Goal: Task Accomplishment & Management: Manage account settings

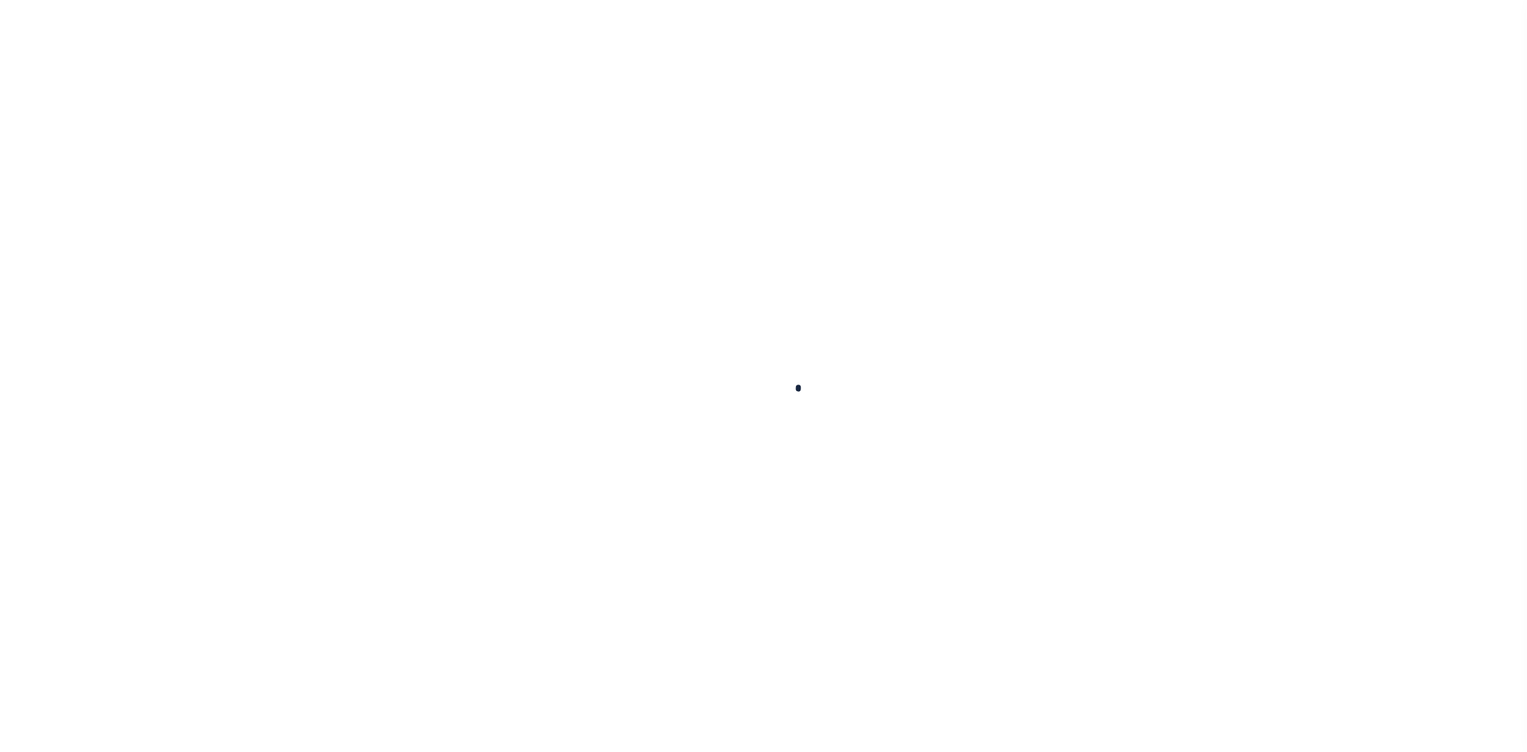
click at [1172, 578] on div at bounding box center [763, 376] width 1527 height 752
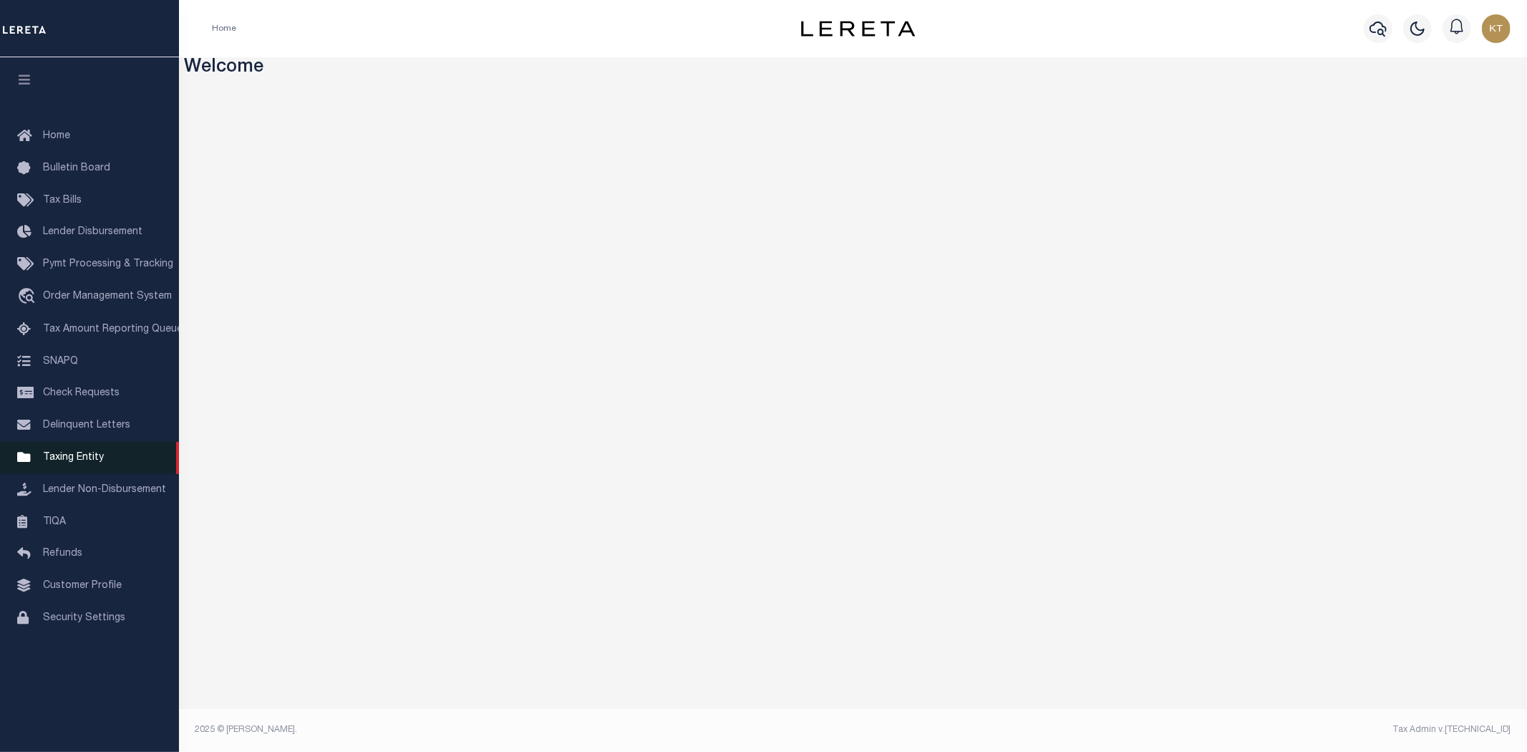
click at [59, 461] on span "Taxing Entity" at bounding box center [73, 457] width 61 height 10
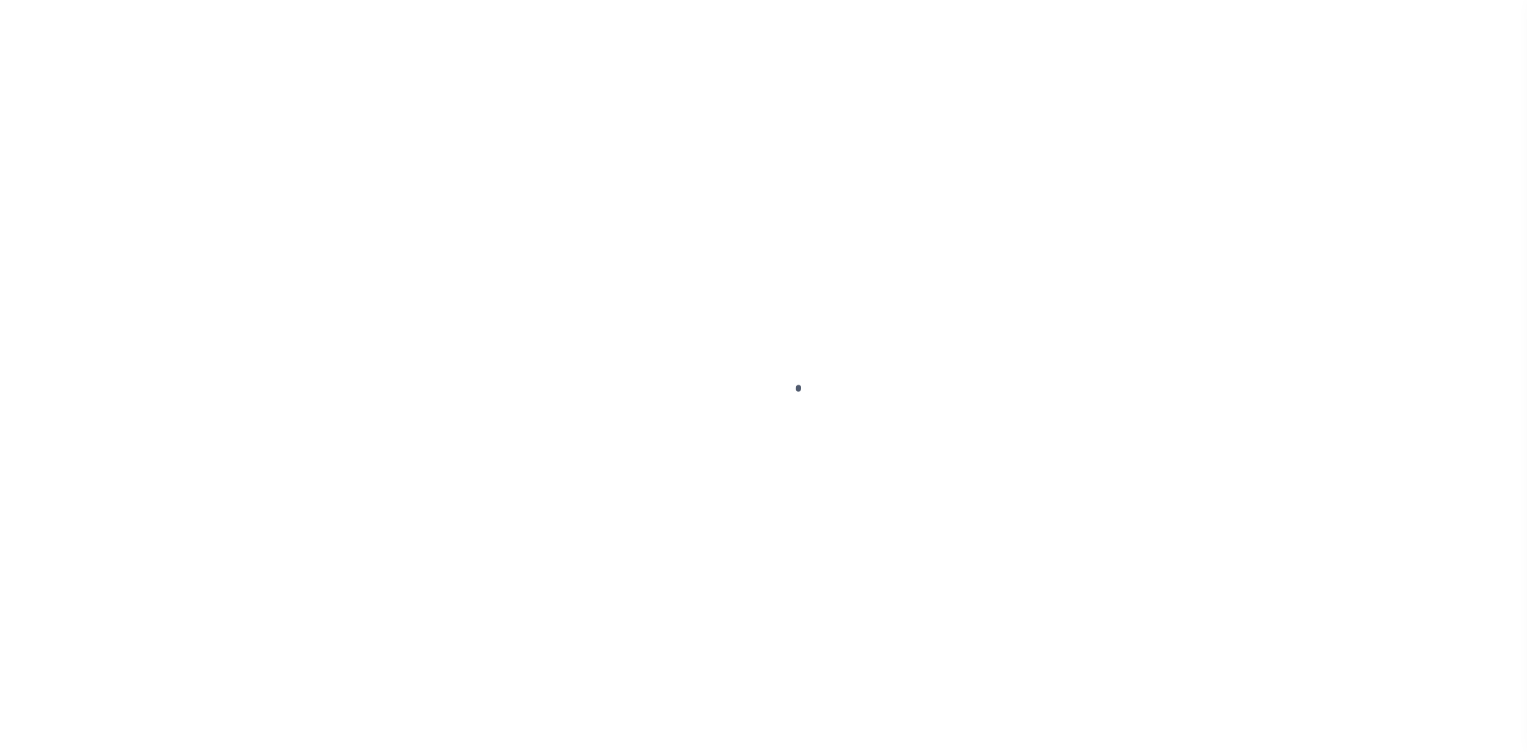
select select
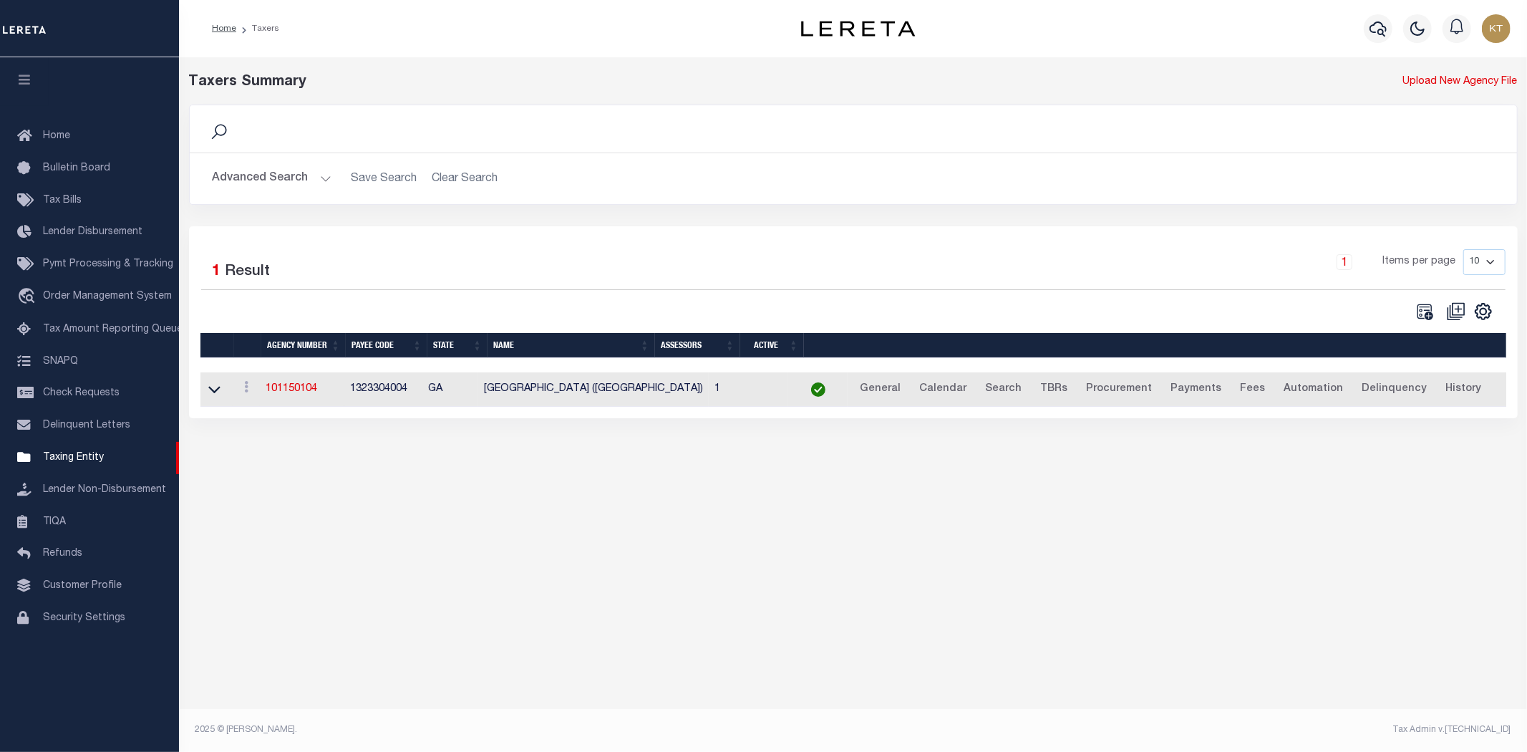
click at [270, 180] on button "Advanced Search" at bounding box center [272, 179] width 119 height 28
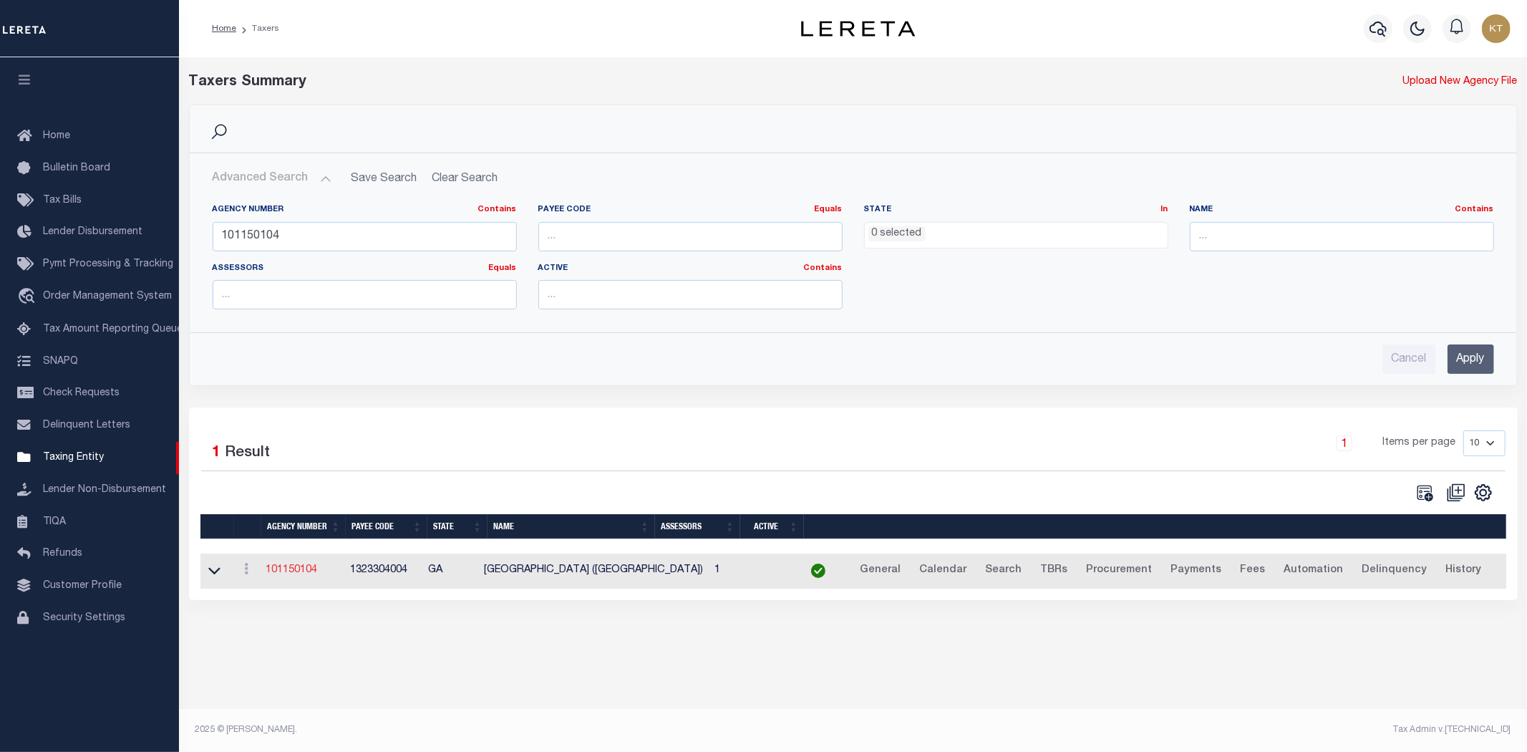
click at [279, 571] on link "101150104" at bounding box center [292, 570] width 52 height 10
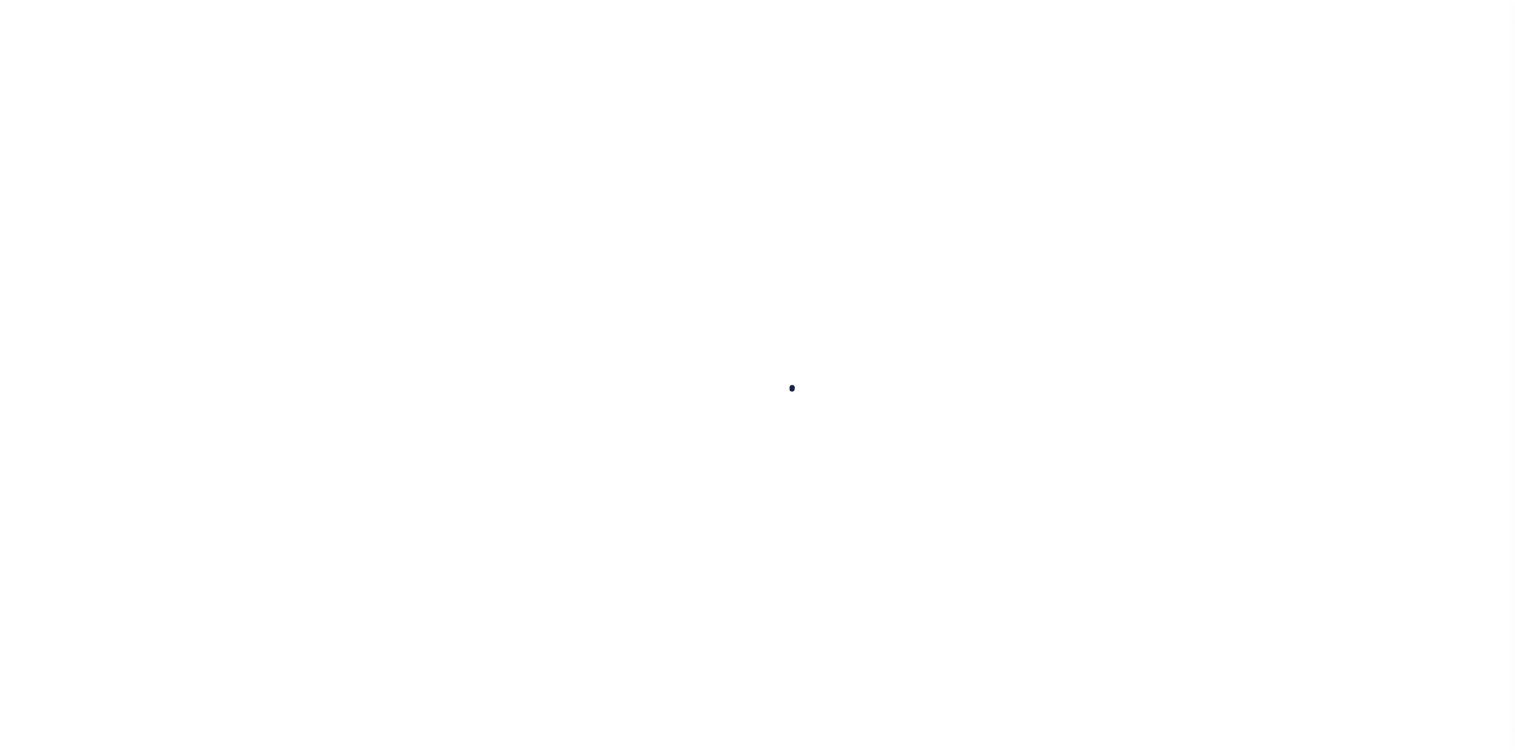
select select
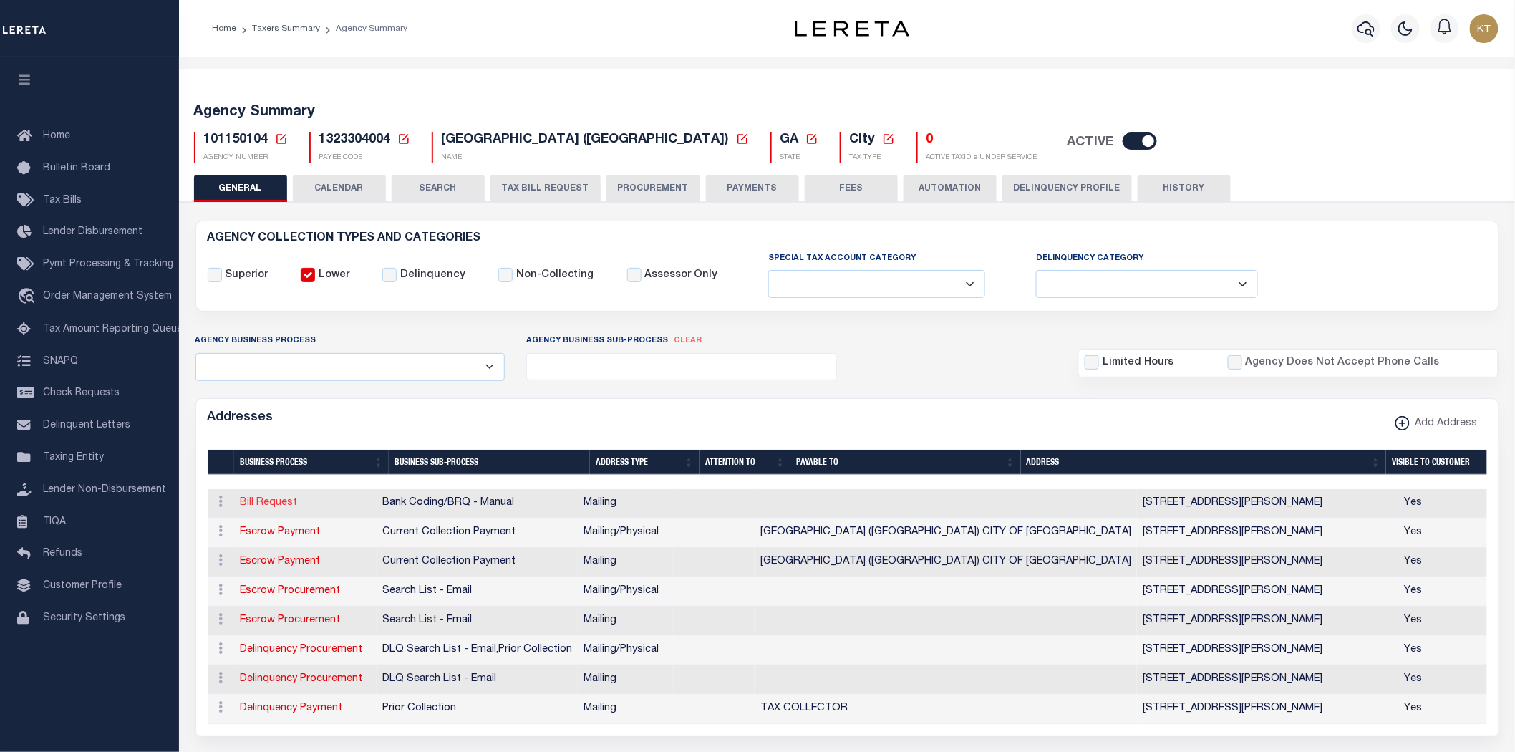
click at [278, 505] on link "Bill Request" at bounding box center [269, 503] width 57 height 10
select select "1"
checkbox input "false"
select select
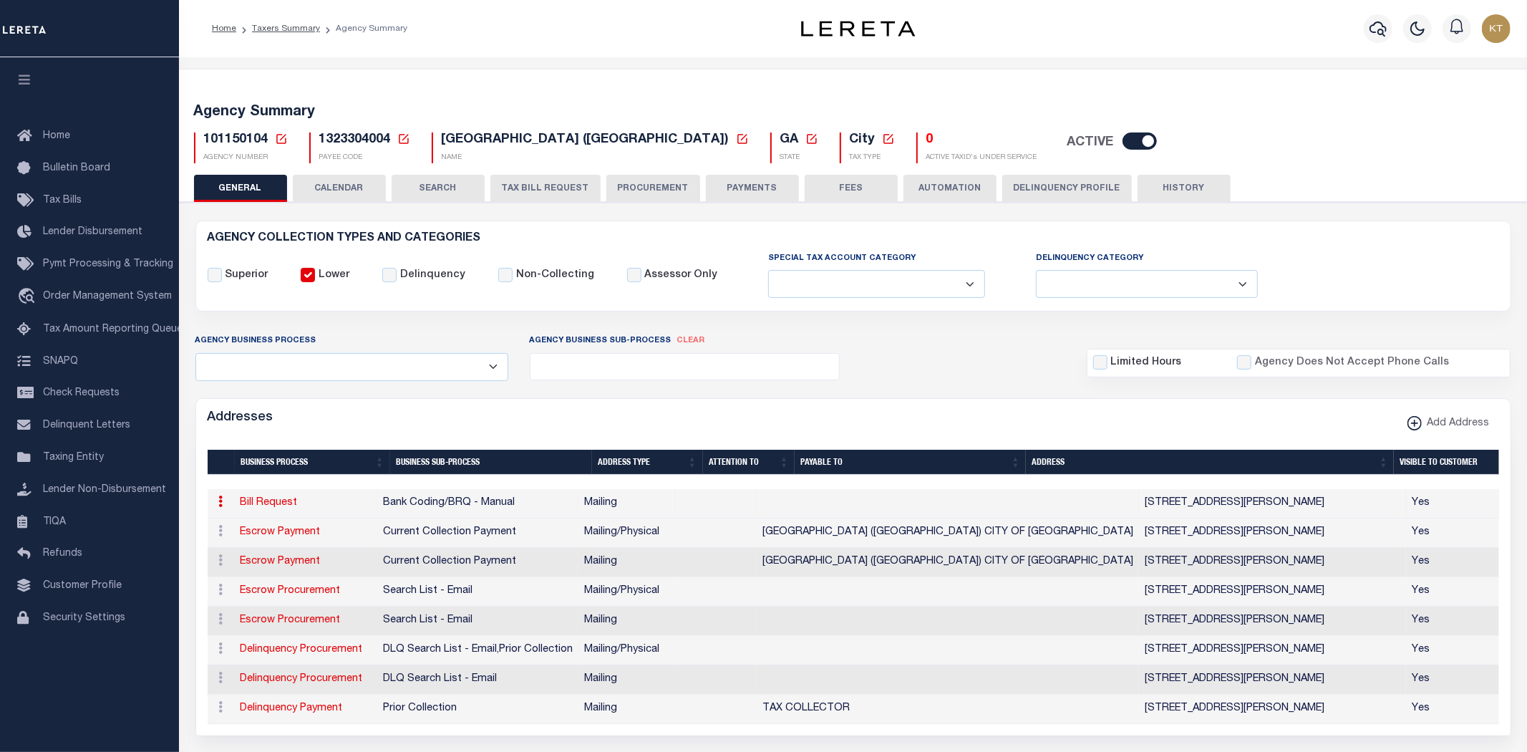
type input "6997 BRASWELL ROAD"
type input "ROCKMART"
select select "GA"
type input "30153"
checkbox input "true"
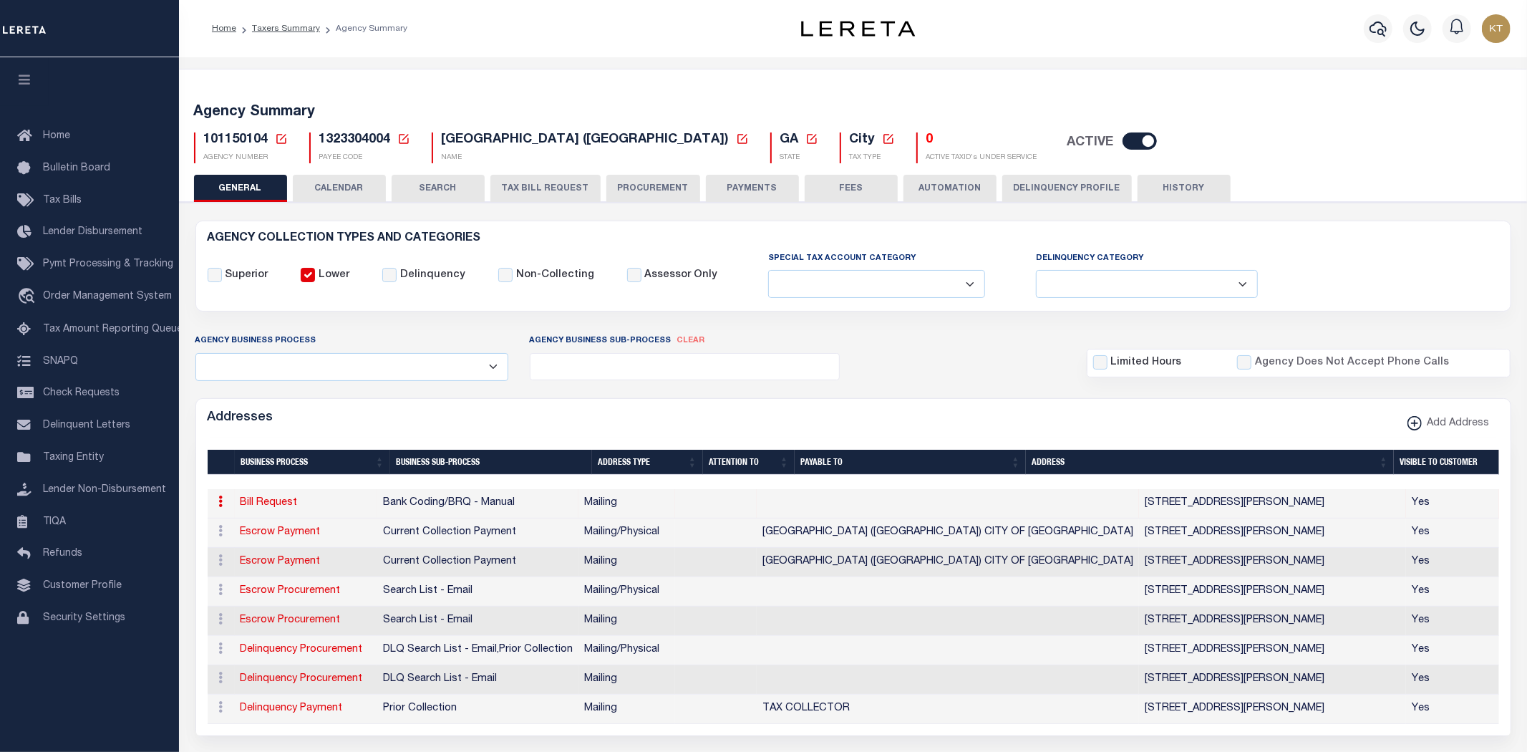
select select "1"
select select "2"
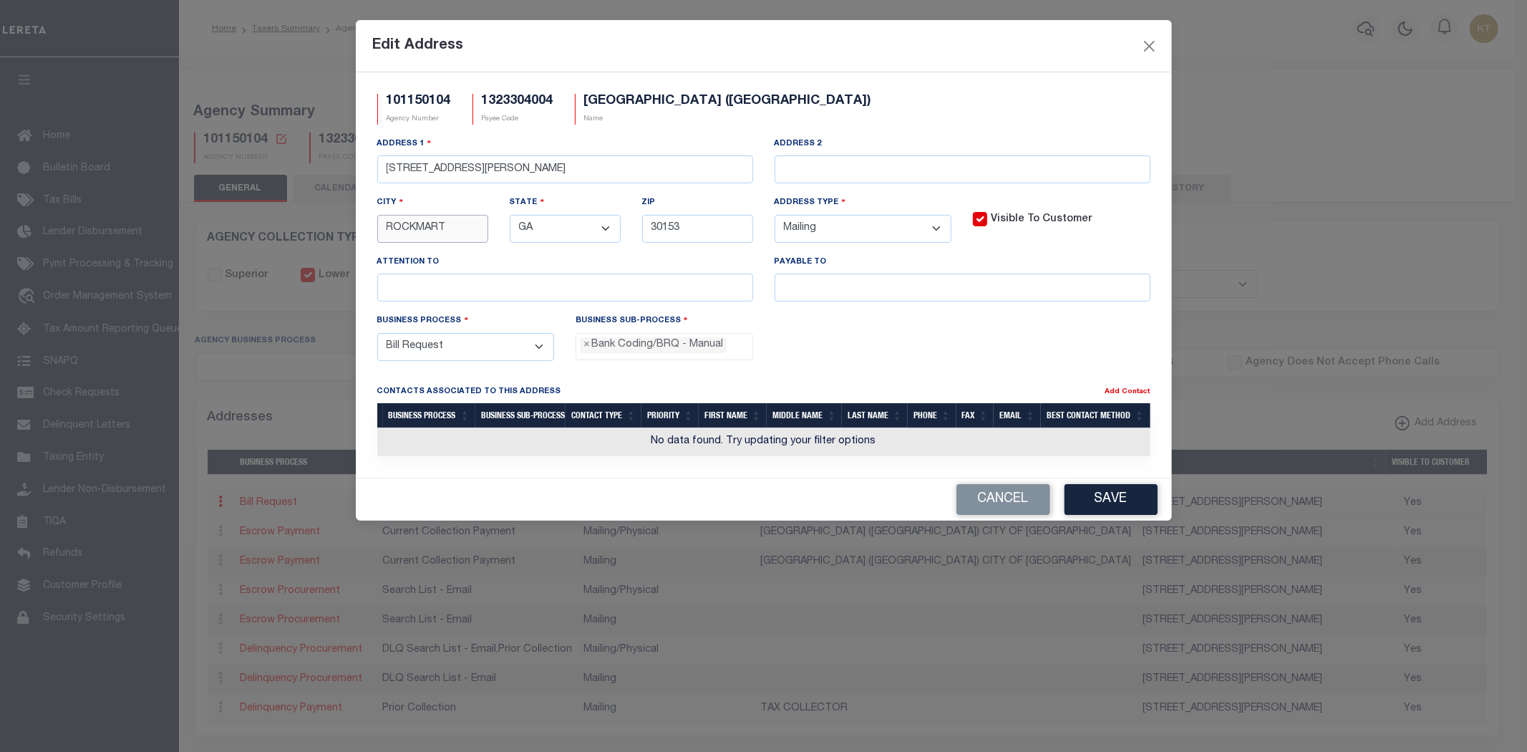
drag, startPoint x: 466, startPoint y: 238, endPoint x: 0, endPoint y: 186, distance: 468.9
click at [0, 200] on div "Edit Address 101150104 Agency Number 1323304004 Payee Code BRASWELL CITY (POLK)…" at bounding box center [763, 376] width 1527 height 752
type input "[PERSON_NAME]"
click at [1122, 507] on button "Save" at bounding box center [1110, 499] width 93 height 31
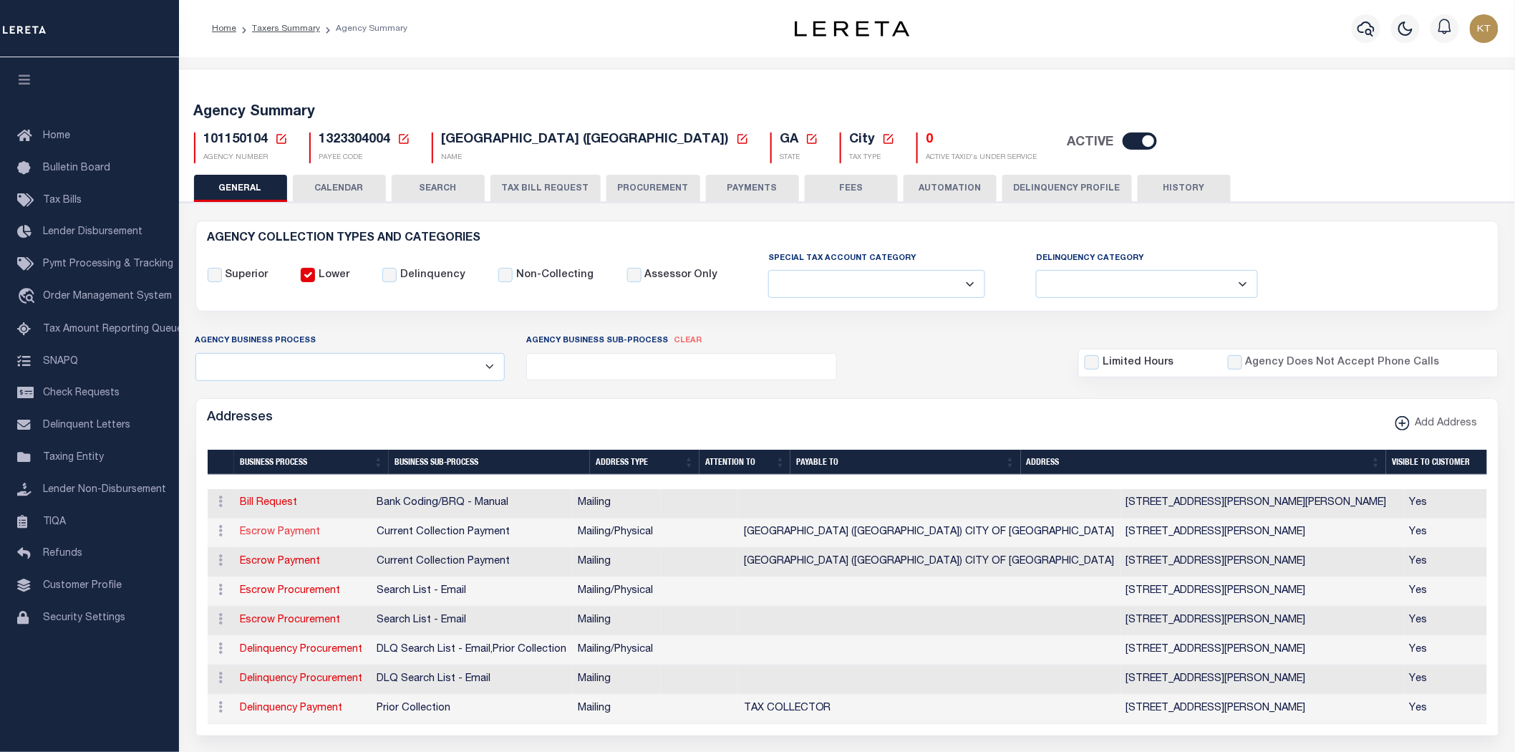
click at [287, 533] on link "Escrow Payment" at bounding box center [281, 532] width 80 height 10
select select
select select "1"
checkbox input "false"
select select
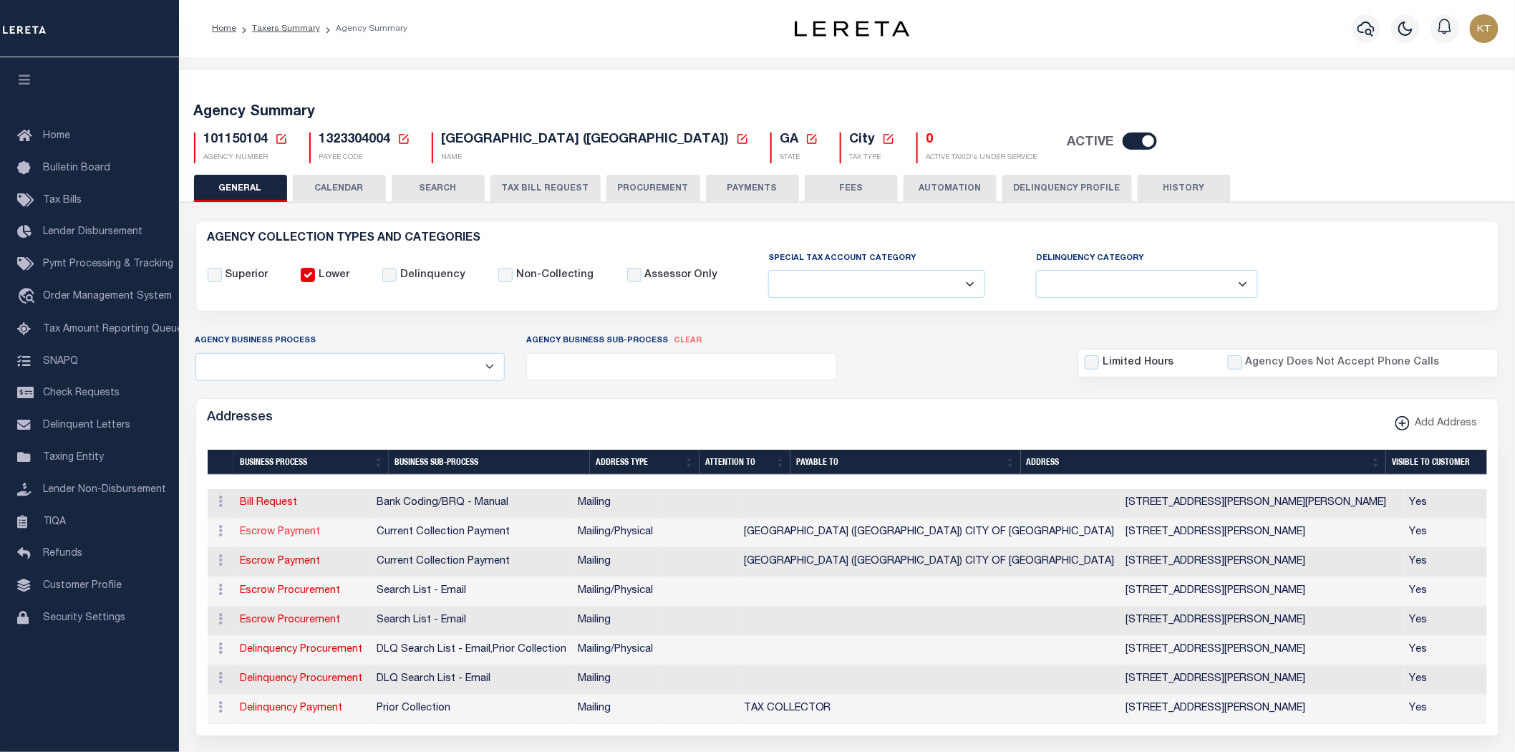
select select
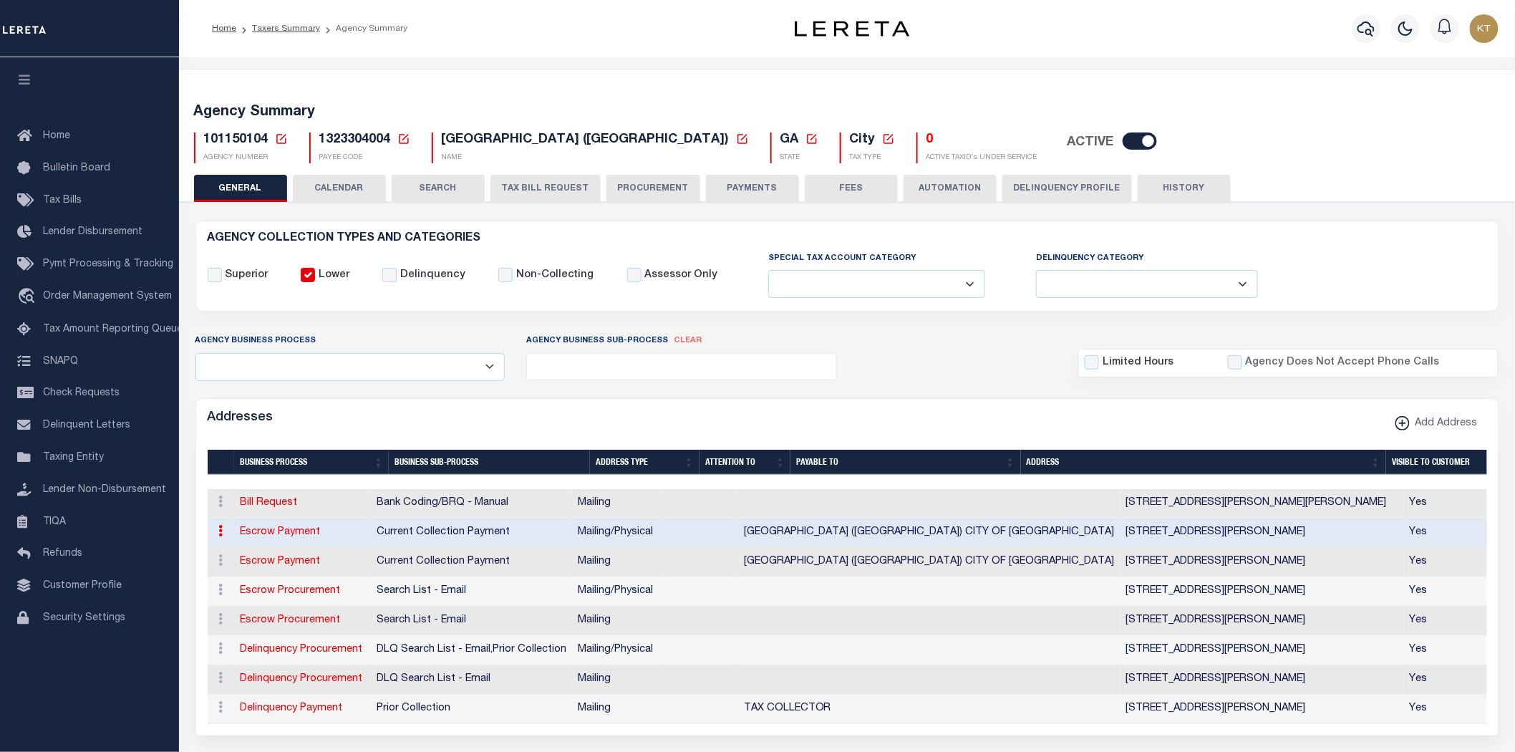
type input "6997 BRASWELL MOUNTAIN RD"
type input "ROCKMART"
select select "GA"
type input "30153"
select select "5"
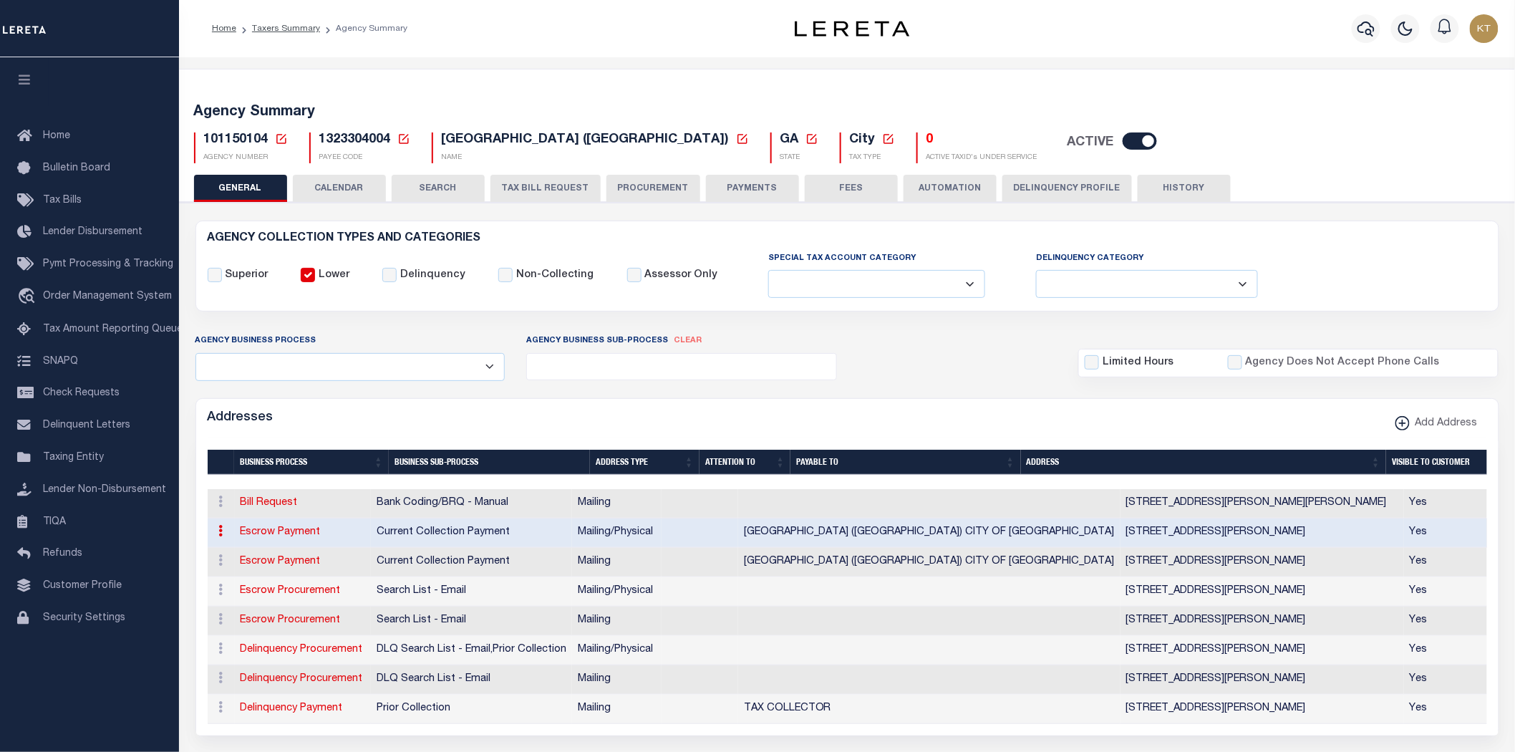
checkbox input "true"
type input "BRASWELL CITY (POLK) CITY OF BRASWELL"
select select "3"
select select "11"
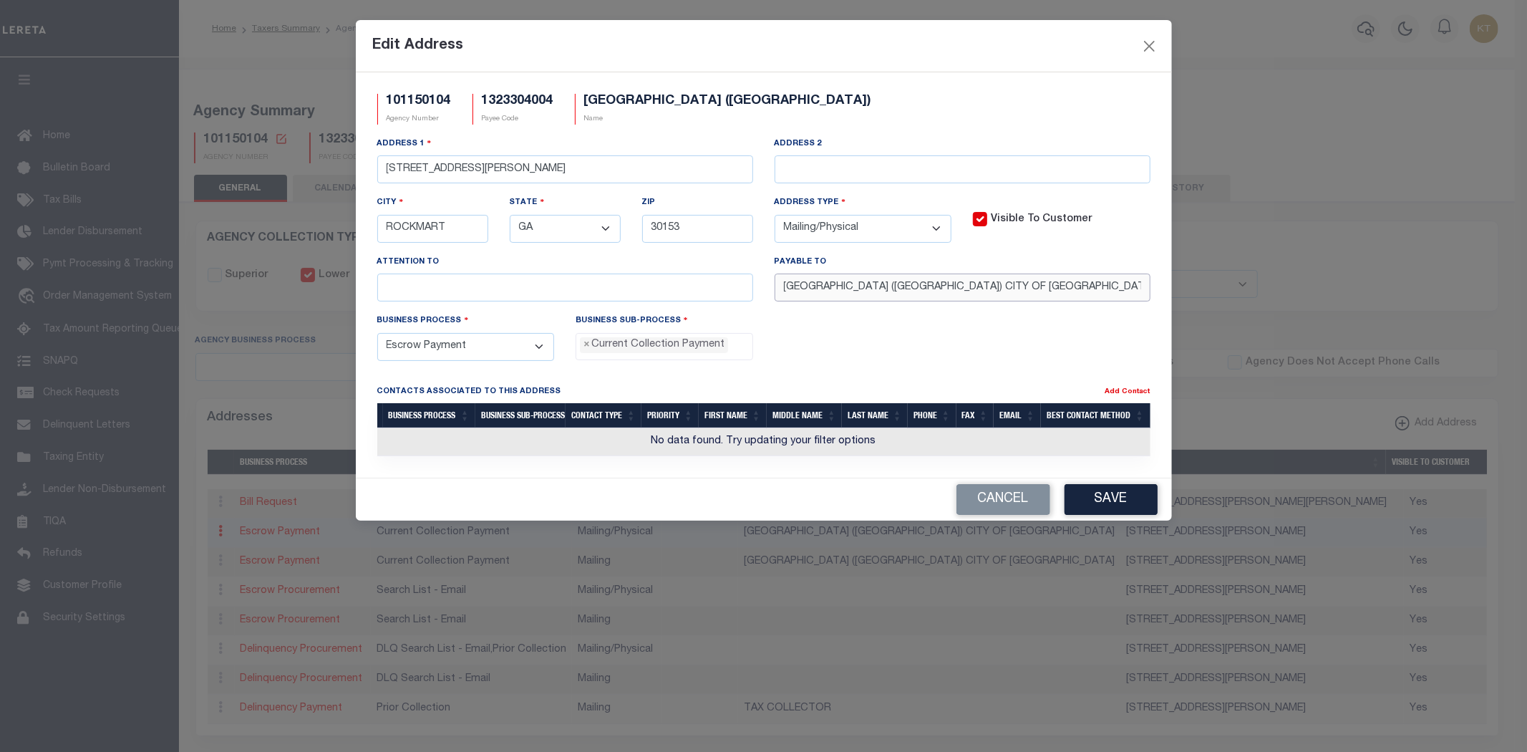
drag, startPoint x: 906, startPoint y: 288, endPoint x: 616, endPoint y: 281, distance: 290.0
click at [616, 281] on div "Address 1 6997 BRASWELL MOUNTAIN RD Address 2 City ROCKMART State - Select - AK…" at bounding box center [764, 224] width 795 height 177
type input "CITY OF [GEOGRAPHIC_DATA]"
drag, startPoint x: 464, startPoint y: 229, endPoint x: 0, endPoint y: 209, distance: 464.3
click at [0, 223] on div "Edit Address 101150104 Agency Number 1323304004 Payee Code BRASWELL CITY (POLK)…" at bounding box center [763, 376] width 1527 height 752
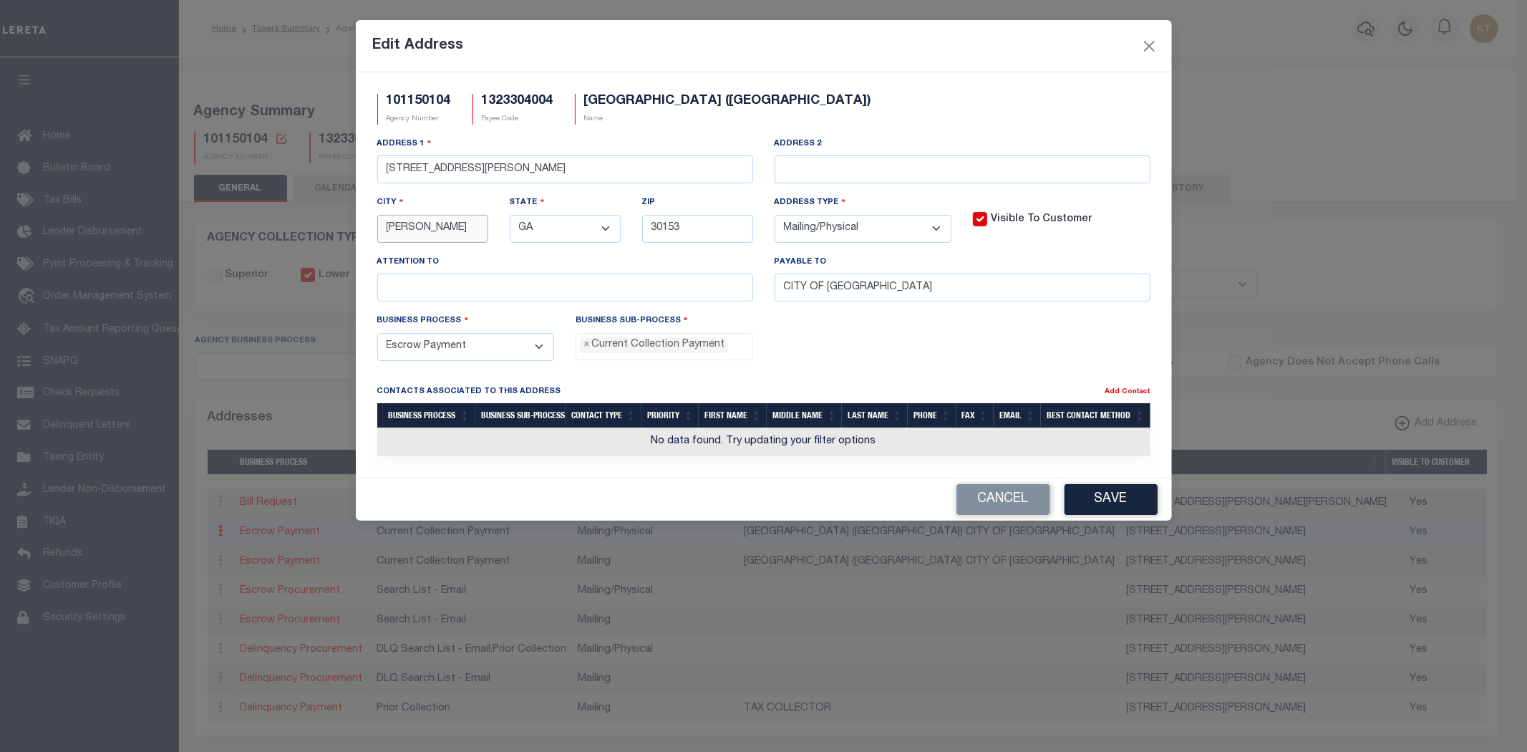
type input "[PERSON_NAME]"
drag, startPoint x: 528, startPoint y: 172, endPoint x: 472, endPoint y: 173, distance: 55.9
click at [472, 173] on input "6997 BRASWELL MOUNTAIN RD" at bounding box center [565, 169] width 376 height 28
drag, startPoint x: 535, startPoint y: 175, endPoint x: 235, endPoint y: 155, distance: 301.4
click at [235, 155] on div "Edit Address 101150104 Agency Number 1323304004 Payee Code BRASWELL CITY (POLK)…" at bounding box center [763, 376] width 1527 height 752
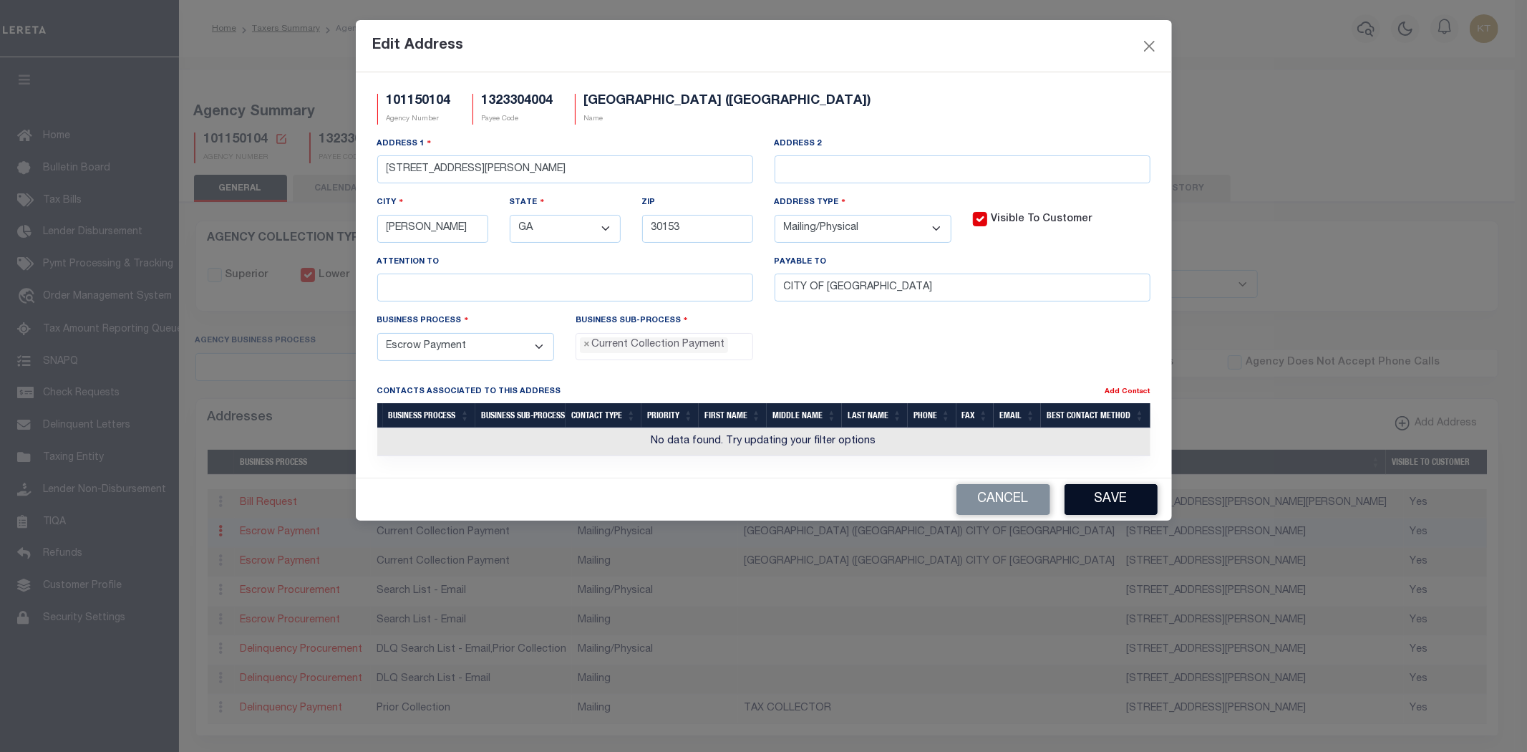
click at [1117, 505] on button "Save" at bounding box center [1110, 499] width 93 height 31
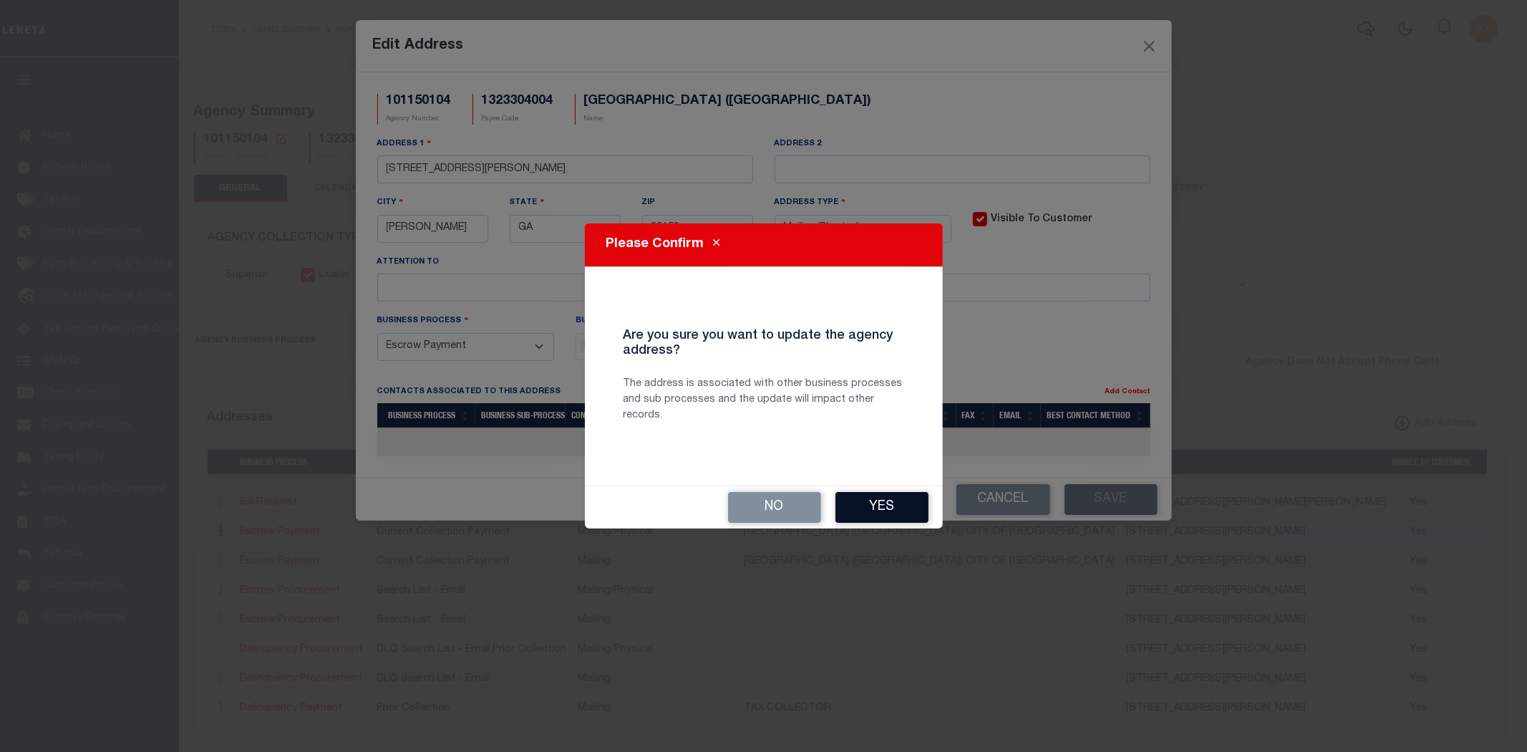
click at [895, 511] on button "Yes" at bounding box center [881, 507] width 93 height 31
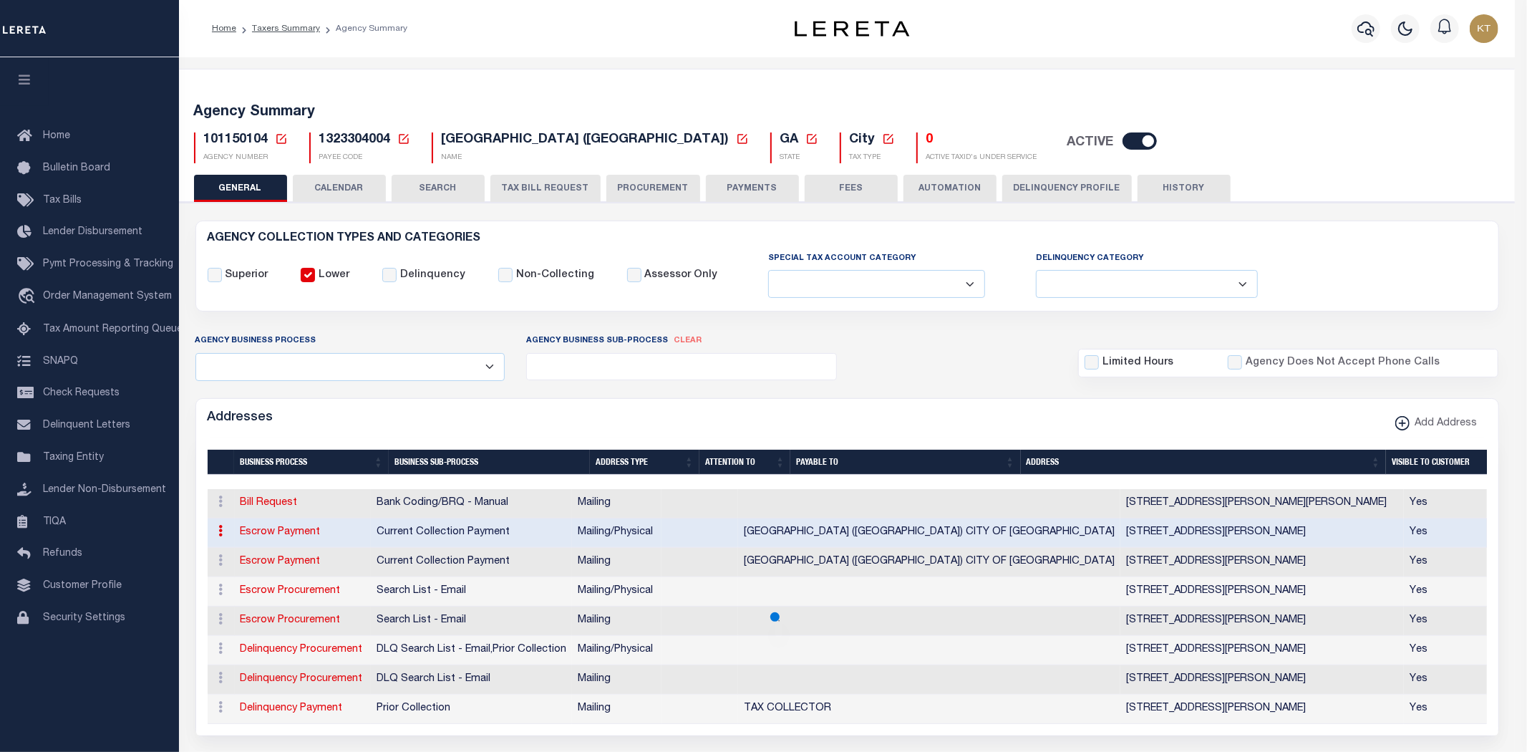
type input "6997 BRASWELL MOUNTAIN RD"
type input "ROCKMART"
type input "BRASWELL CITY (POLK) CITY OF BRASWELL"
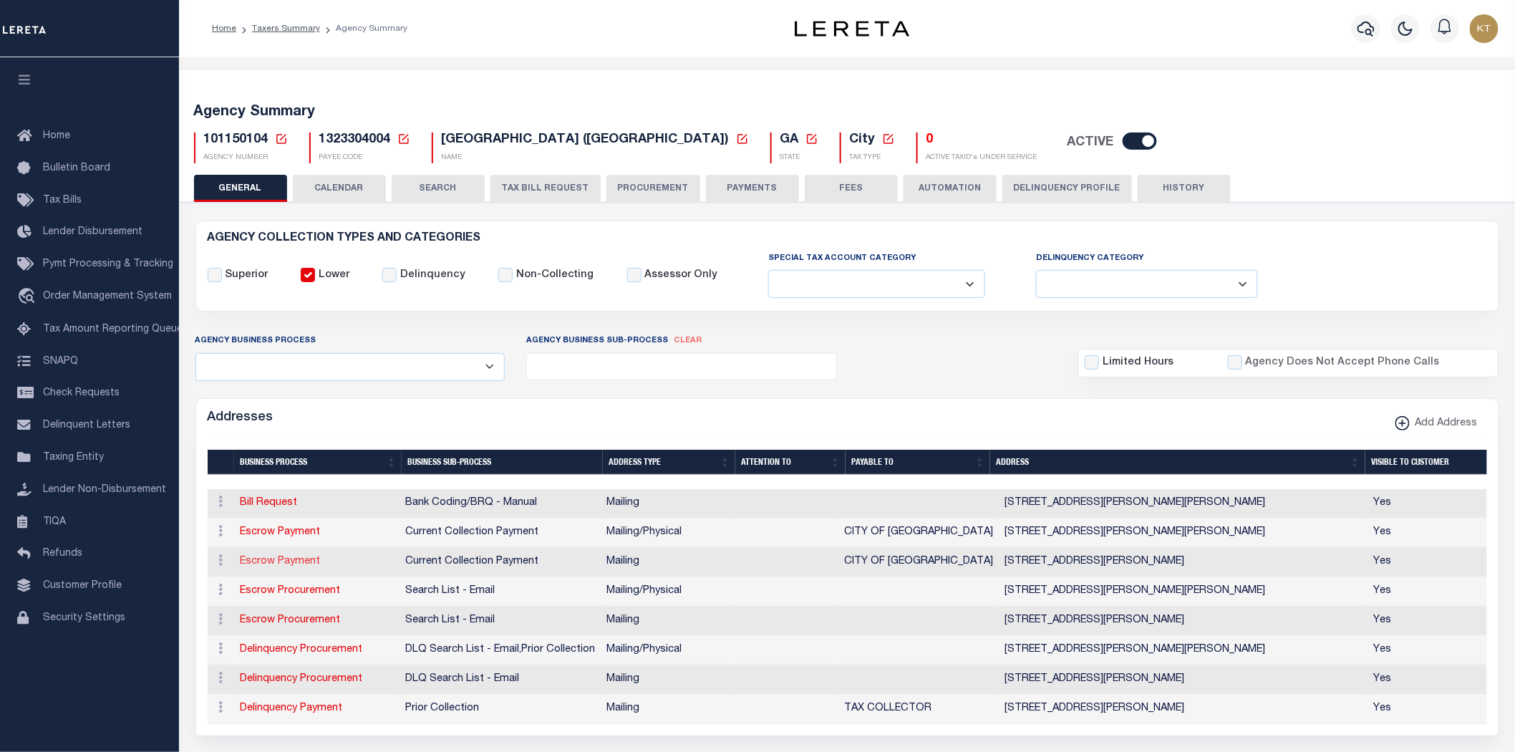
drag, startPoint x: 261, startPoint y: 561, endPoint x: 311, endPoint y: 562, distance: 50.8
click at [261, 561] on link "Escrow Payment" at bounding box center [281, 561] width 80 height 10
select select
select select "1"
checkbox input "false"
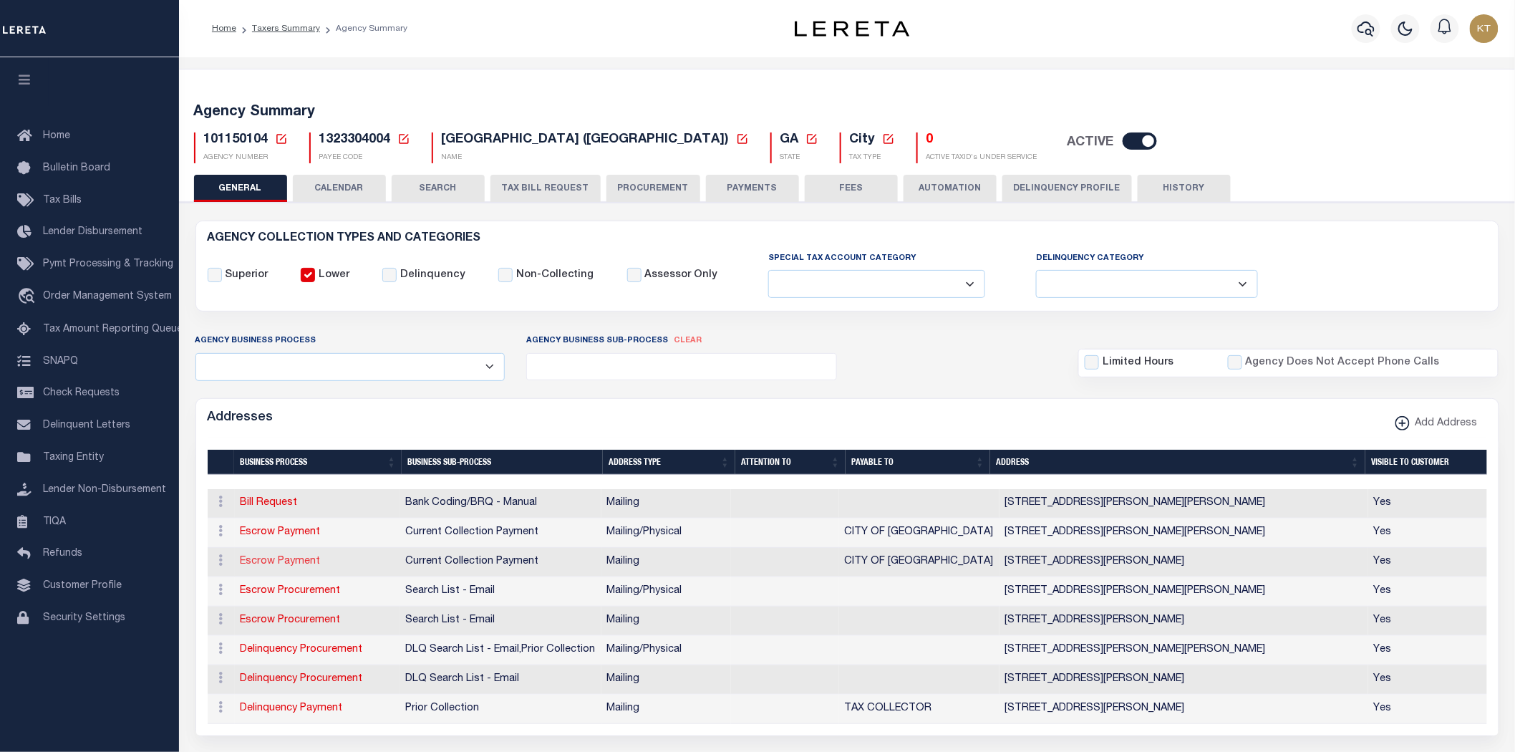
select select
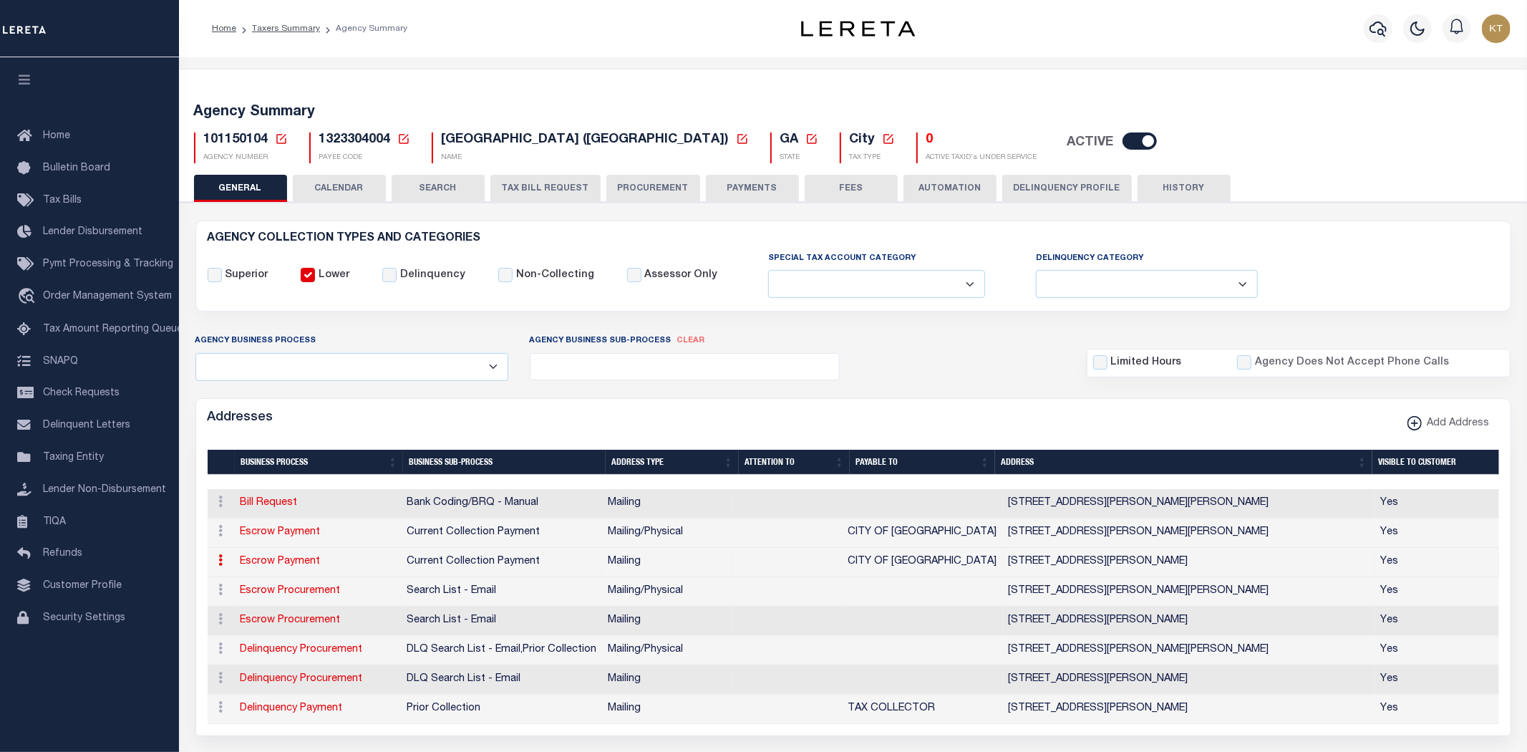
type input "6997 BRASWELL ROAD"
type input "ROCKMART"
select select "GA"
type input "30153"
checkbox input "true"
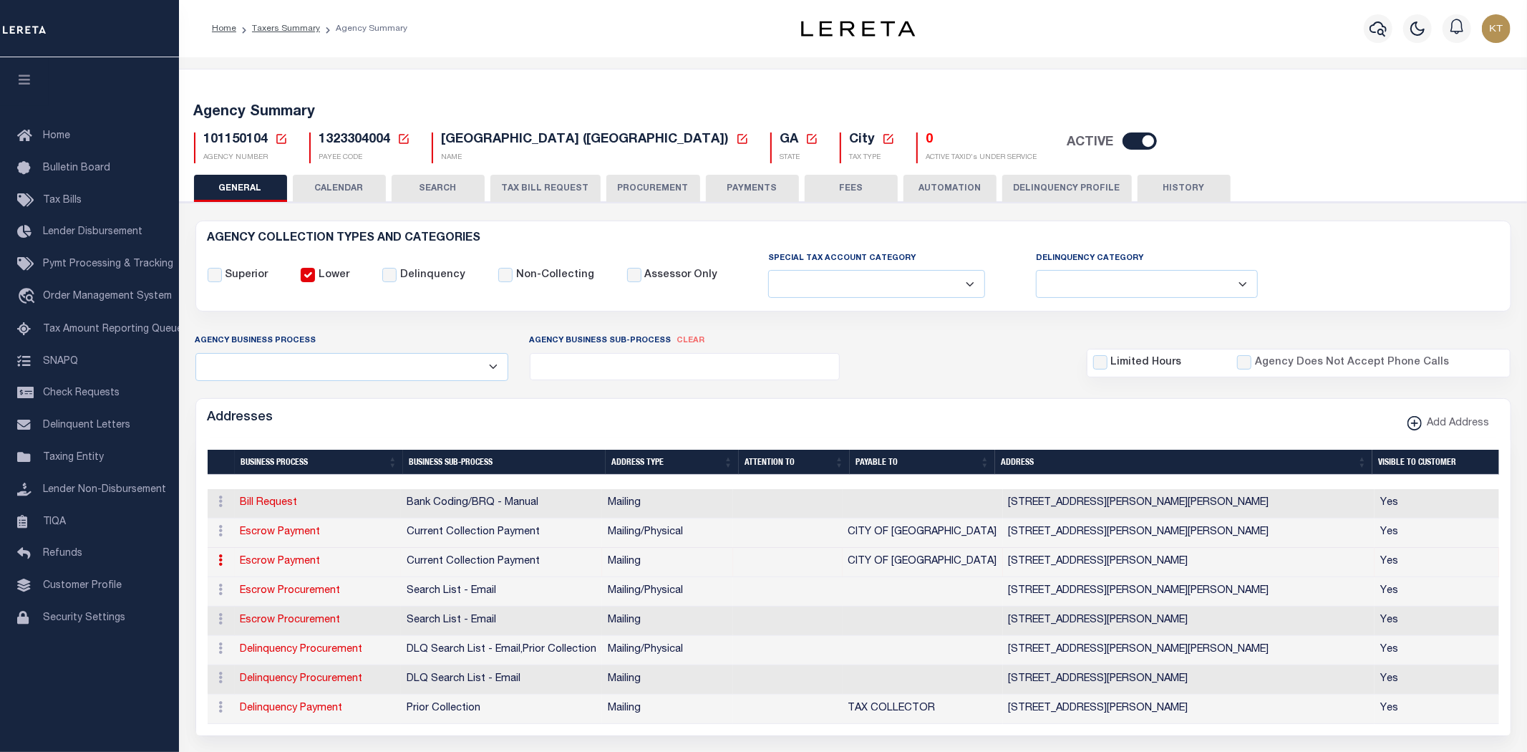
type input "CITY OF [GEOGRAPHIC_DATA]"
select select "3"
select select "11"
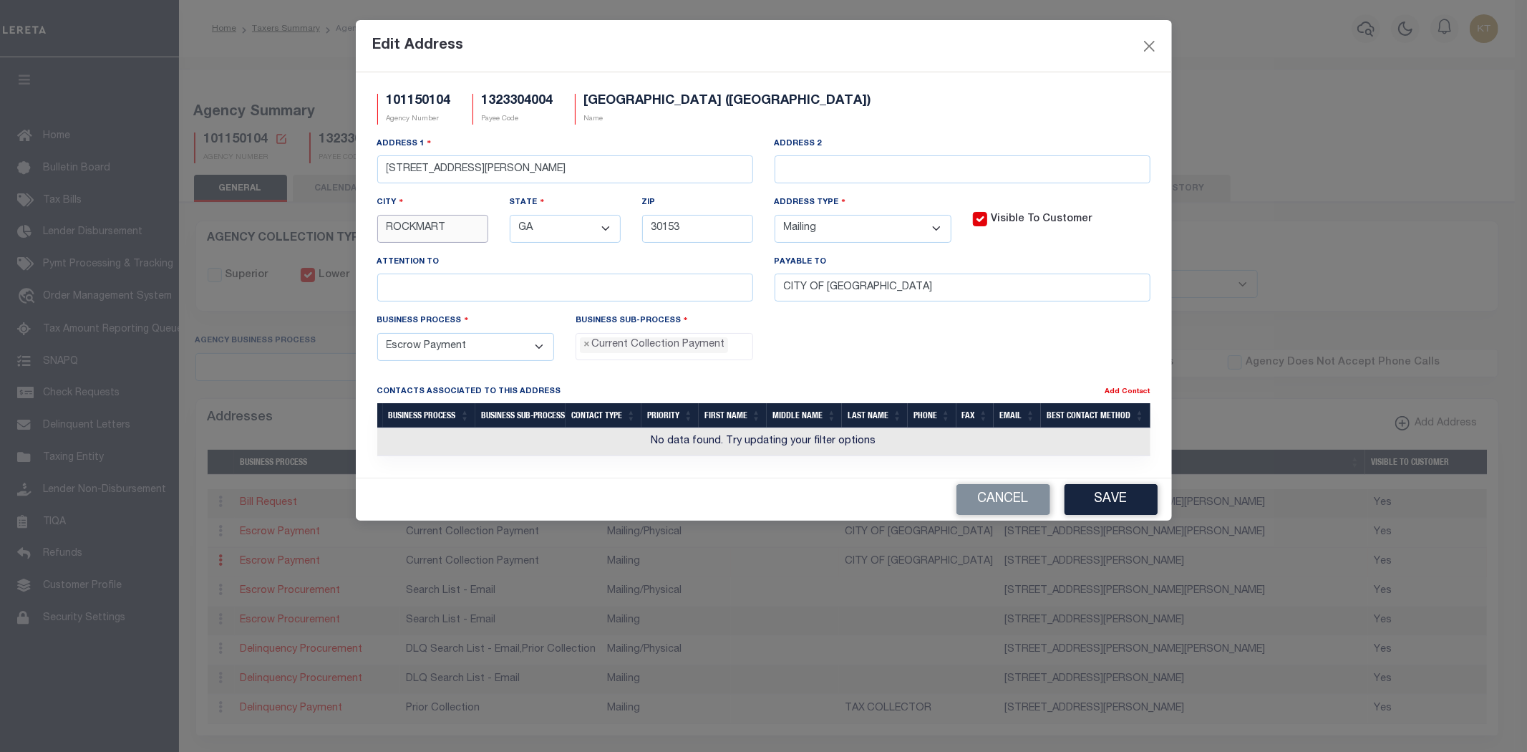
drag, startPoint x: 67, startPoint y: 225, endPoint x: 0, endPoint y: 232, distance: 67.6
click at [0, 231] on div "Edit Address 101150104 Agency Number 1323304004 Payee Code BRASWELL CITY (POLK)…" at bounding box center [763, 376] width 1527 height 752
type input "[PERSON_NAME]"
click at [1113, 503] on button "Save" at bounding box center [1110, 499] width 93 height 31
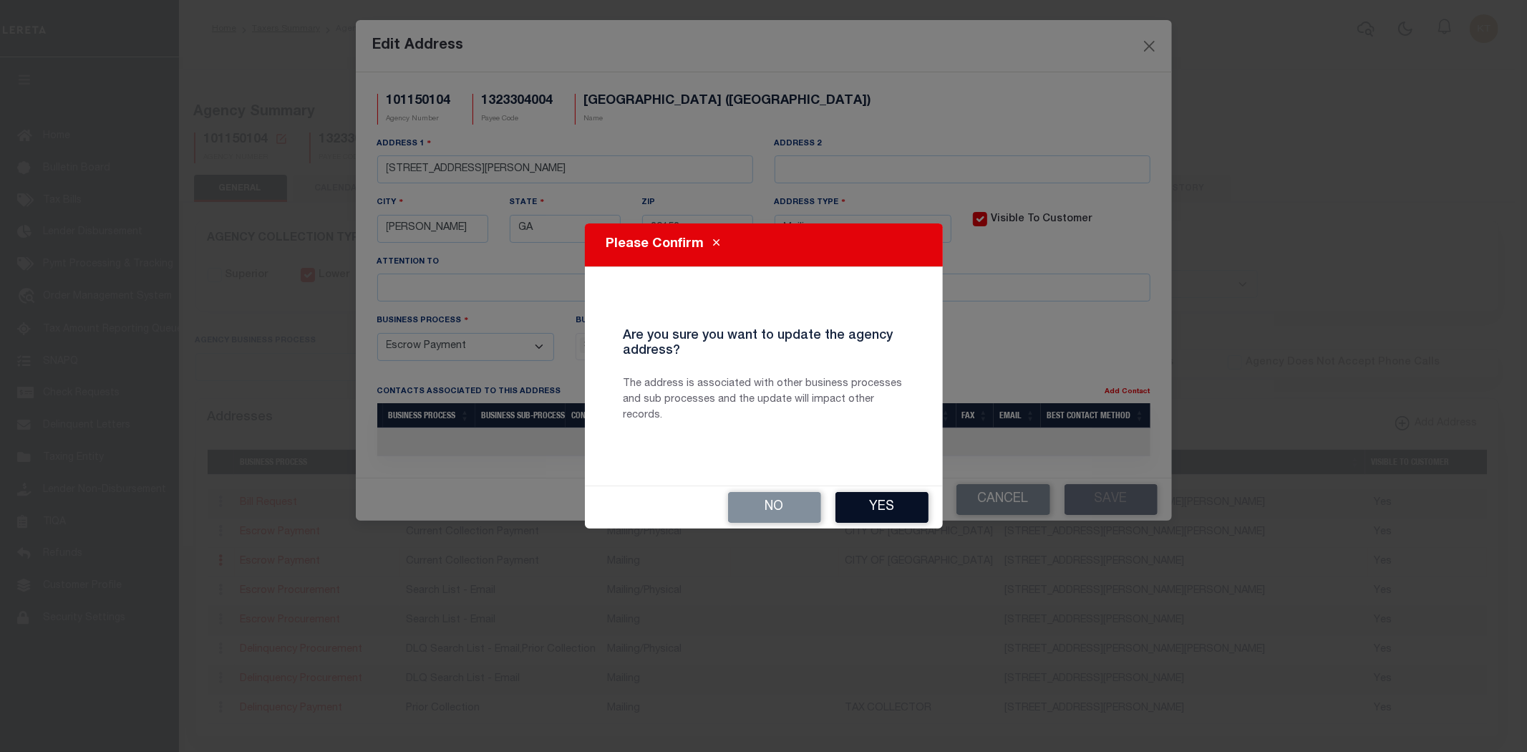
click at [871, 505] on button "Yes" at bounding box center [881, 507] width 93 height 31
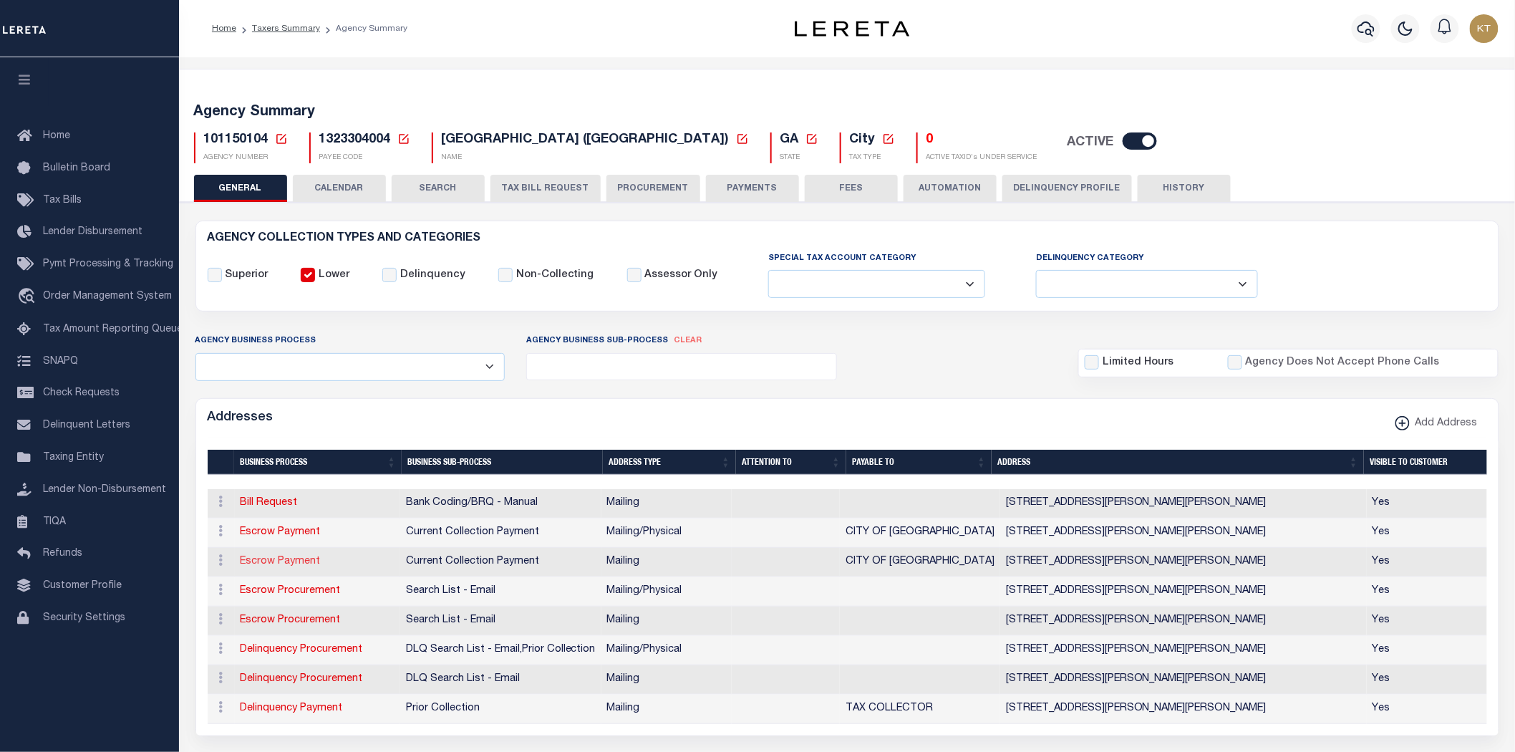
click at [277, 560] on link "Escrow Payment" at bounding box center [281, 561] width 80 height 10
select select
select select "1"
checkbox input "false"
select select
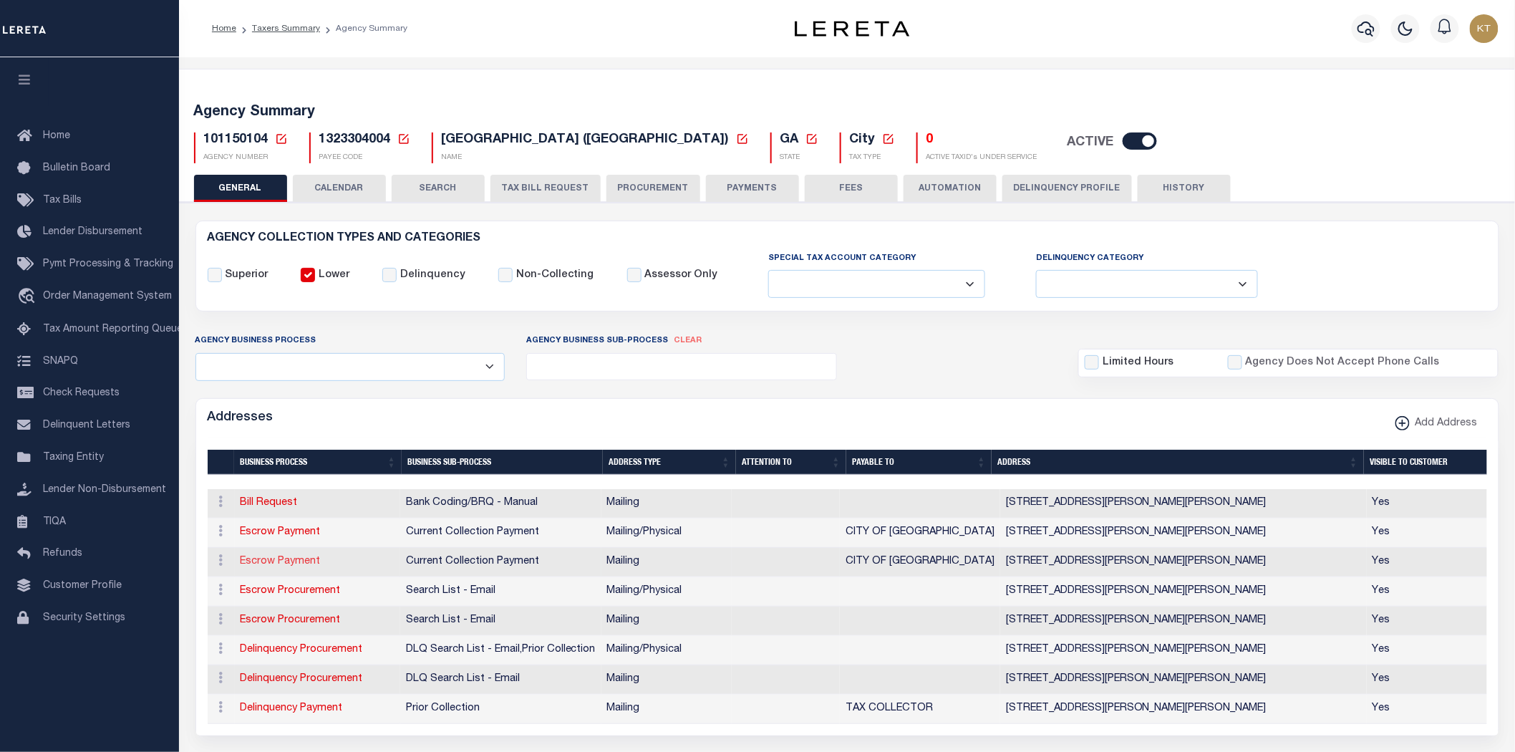
select select
type input "6997 BRASWELL ROAD"
type input "[PERSON_NAME]"
select select "GA"
type input "30153"
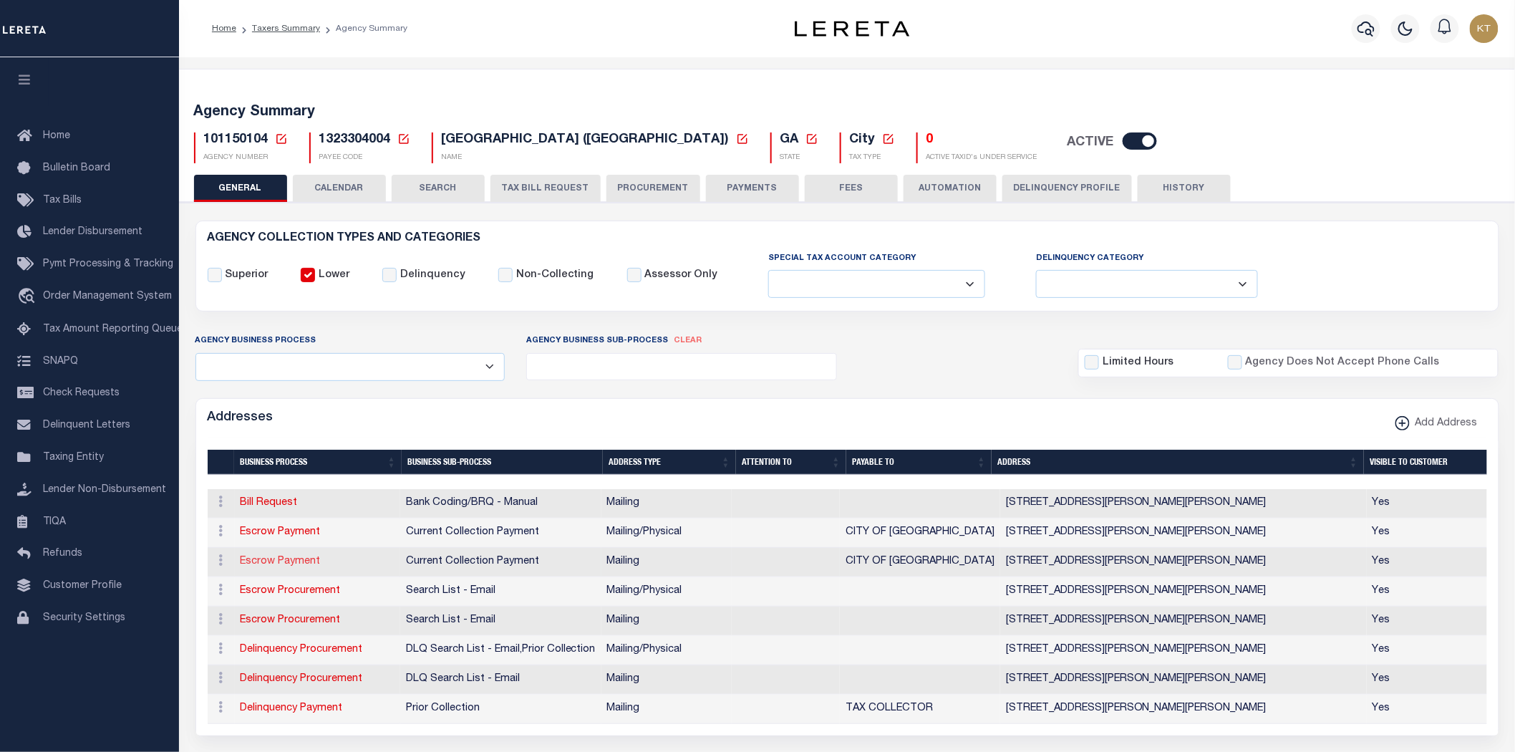
checkbox input "true"
type input "CITY OF [GEOGRAPHIC_DATA]"
select select "3"
select select "11"
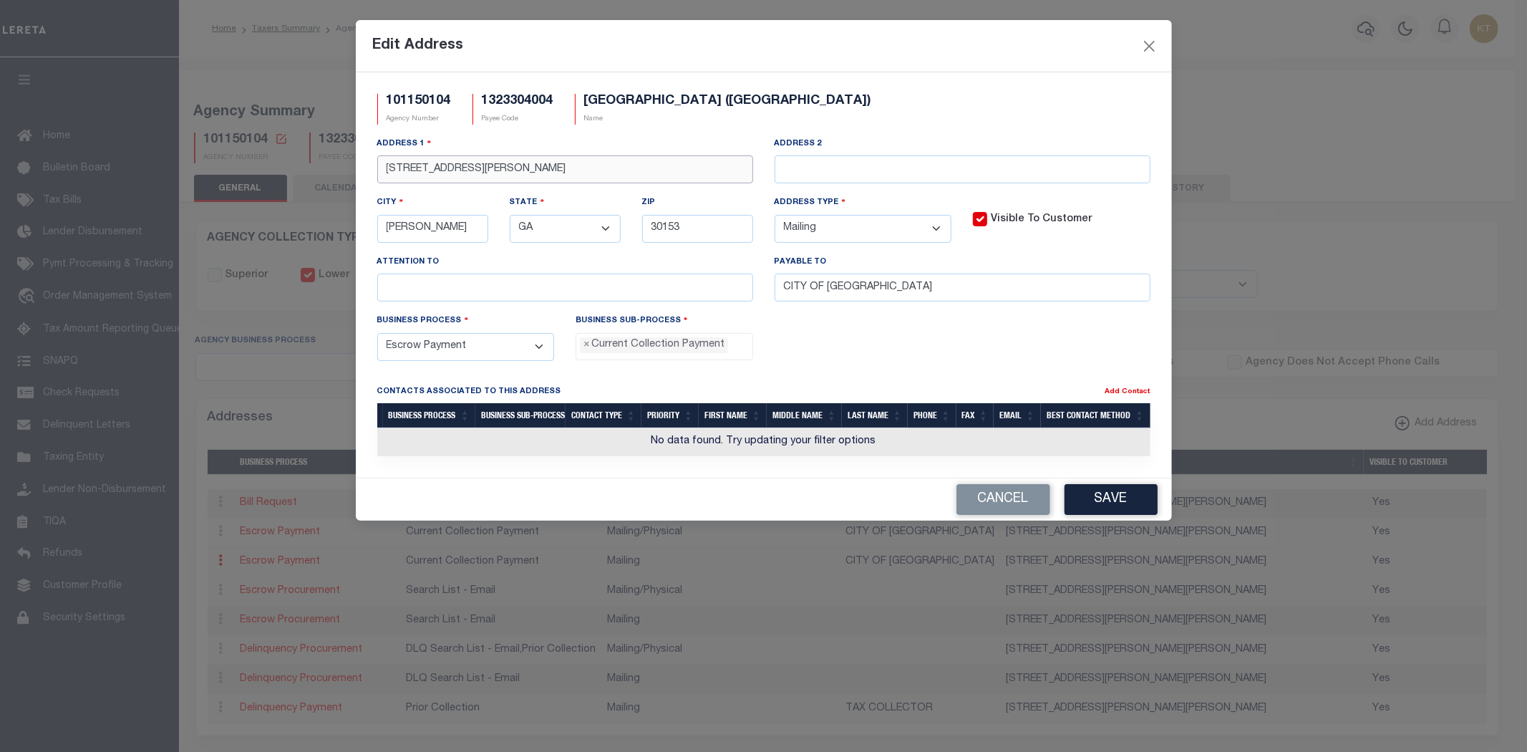
click at [523, 165] on input "6997 BRASWELL ROAD" at bounding box center [565, 169] width 376 height 28
drag, startPoint x: 544, startPoint y: 168, endPoint x: 543, endPoint y: 159, distance: 9.4
click at [544, 167] on input "6997 BRASWELL ROAD" at bounding box center [565, 169] width 376 height 28
drag, startPoint x: 543, startPoint y: 176, endPoint x: 485, endPoint y: 162, distance: 59.6
click at [481, 169] on input "6997 BRASWELL ROAD" at bounding box center [565, 169] width 376 height 28
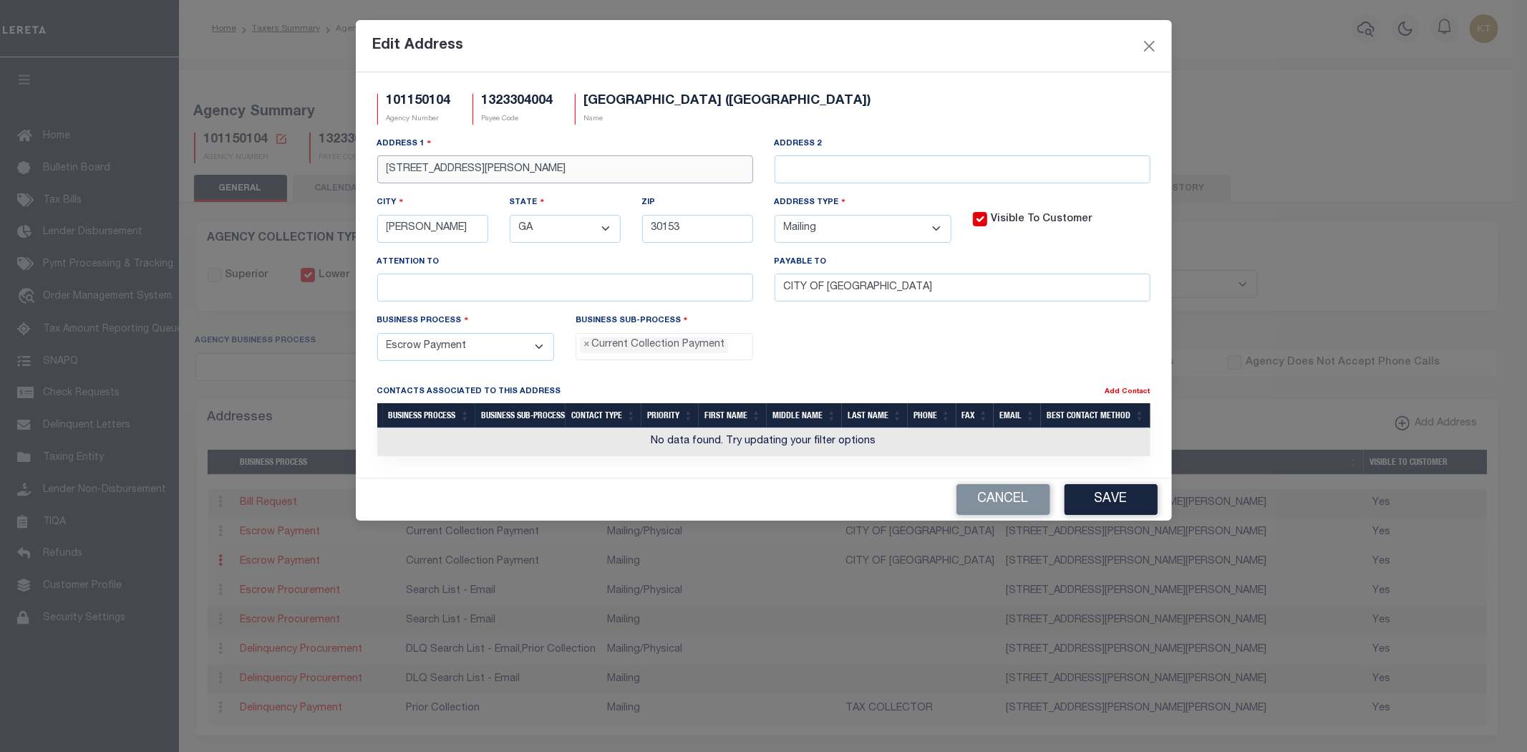
drag, startPoint x: 482, startPoint y: 173, endPoint x: 380, endPoint y: 172, distance: 102.4
click at [380, 172] on input "[STREET_ADDRESS][PERSON_NAME]" at bounding box center [565, 169] width 376 height 28
type input "[STREET_ADDRESS][PERSON_NAME]"
click at [1082, 503] on button "Save" at bounding box center [1110, 499] width 93 height 31
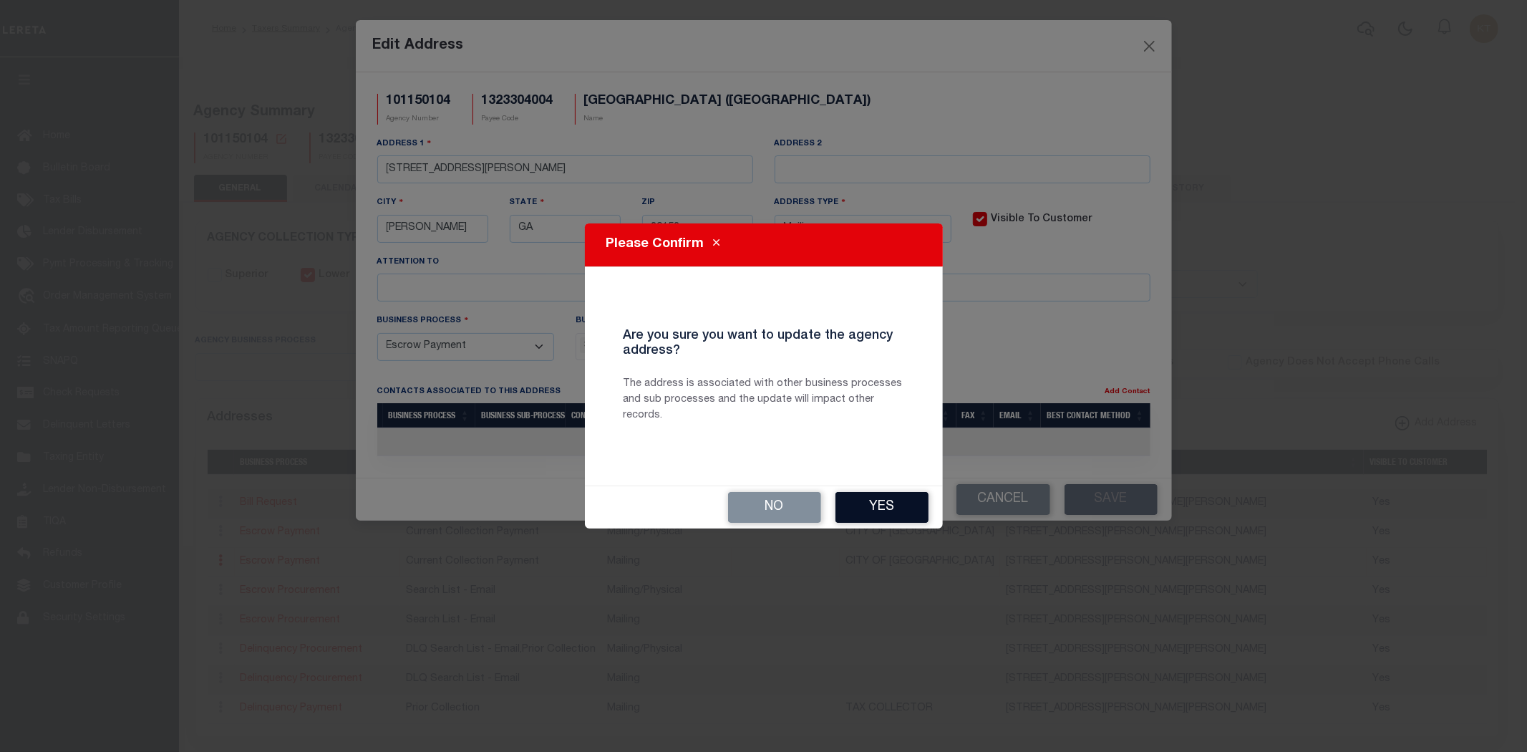
click at [870, 499] on button "Yes" at bounding box center [881, 507] width 93 height 31
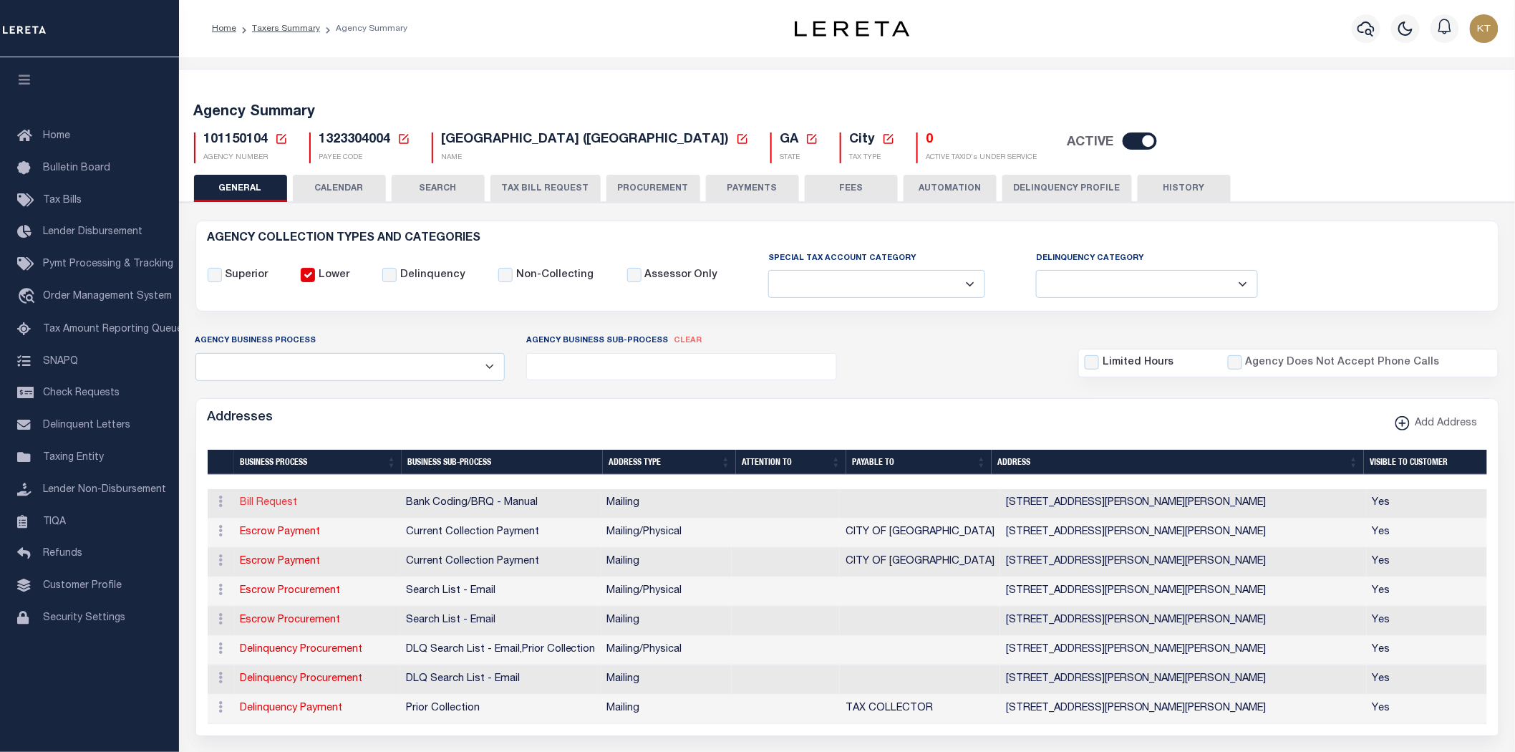
click at [268, 505] on link "Bill Request" at bounding box center [269, 503] width 57 height 10
select select
select select "1"
checkbox input "false"
select select
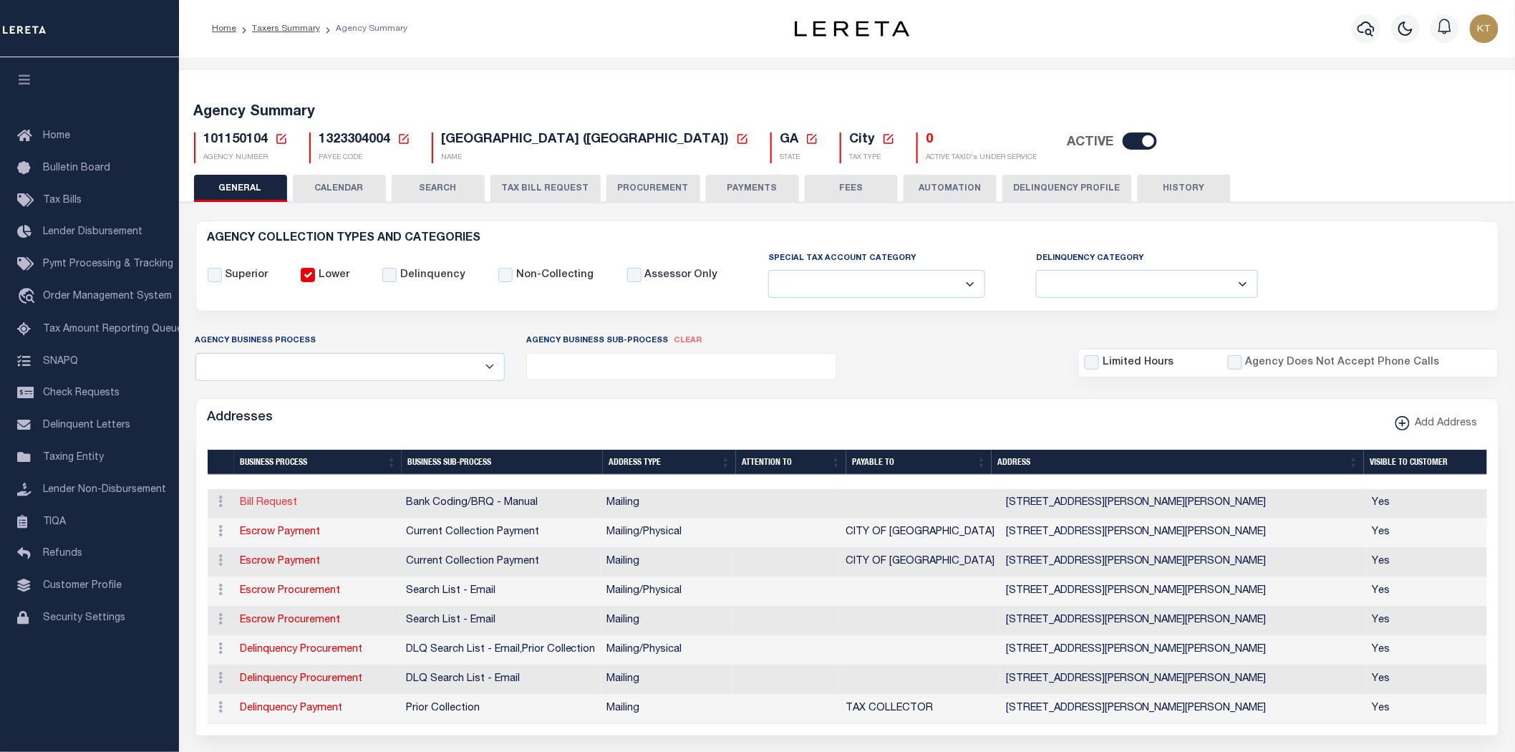
select select
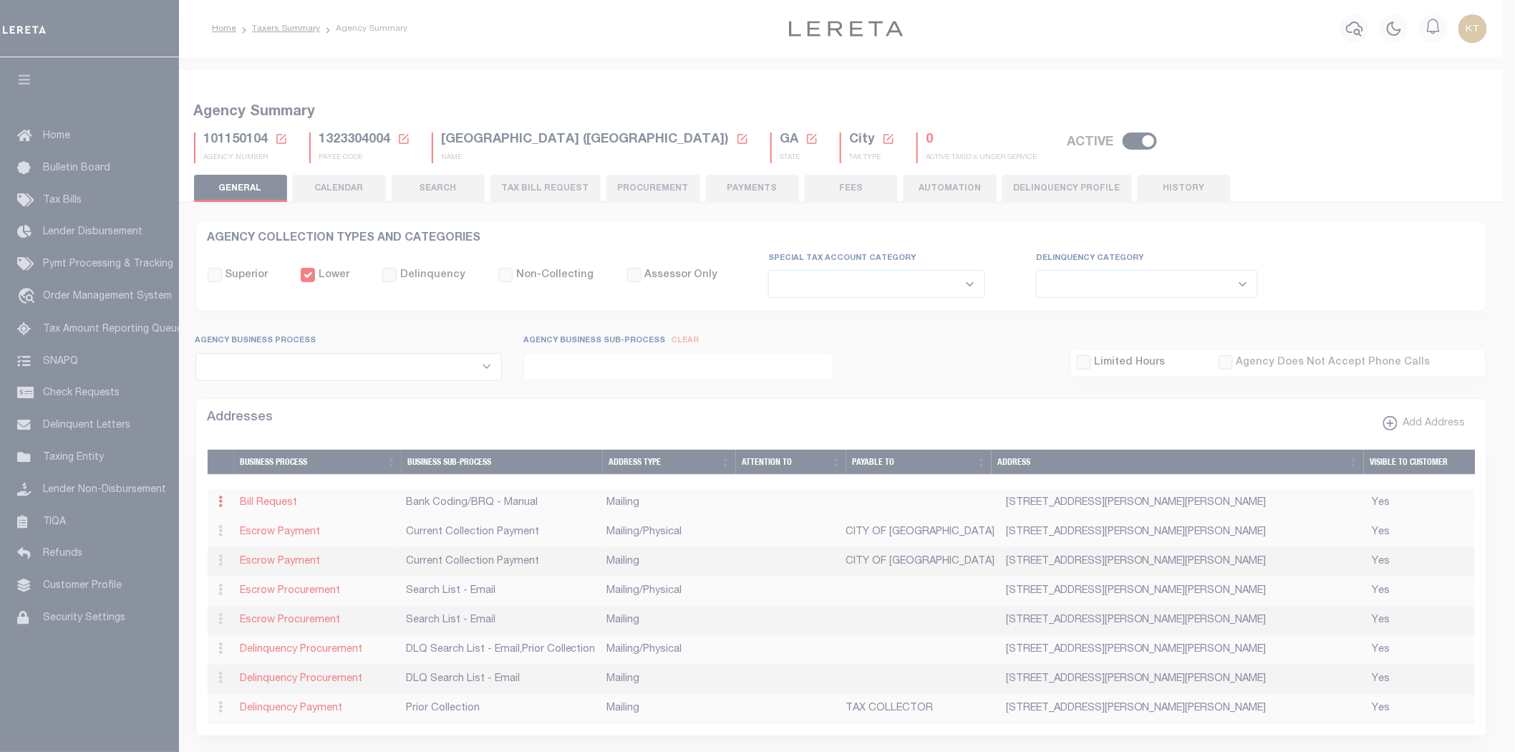
type input "6997 BRASWELL ROAD"
type input "[PERSON_NAME]"
select select "GA"
type input "30153"
checkbox input "true"
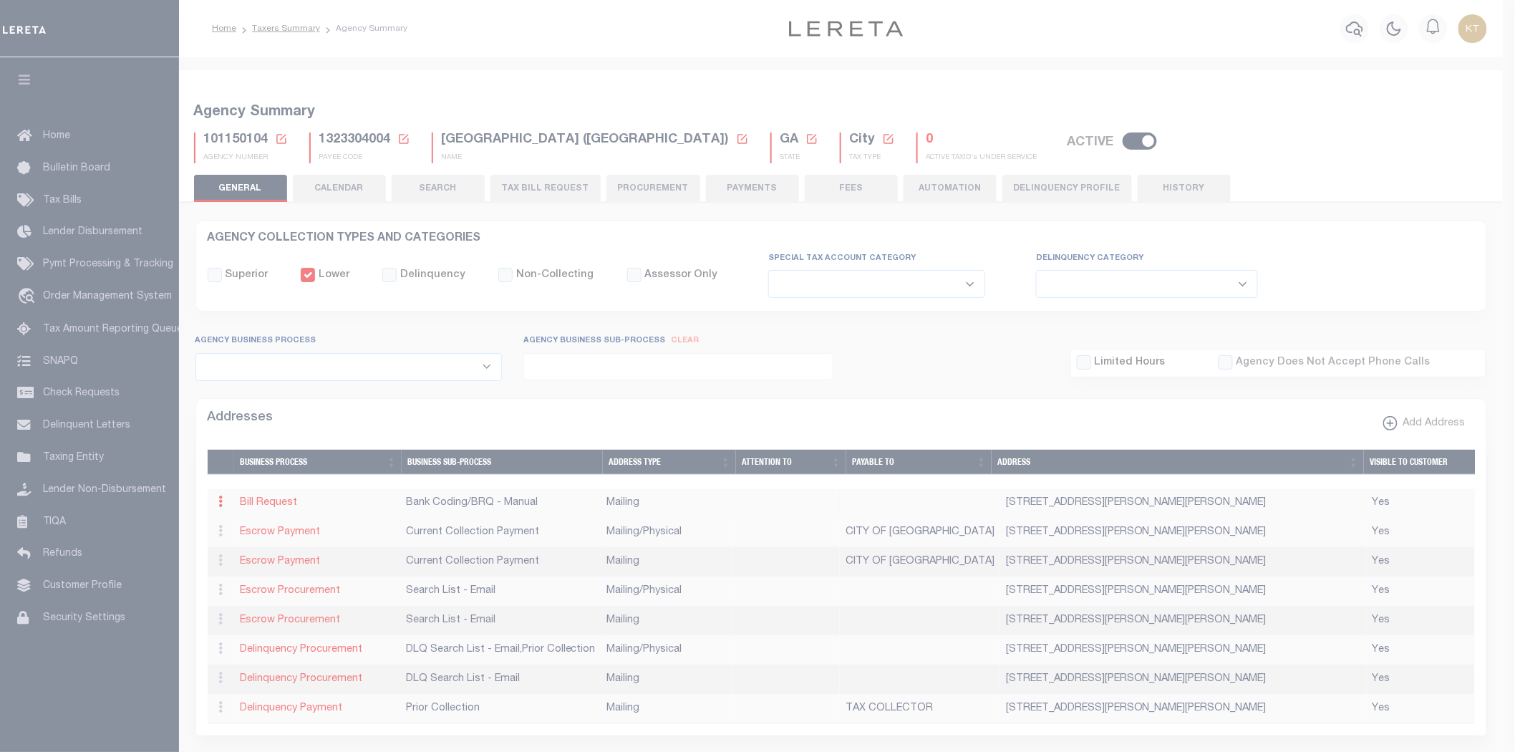
select select "1"
select select "2"
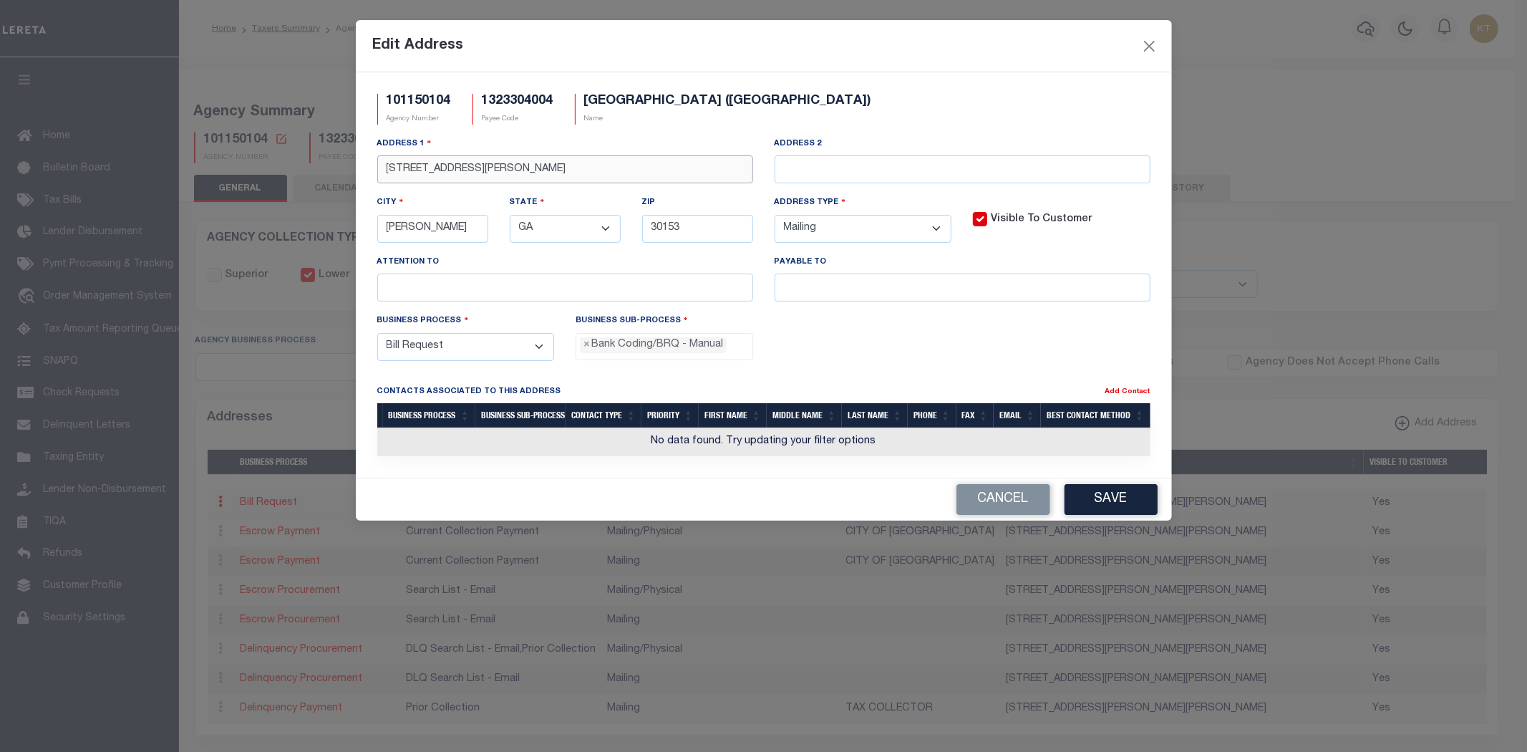
click at [490, 168] on input "6997 BRASWELL ROAD" at bounding box center [565, 169] width 376 height 28
type input "[STREET_ADDRESS][PERSON_NAME]"
click at [1115, 490] on button "Save" at bounding box center [1110, 499] width 93 height 31
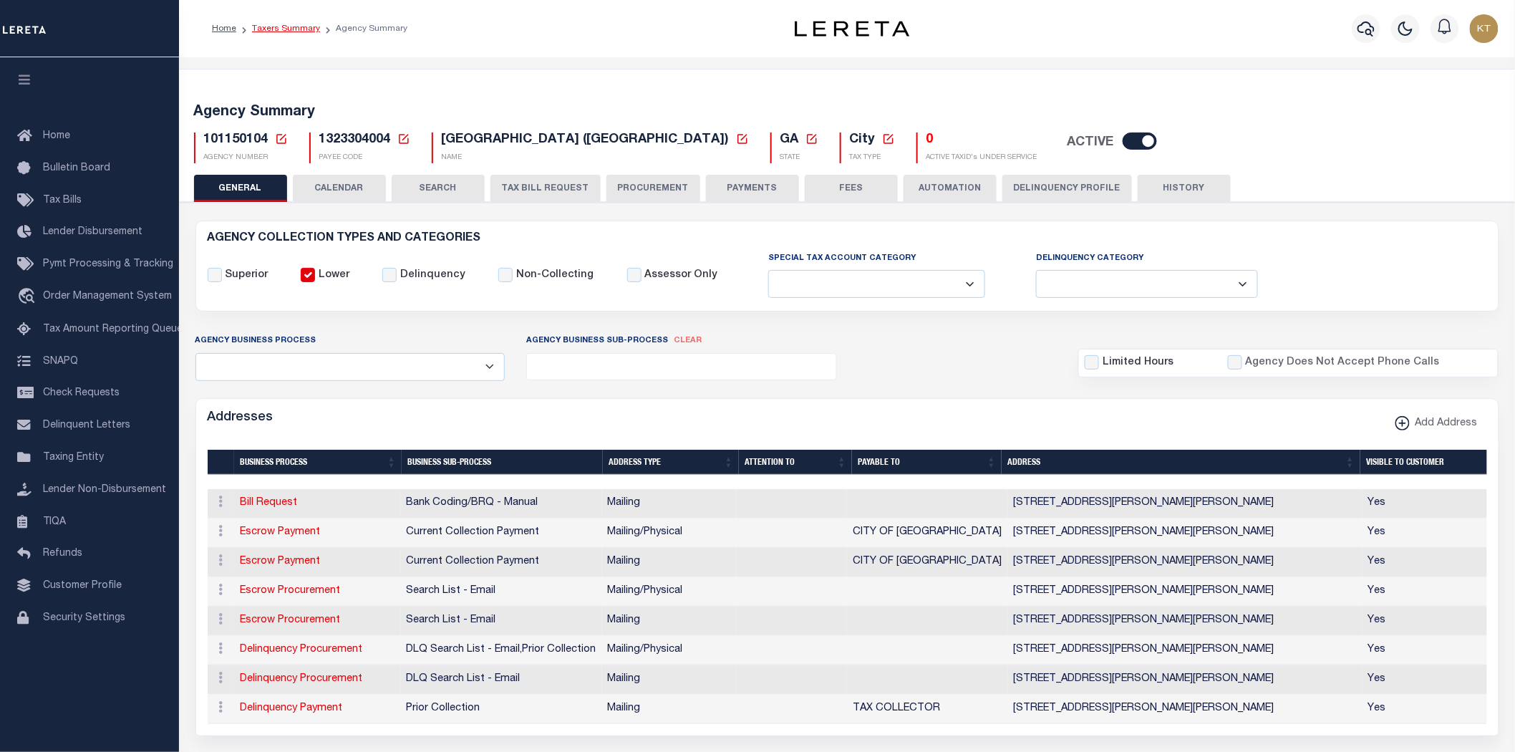
click at [266, 30] on link "Taxers Summary" at bounding box center [286, 28] width 68 height 9
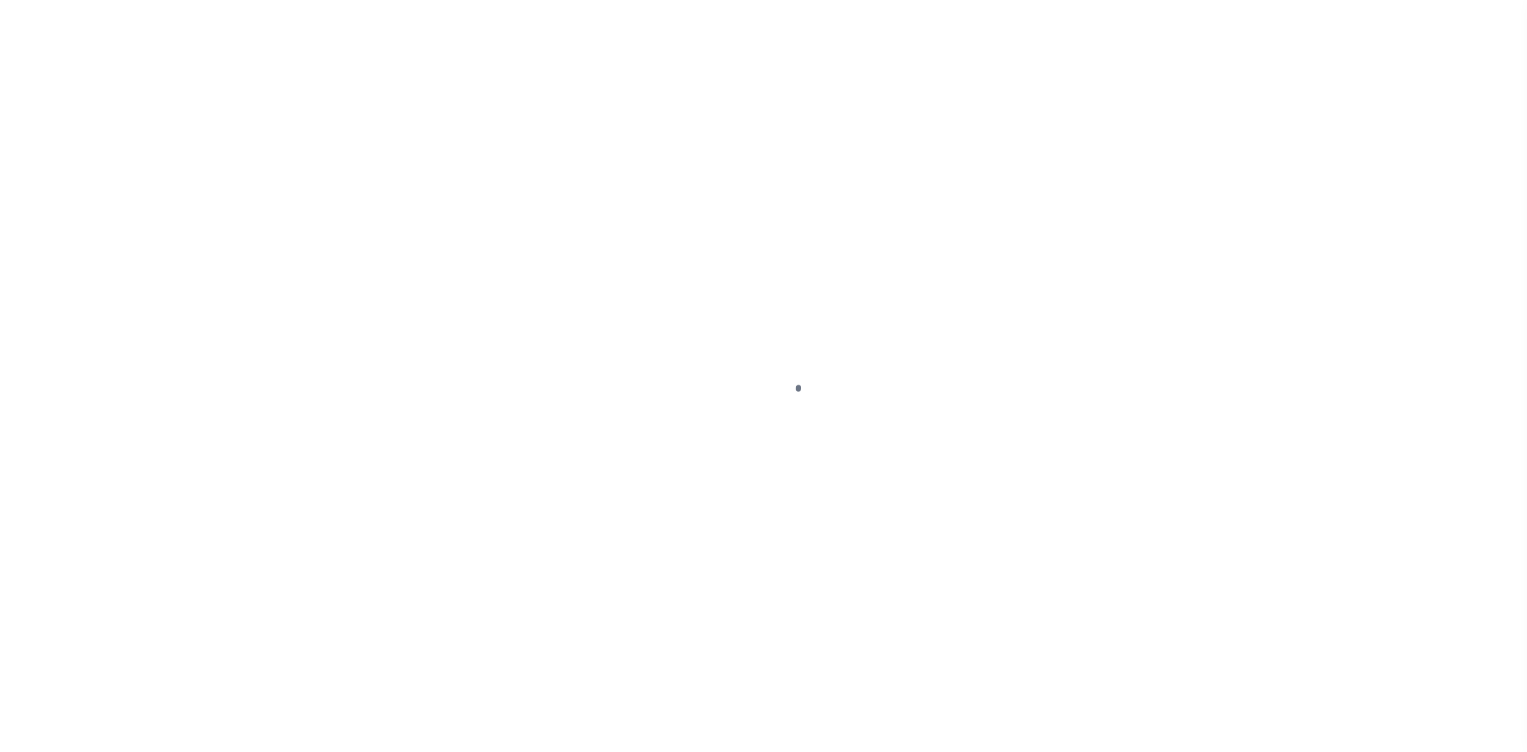
select select
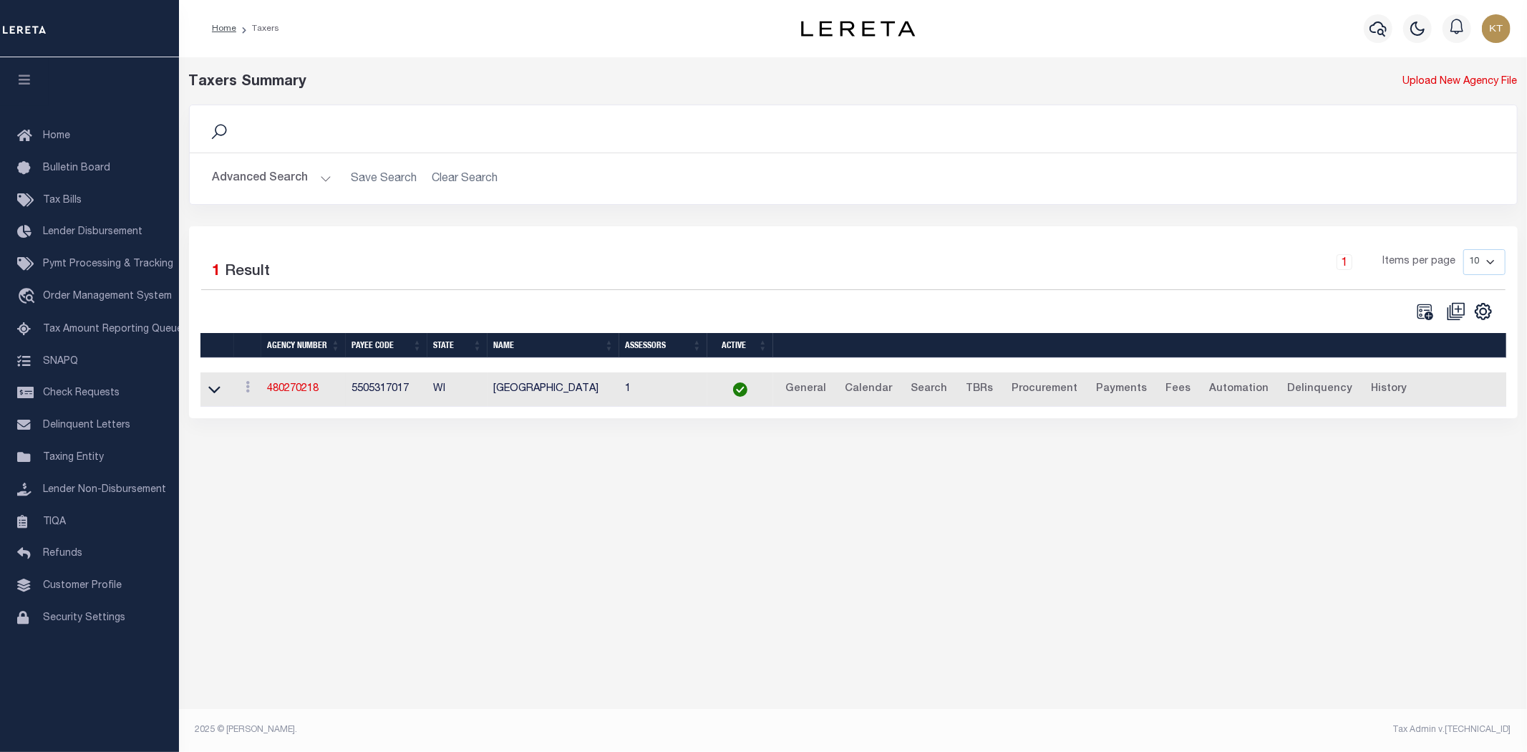
click at [243, 175] on button "Advanced Search" at bounding box center [272, 179] width 119 height 28
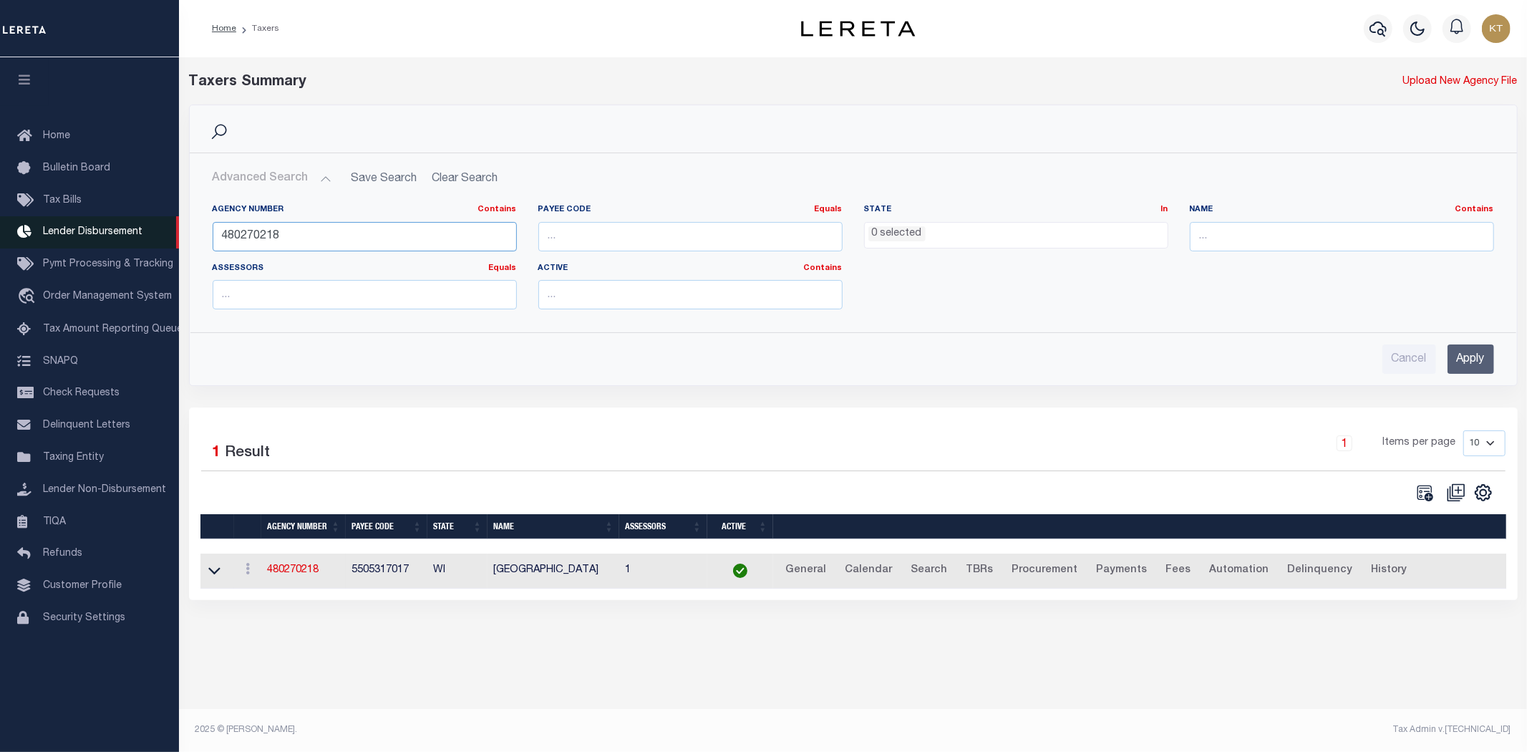
drag, startPoint x: 322, startPoint y: 241, endPoint x: 0, endPoint y: 225, distance: 322.5
click at [0, 225] on div "Home Taxers Profile" at bounding box center [763, 367] width 1527 height 734
type input "101150104"
click at [1468, 359] on input "Apply" at bounding box center [1470, 358] width 47 height 29
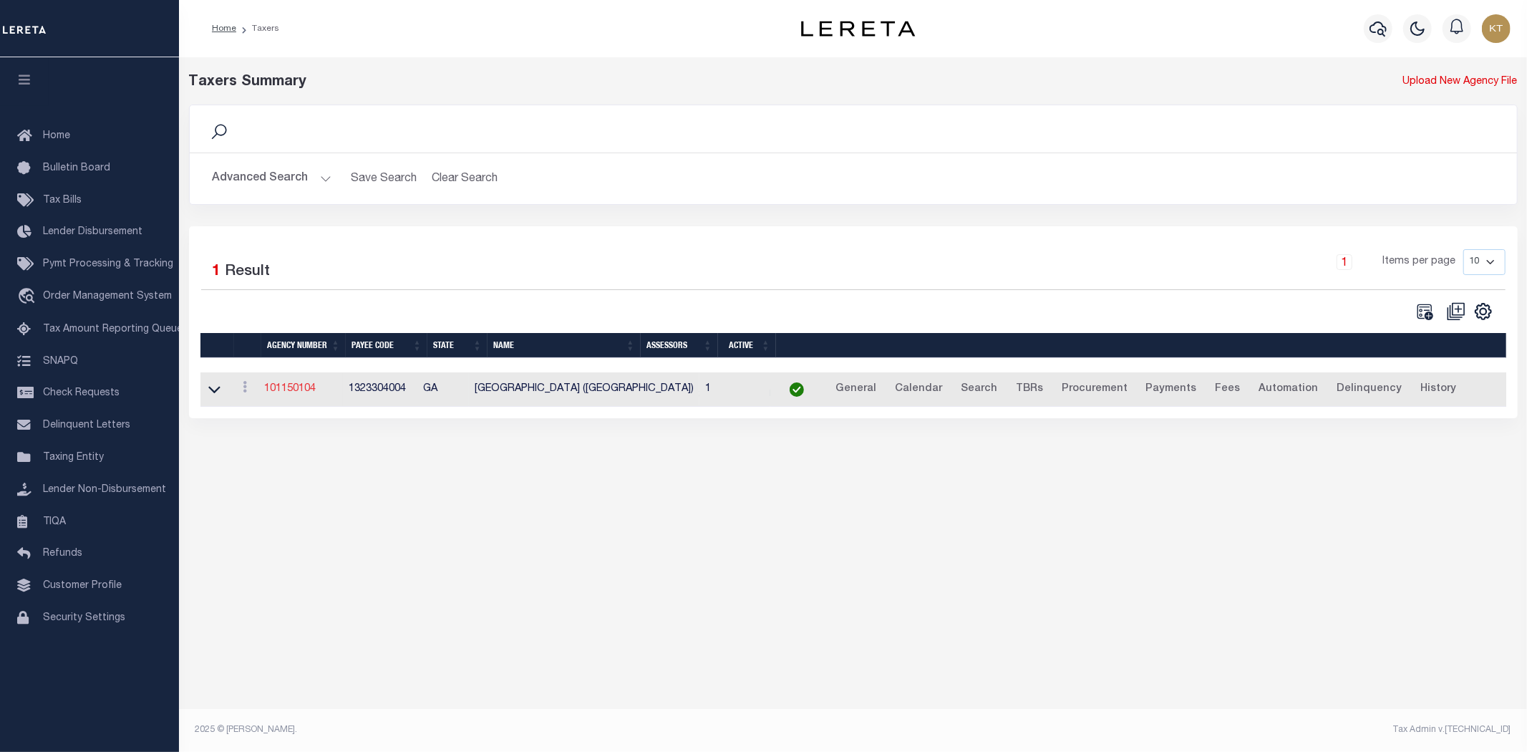
click at [284, 390] on link "101150104" at bounding box center [290, 389] width 52 height 10
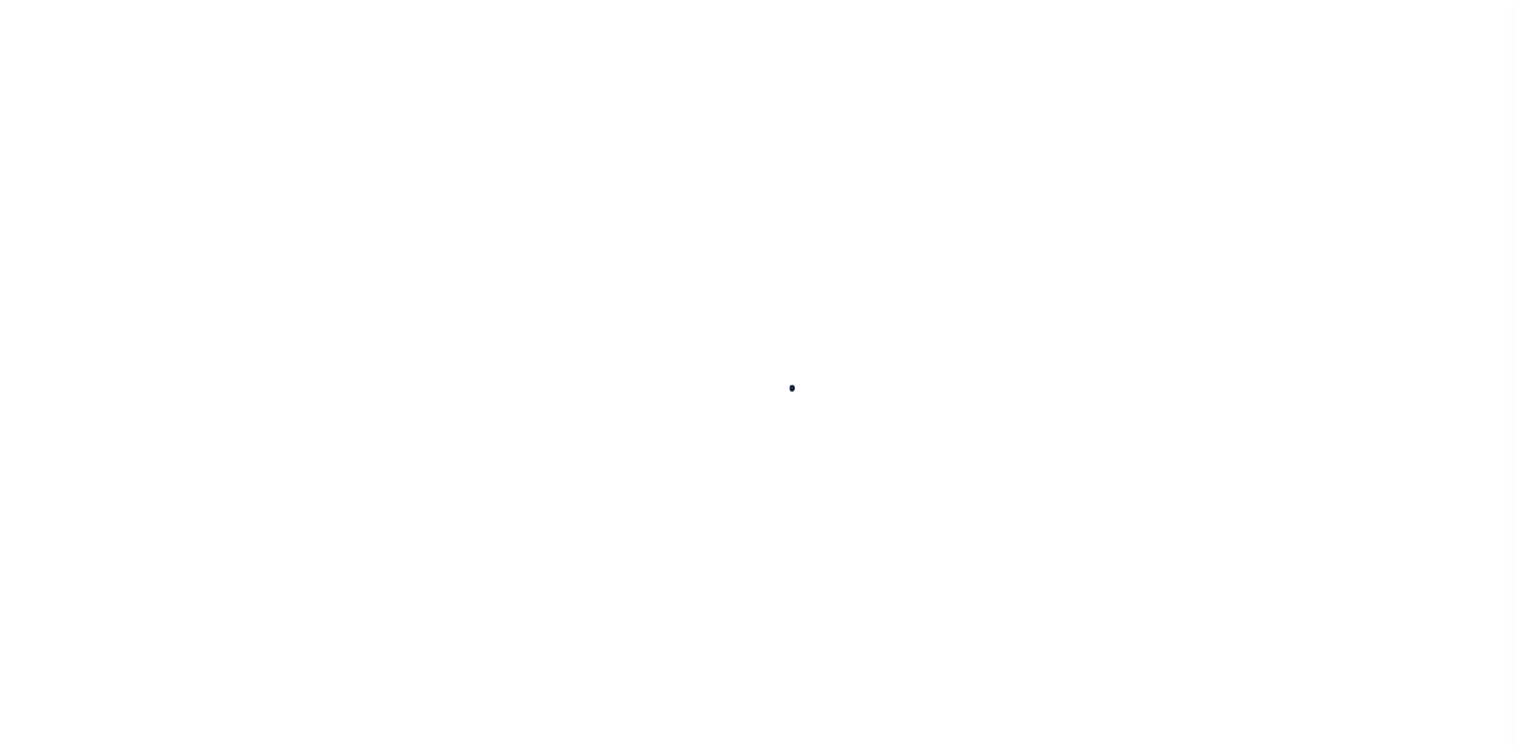
select select
checkbox input "false"
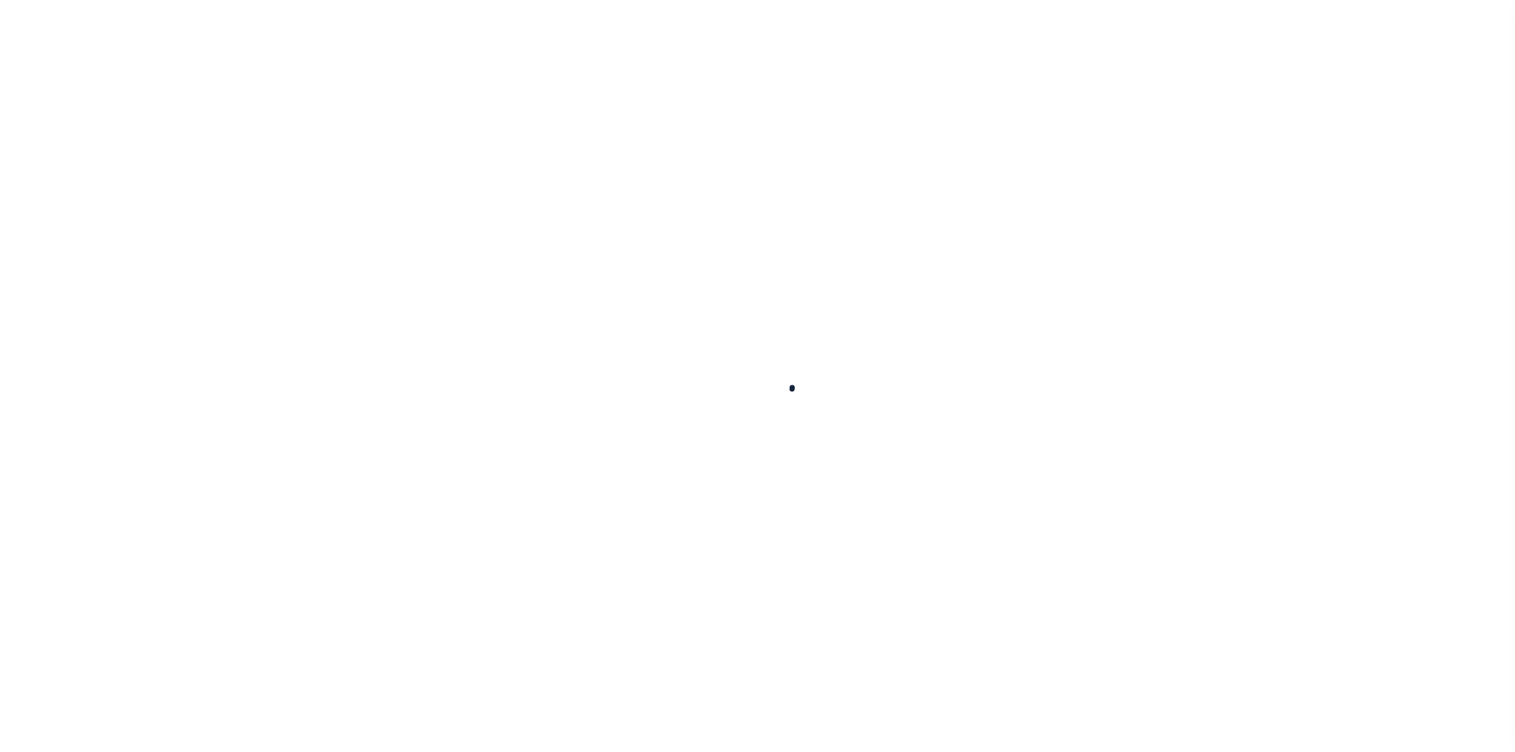
checkbox input "false"
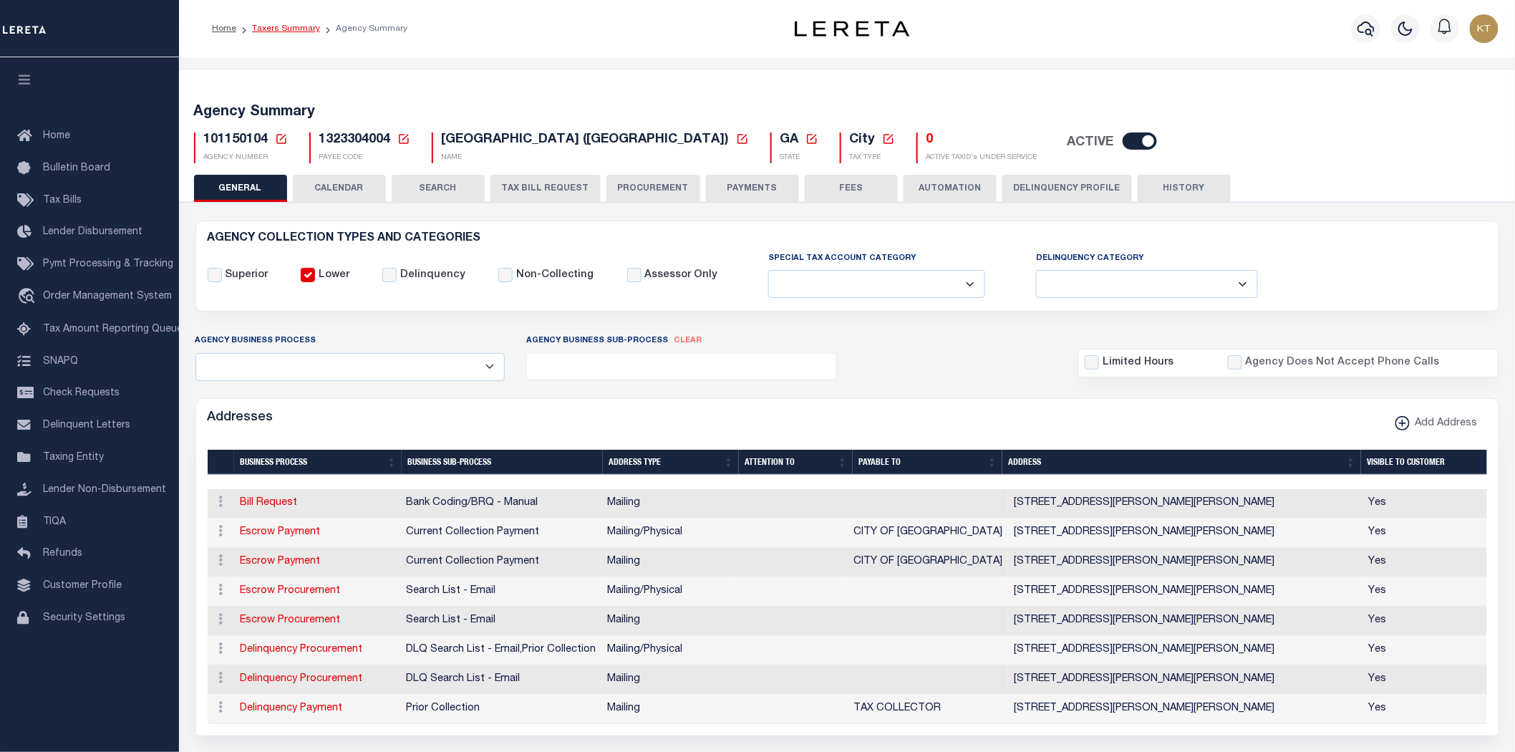
click at [283, 31] on link "Taxers Summary" at bounding box center [286, 28] width 68 height 9
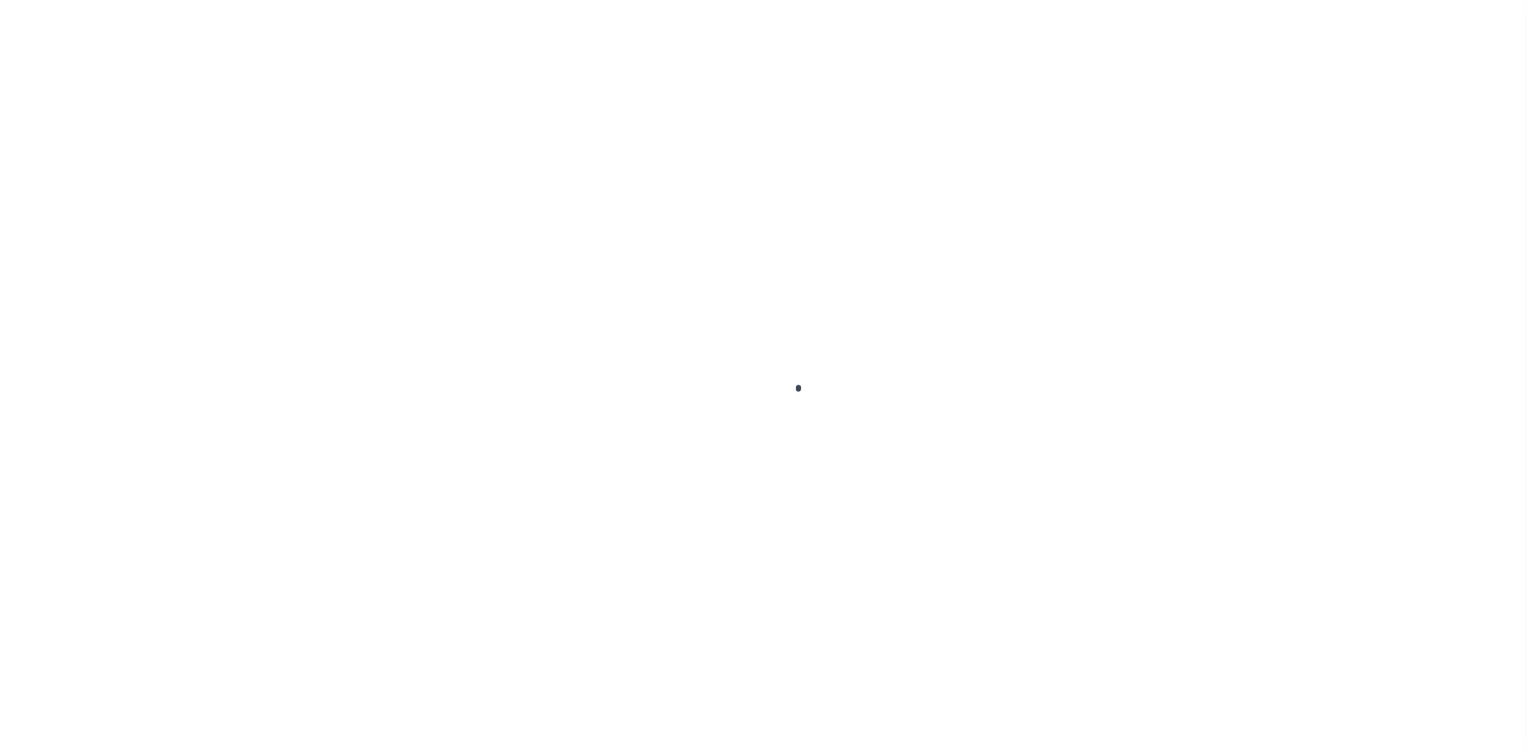
select select
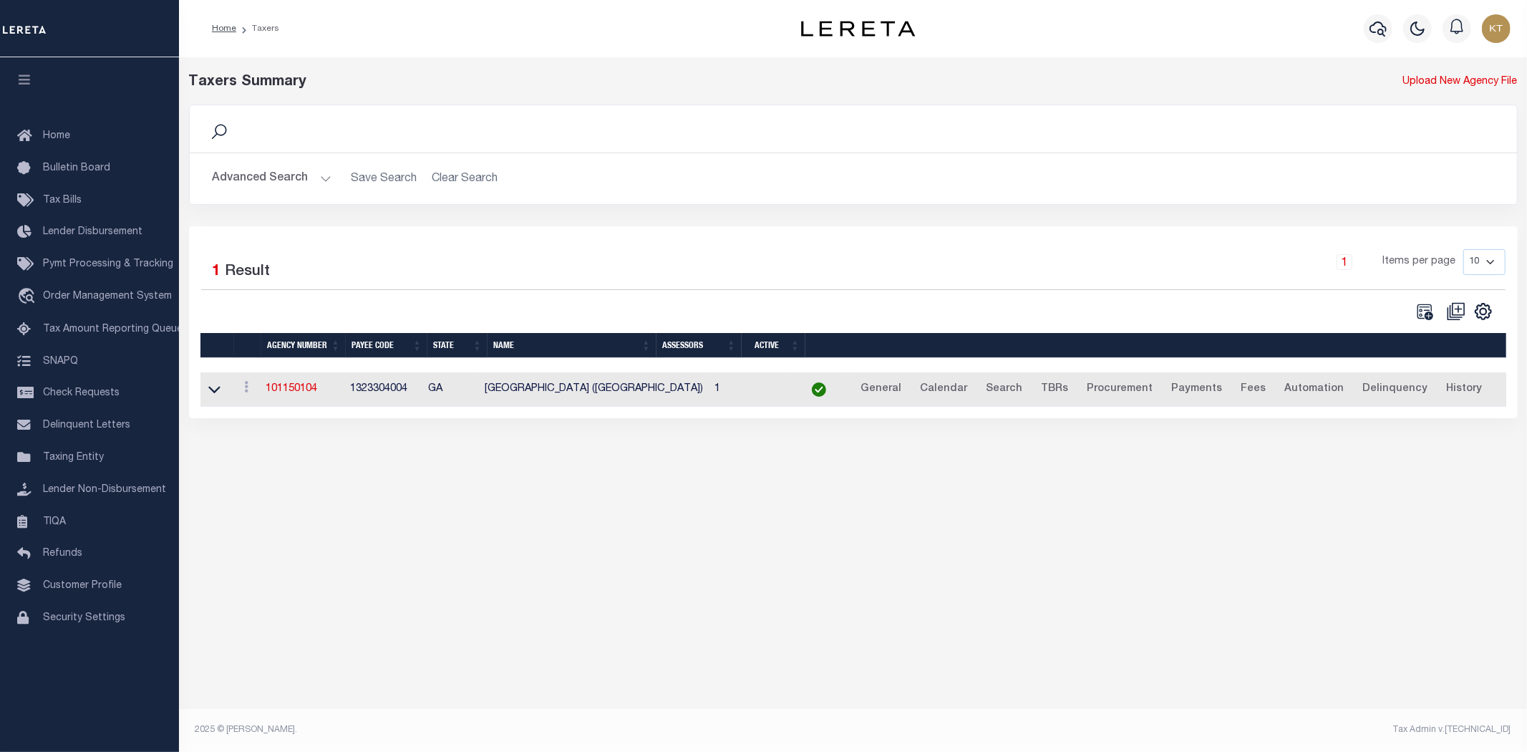
click at [263, 179] on button "Advanced Search" at bounding box center [272, 179] width 119 height 28
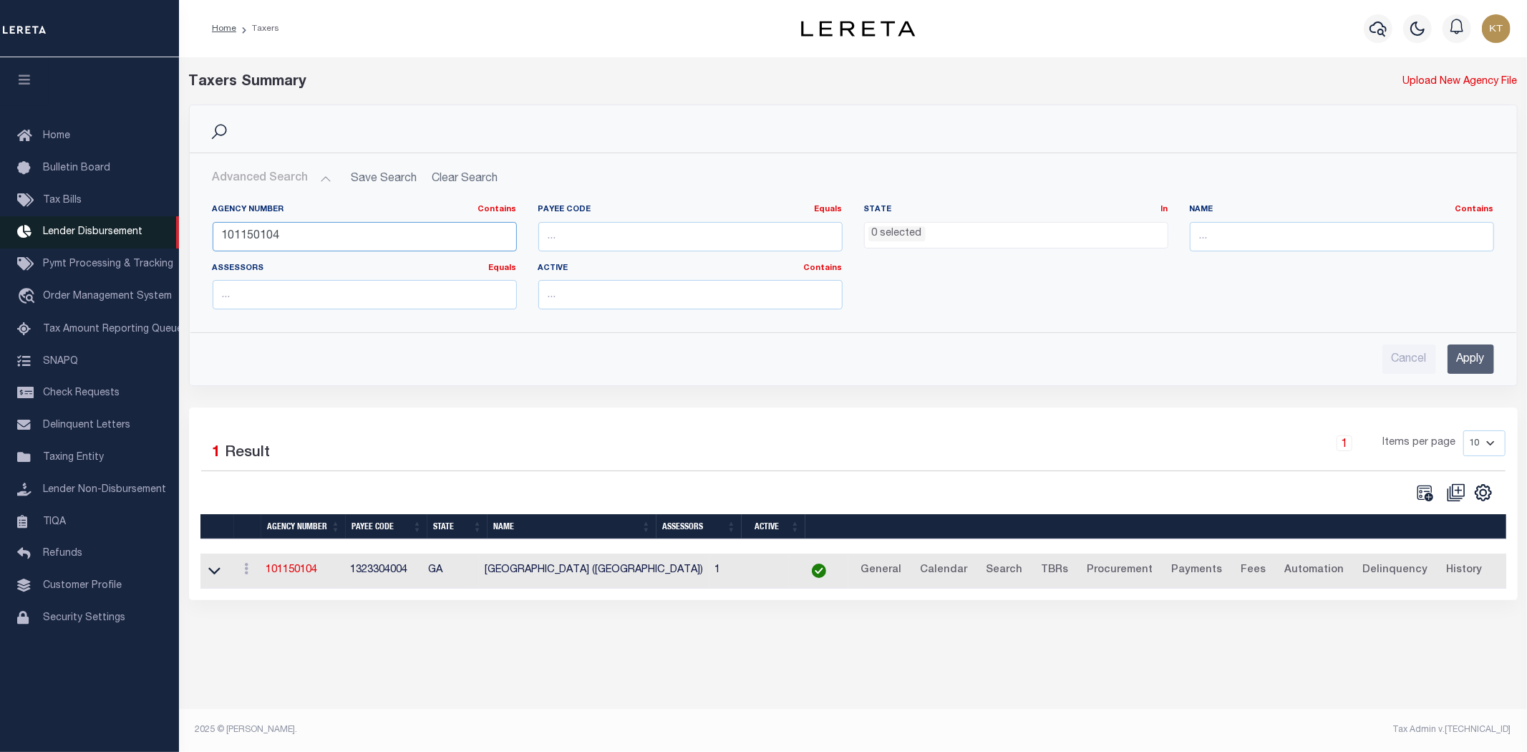
drag, startPoint x: 363, startPoint y: 233, endPoint x: 0, endPoint y: 223, distance: 363.1
click at [0, 223] on div "Home Taxers Profile" at bounding box center [763, 367] width 1527 height 734
type input "101100102"
click at [1473, 368] on input "Apply" at bounding box center [1470, 358] width 47 height 29
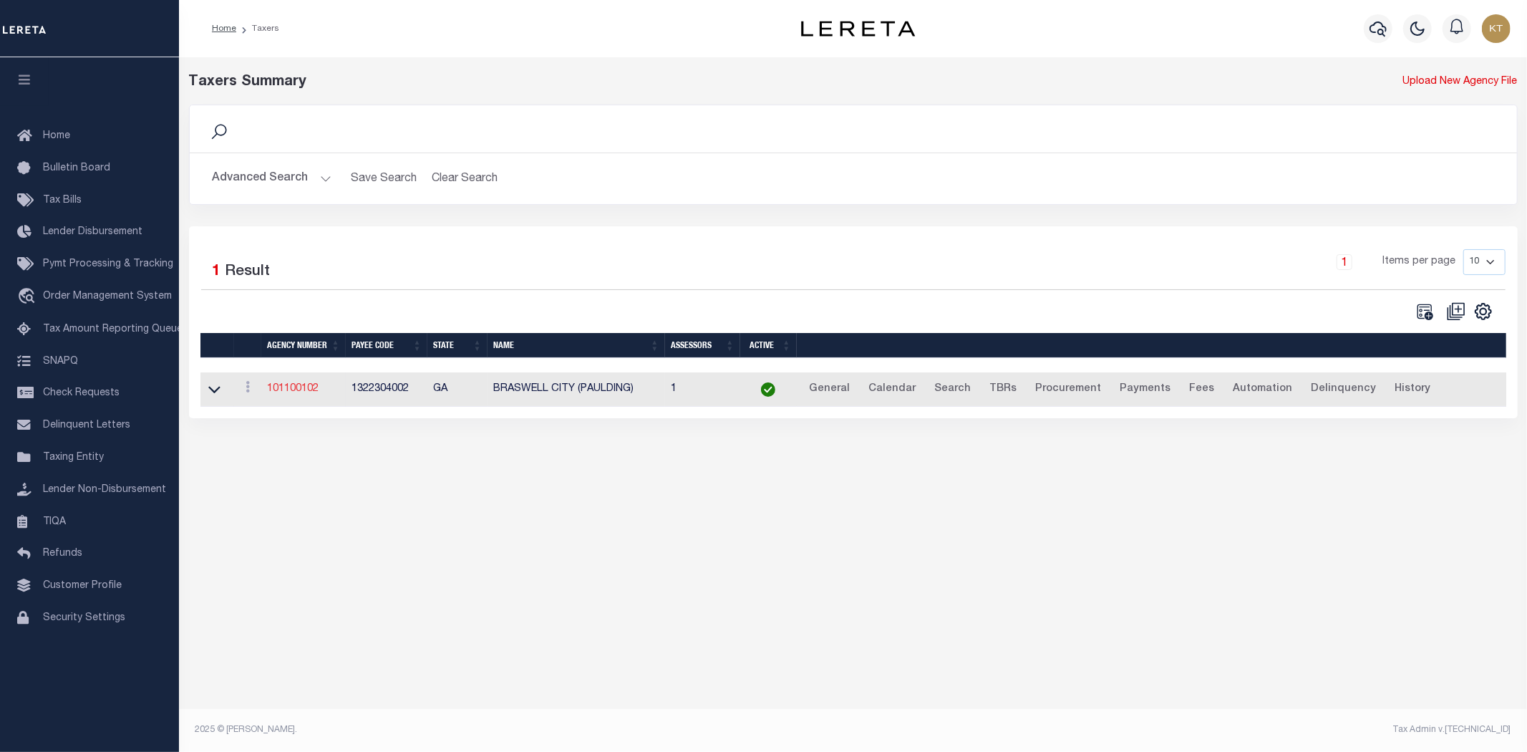
click at [285, 390] on link "101100102" at bounding box center [293, 389] width 52 height 10
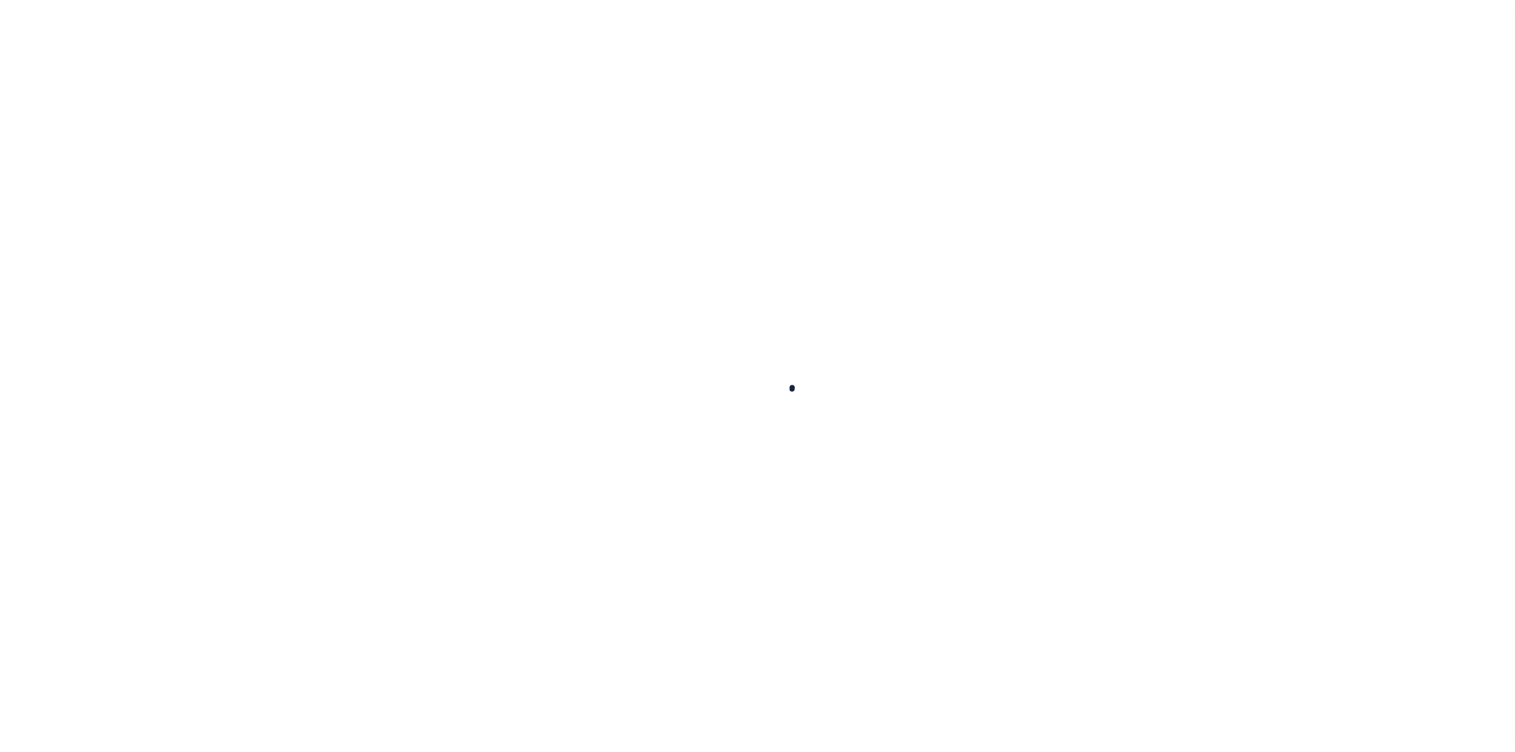
select select
checkbox input "false"
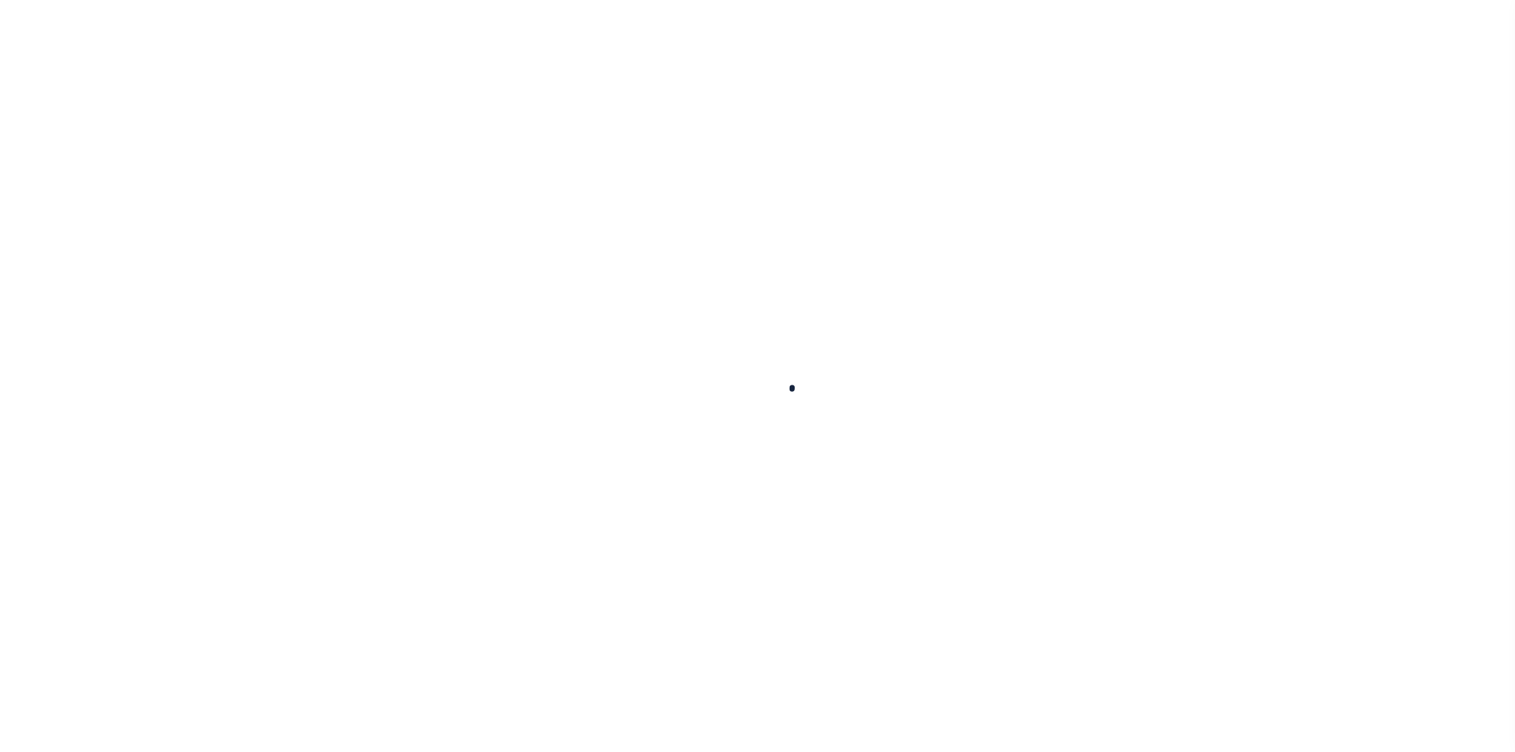
checkbox input "false"
type input "1322304002"
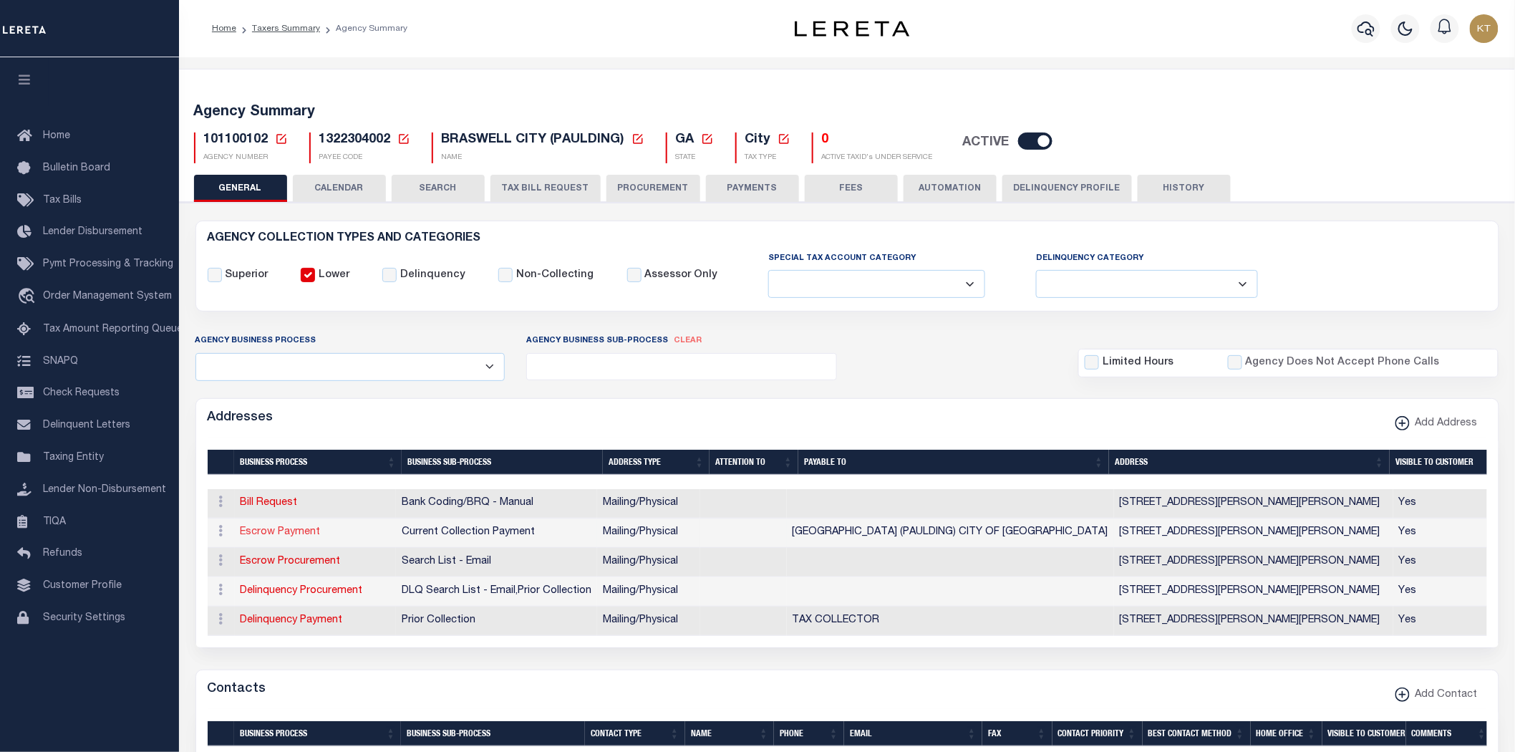
click at [284, 535] on link "Escrow Payment" at bounding box center [281, 532] width 80 height 10
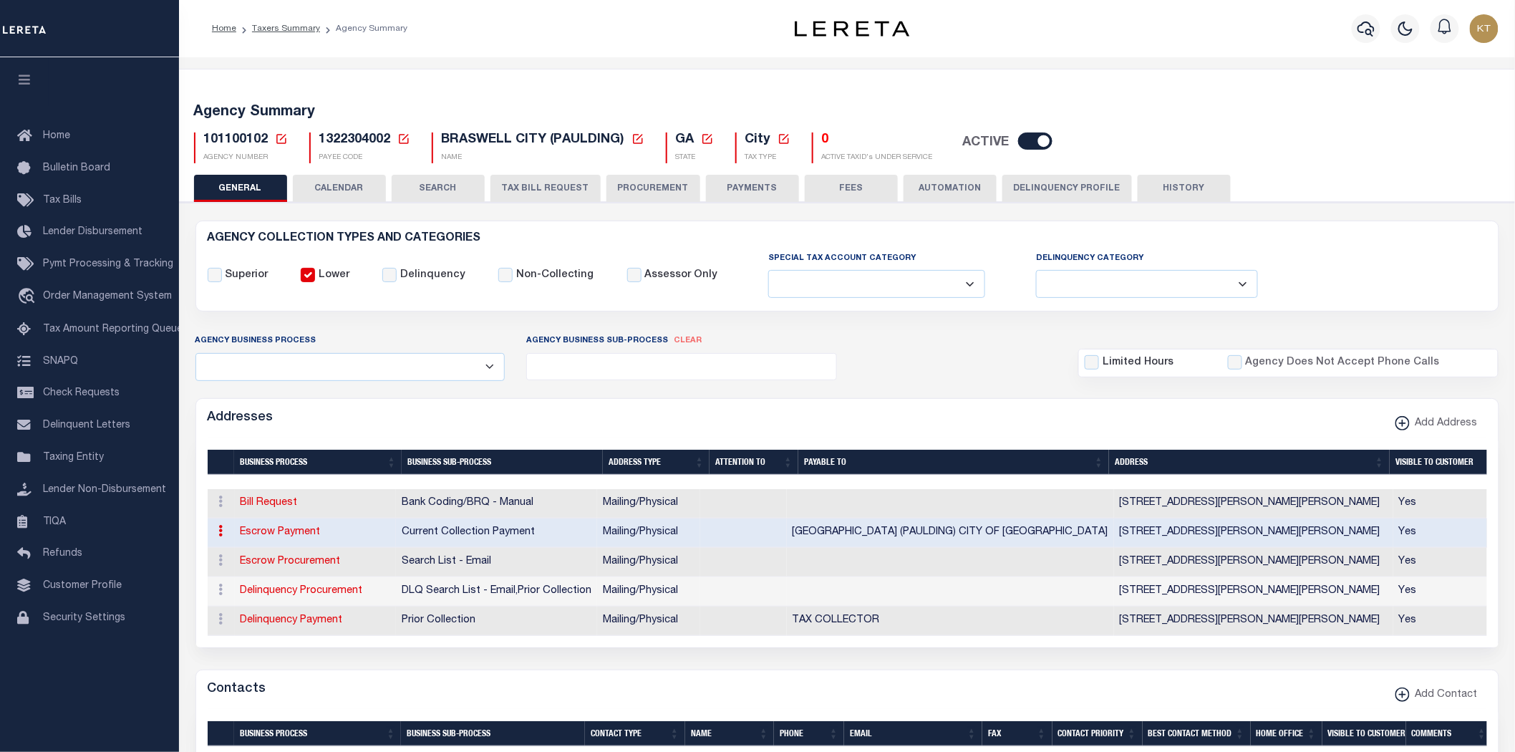
type input "[STREET_ADDRESS][PERSON_NAME]"
type input "[PERSON_NAME]"
select select "GA"
type input "30153"
select select "5"
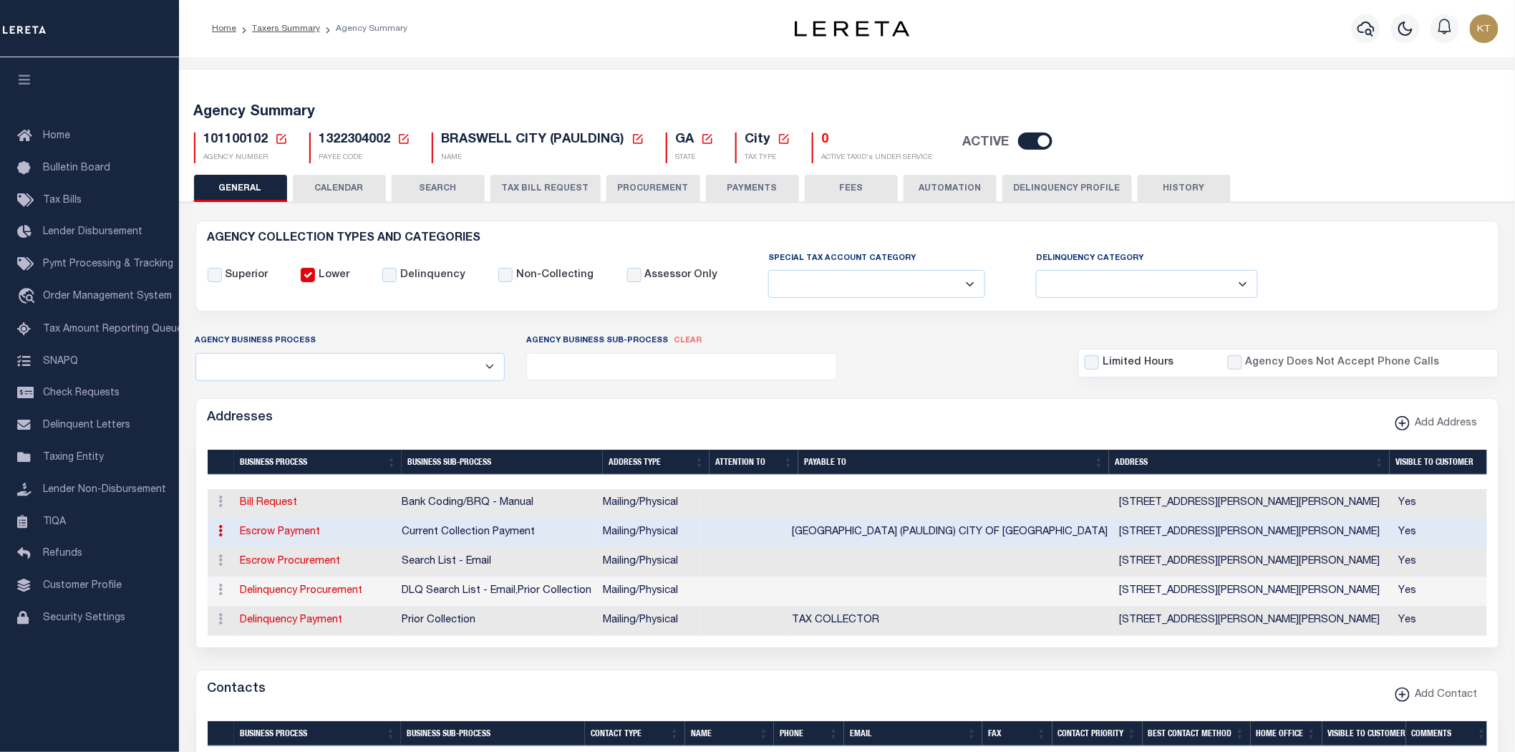
checkbox input "true"
type input "[GEOGRAPHIC_DATA] (PAULDING) CITY OF [GEOGRAPHIC_DATA]"
select select "3"
select select "11"
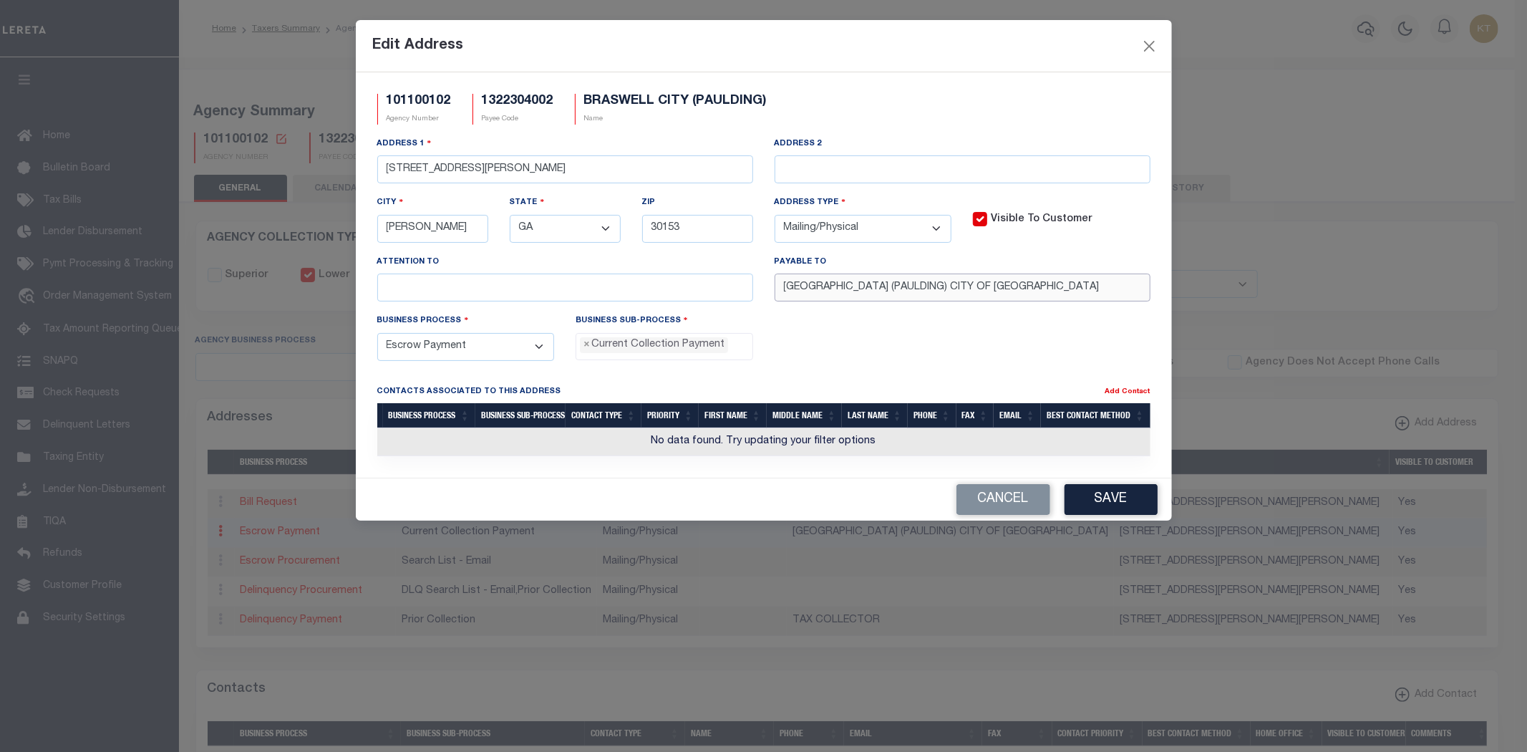
drag, startPoint x: 926, startPoint y: 290, endPoint x: 714, endPoint y: 280, distance: 212.1
click at [720, 280] on div "Address [STREET_ADDRESS][PERSON_NAME] Address 2 [GEOGRAPHIC_DATA][PERSON_NAME] …" at bounding box center [764, 224] width 795 height 177
type input "CITY OF [GEOGRAPHIC_DATA]"
click at [1132, 491] on button "Save" at bounding box center [1110, 499] width 93 height 31
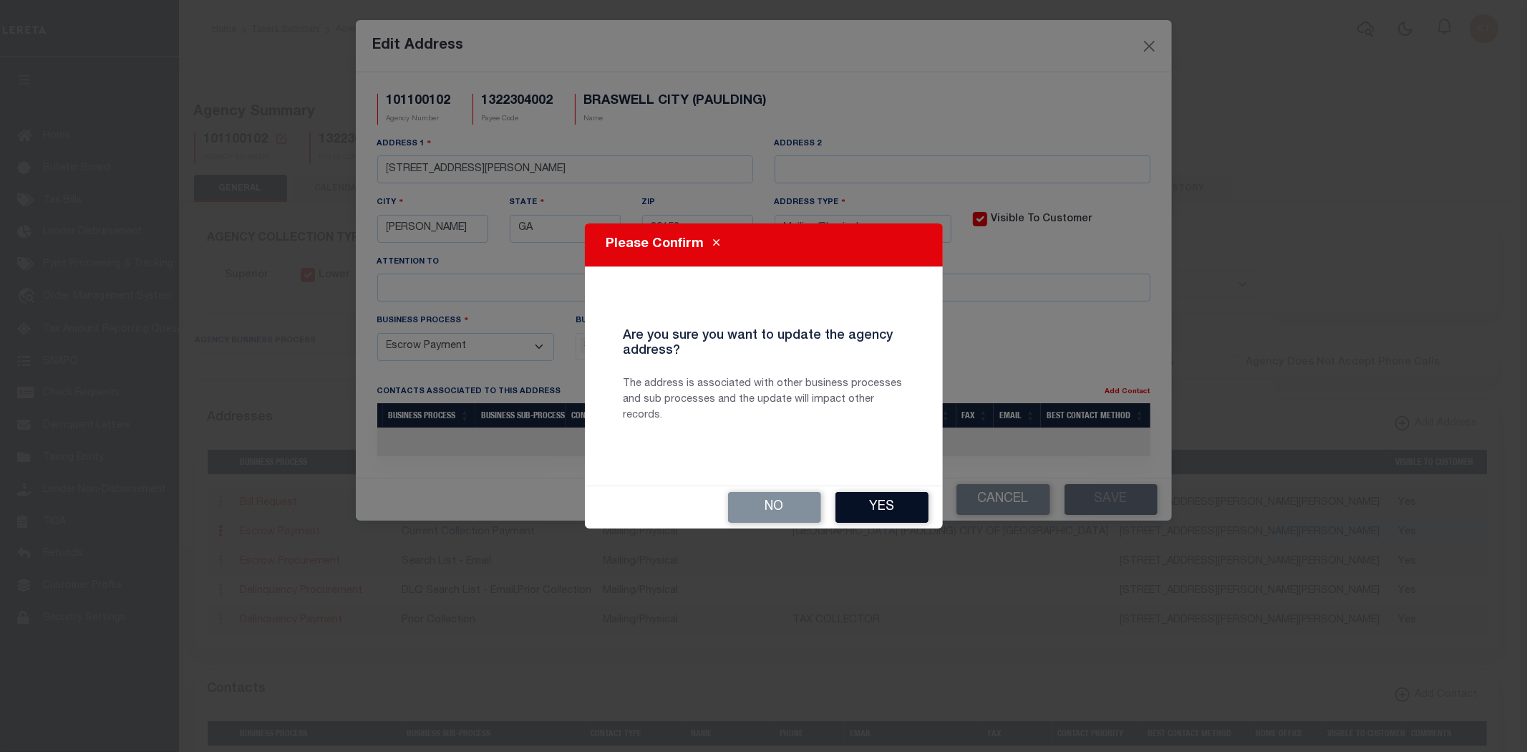
click at [896, 503] on button "Yes" at bounding box center [881, 507] width 93 height 31
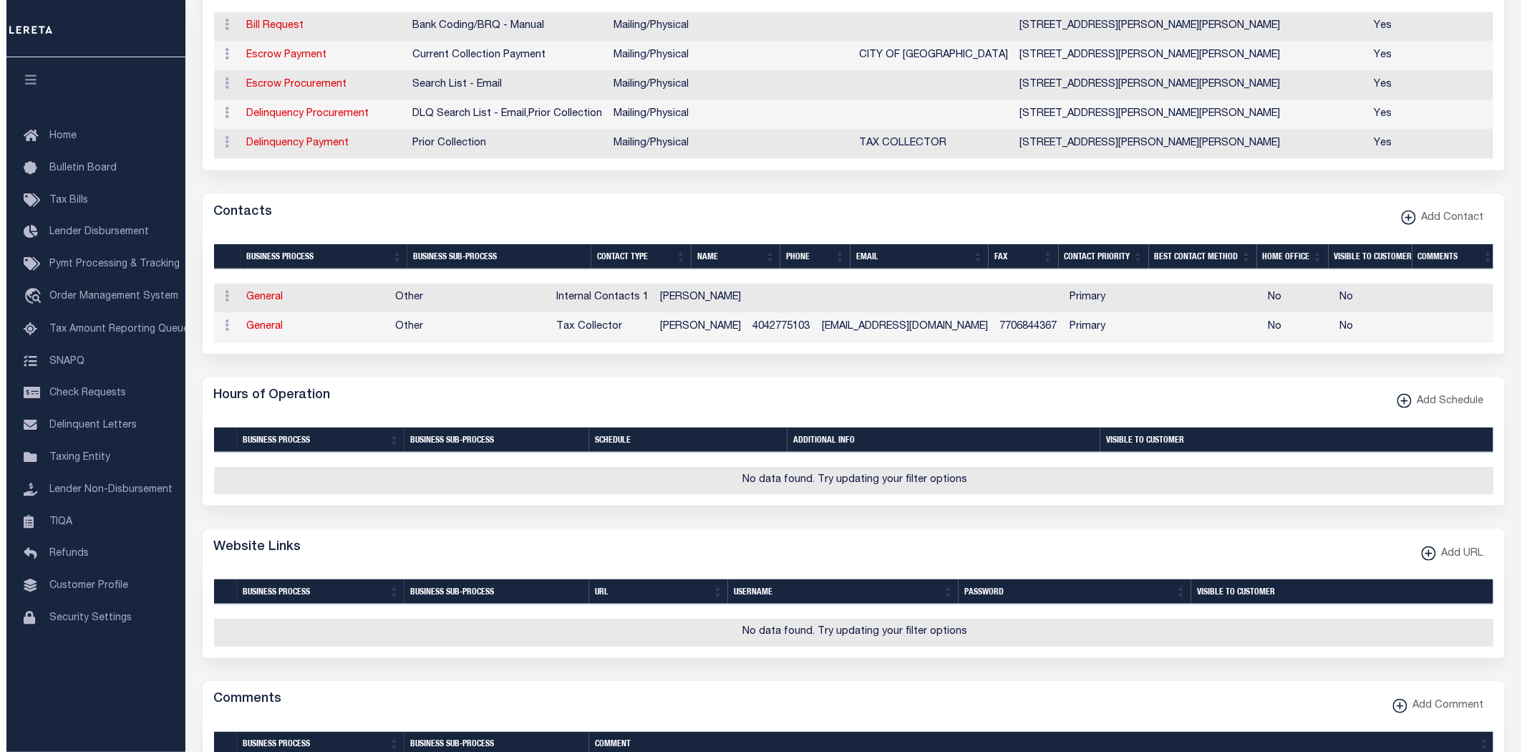
scroll to position [397, 0]
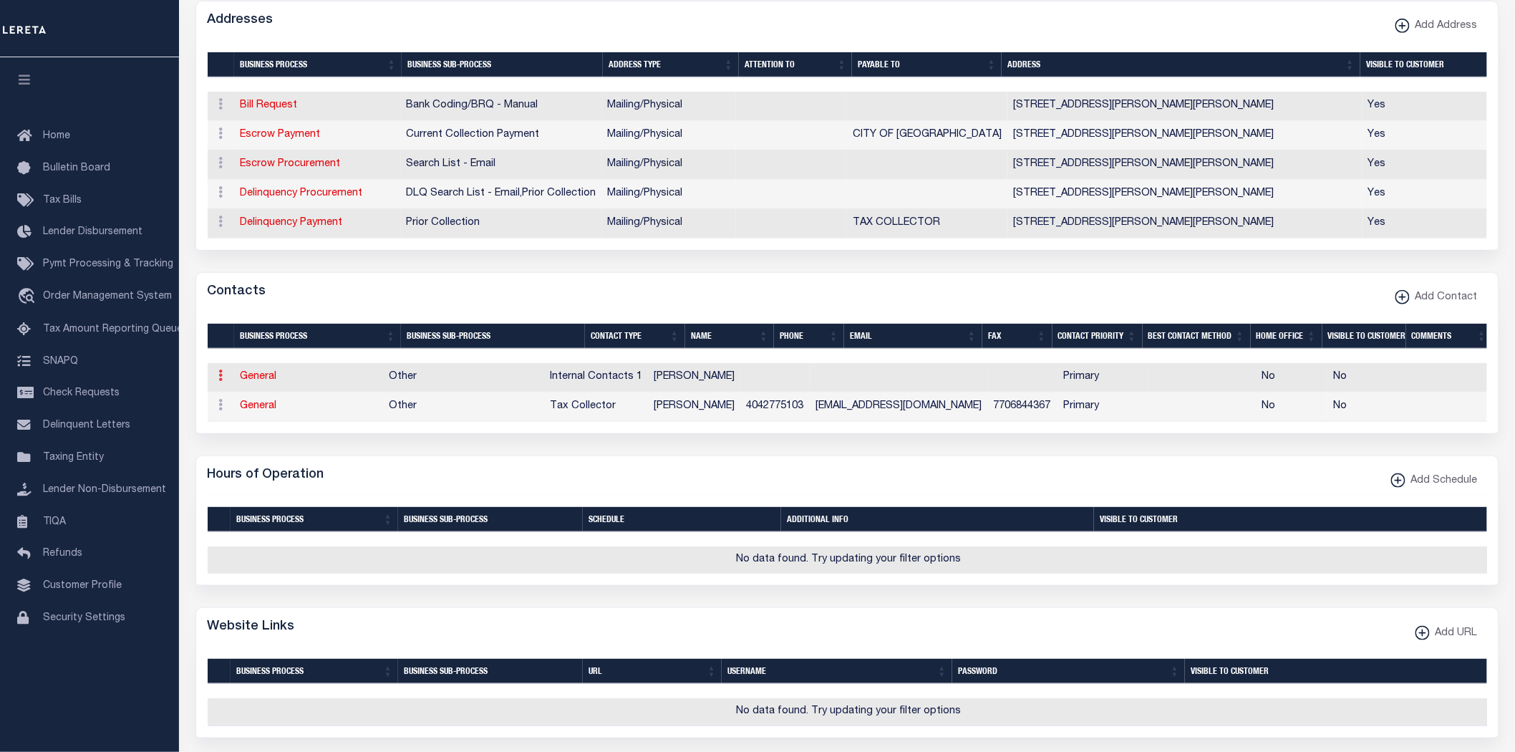
click at [219, 377] on icon at bounding box center [221, 374] width 4 height 11
click at [248, 446] on link "Delete Contact" at bounding box center [268, 446] width 108 height 24
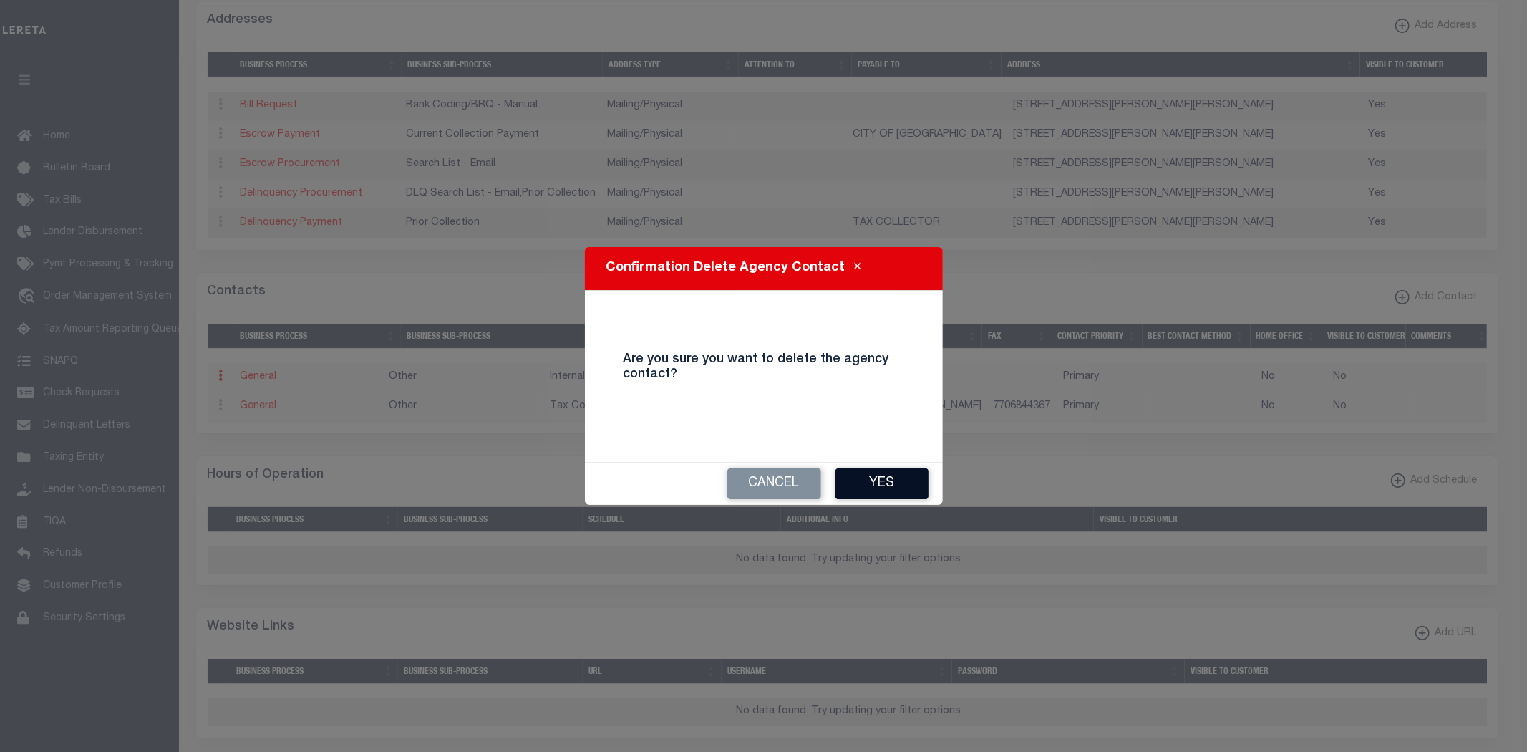
click at [862, 468] on button "Yes" at bounding box center [881, 483] width 93 height 31
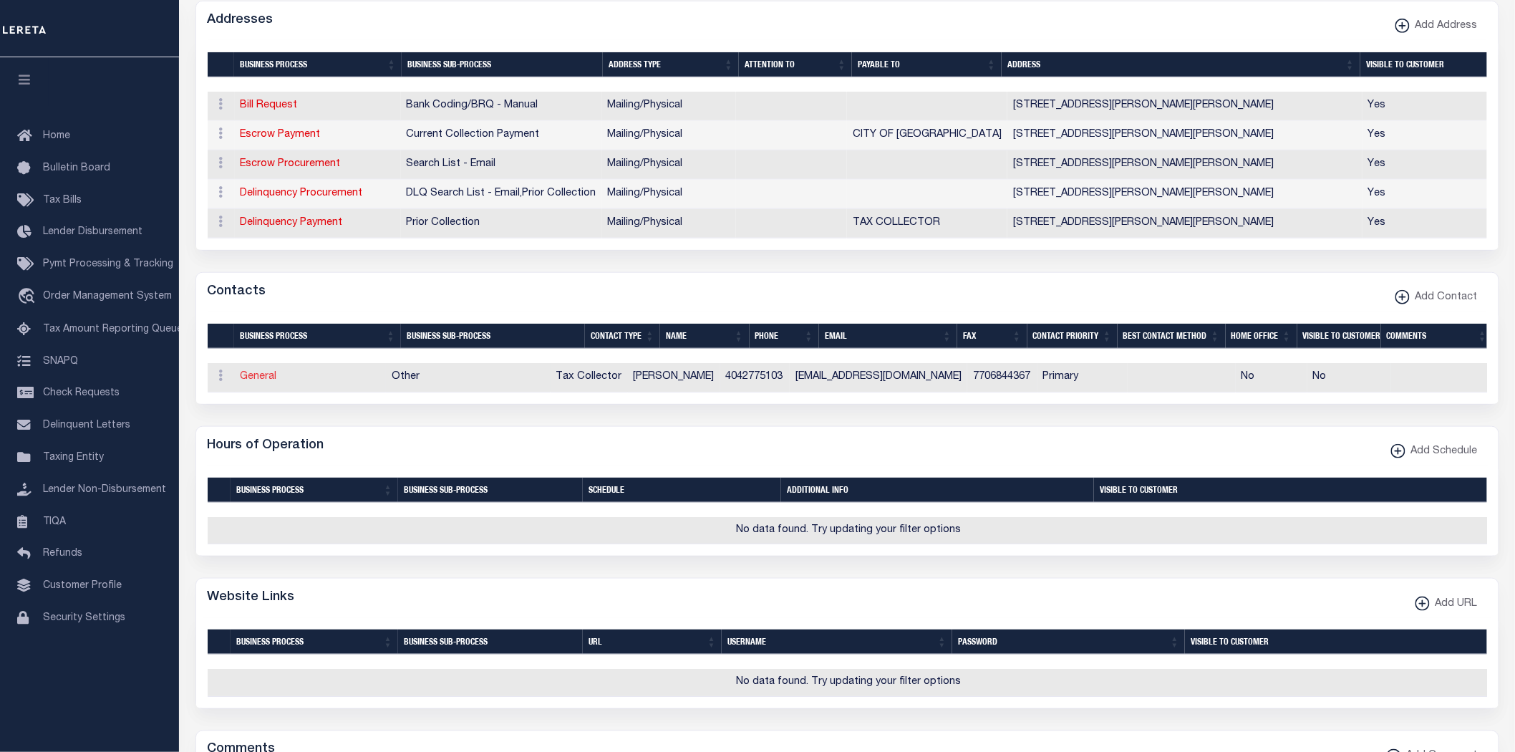
click at [268, 382] on link "General" at bounding box center [259, 377] width 37 height 10
checkbox input "false"
select select
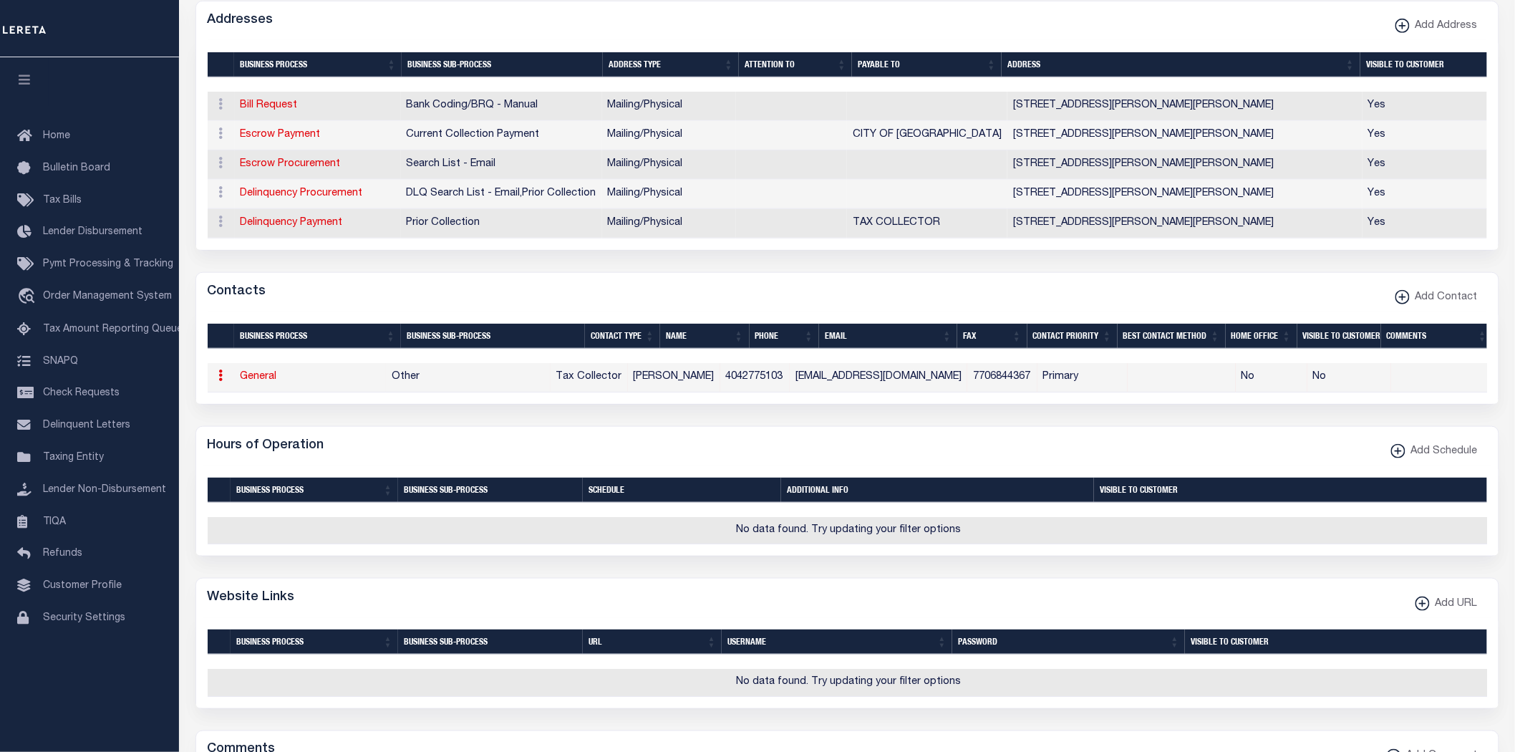
select select "2"
select select "1"
type input "[PERSON_NAME]"
type input "4042775103"
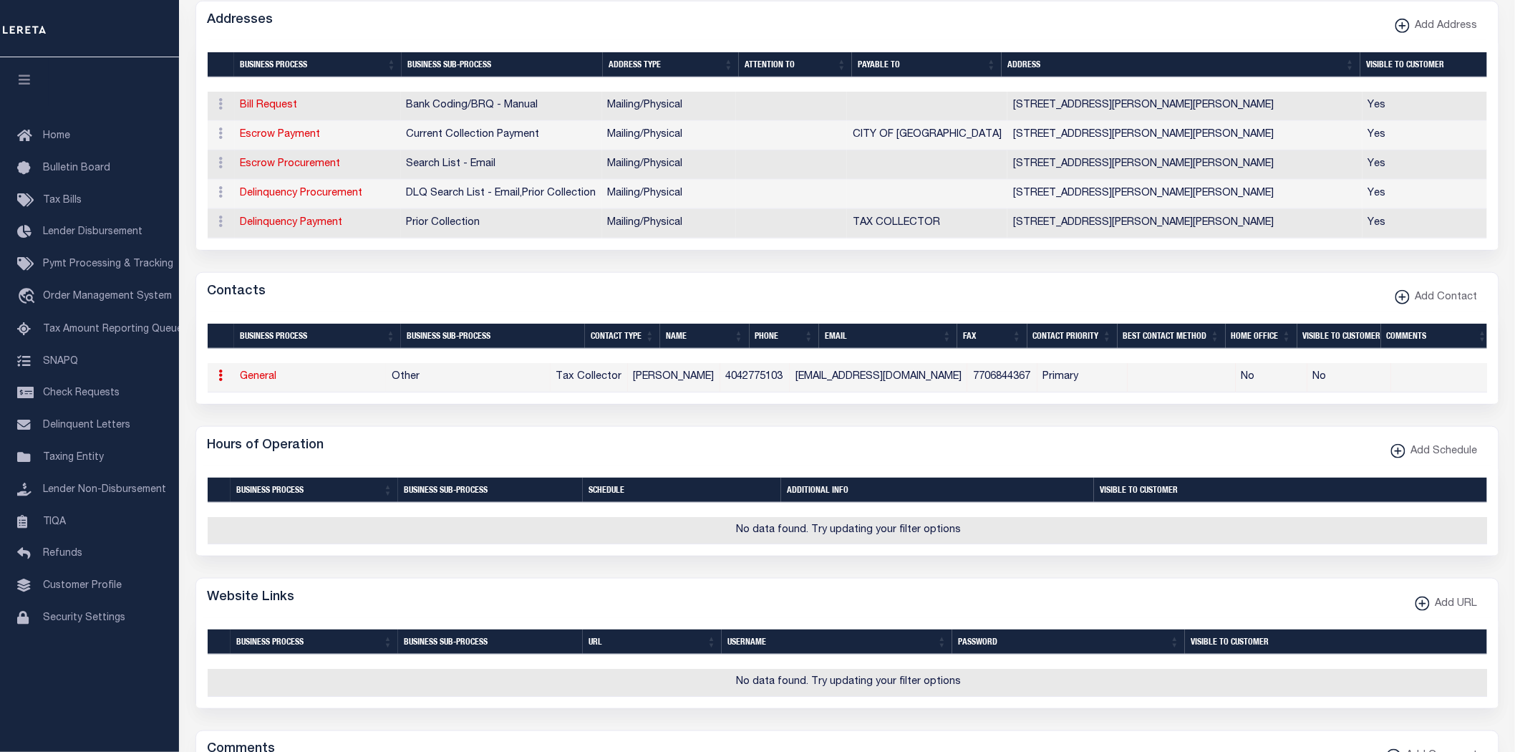
type input "7706844367"
type input "[EMAIL_ADDRESS][DOMAIN_NAME]"
select select "6"
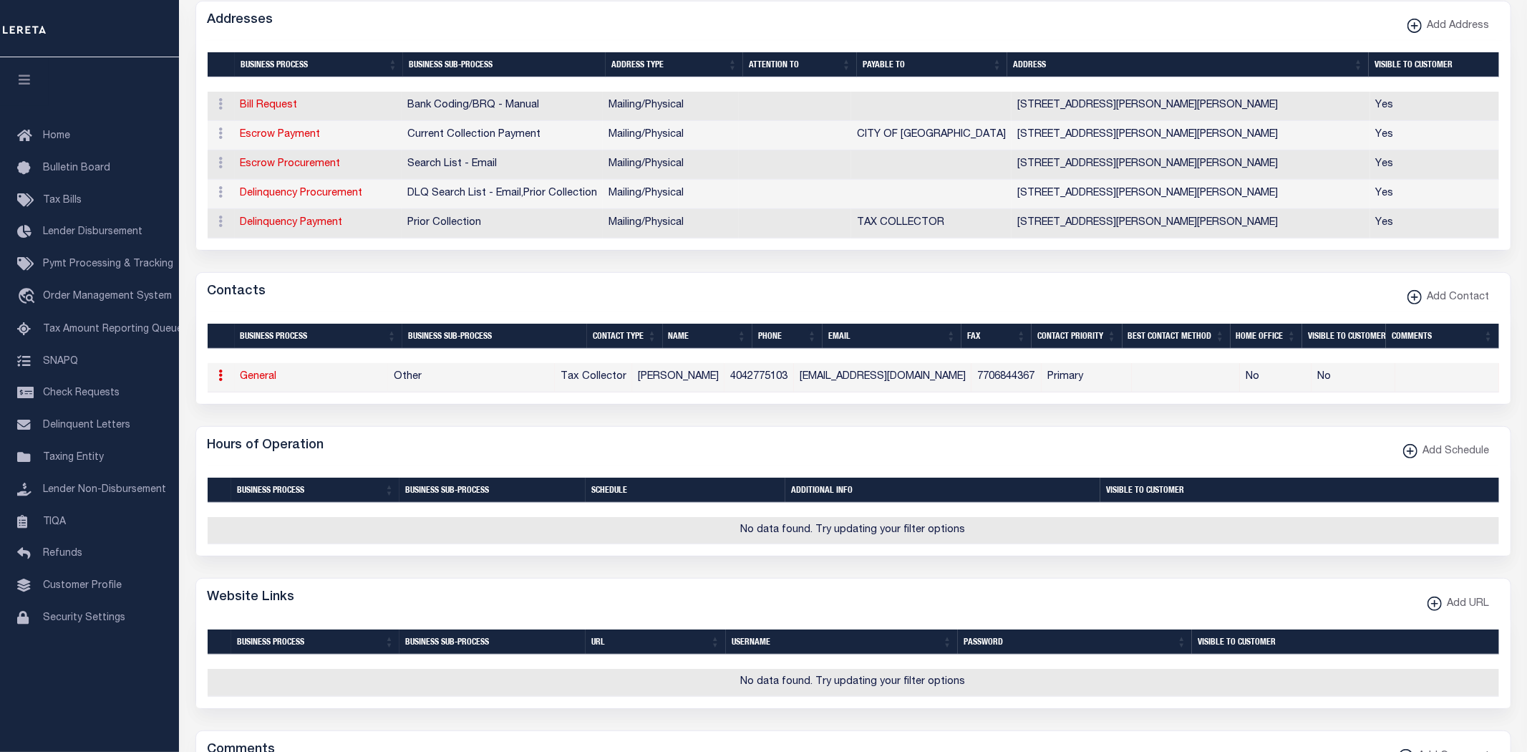
select select "39"
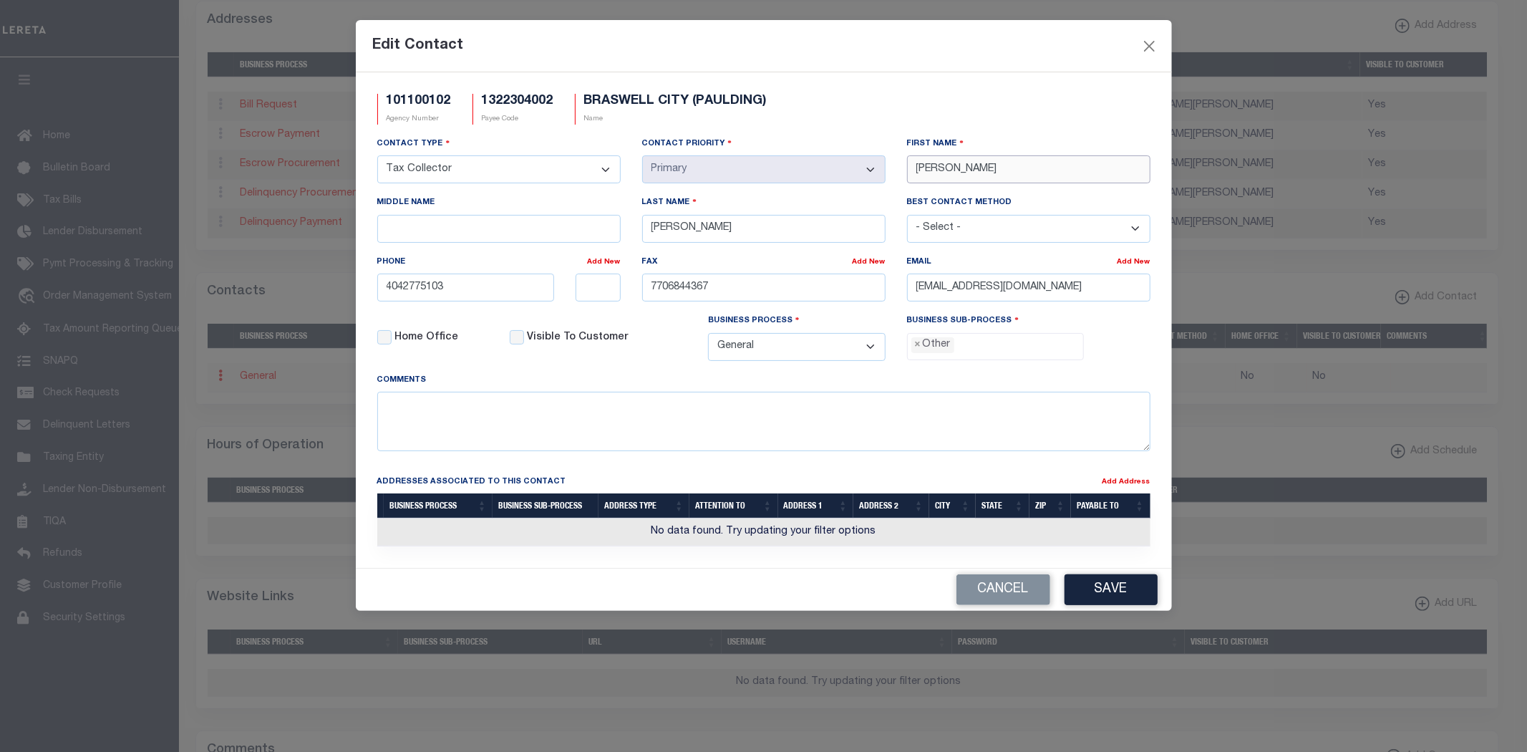
drag, startPoint x: 1042, startPoint y: 167, endPoint x: 455, endPoint y: 163, distance: 587.0
click at [462, 163] on div "Contact Type - Select - Assessor Clerk Internal Contacts 1 Internal Contacts 2 …" at bounding box center [764, 254] width 795 height 236
type input "[PERSON_NAME]"
drag, startPoint x: 454, startPoint y: 291, endPoint x: 147, endPoint y: 278, distance: 307.4
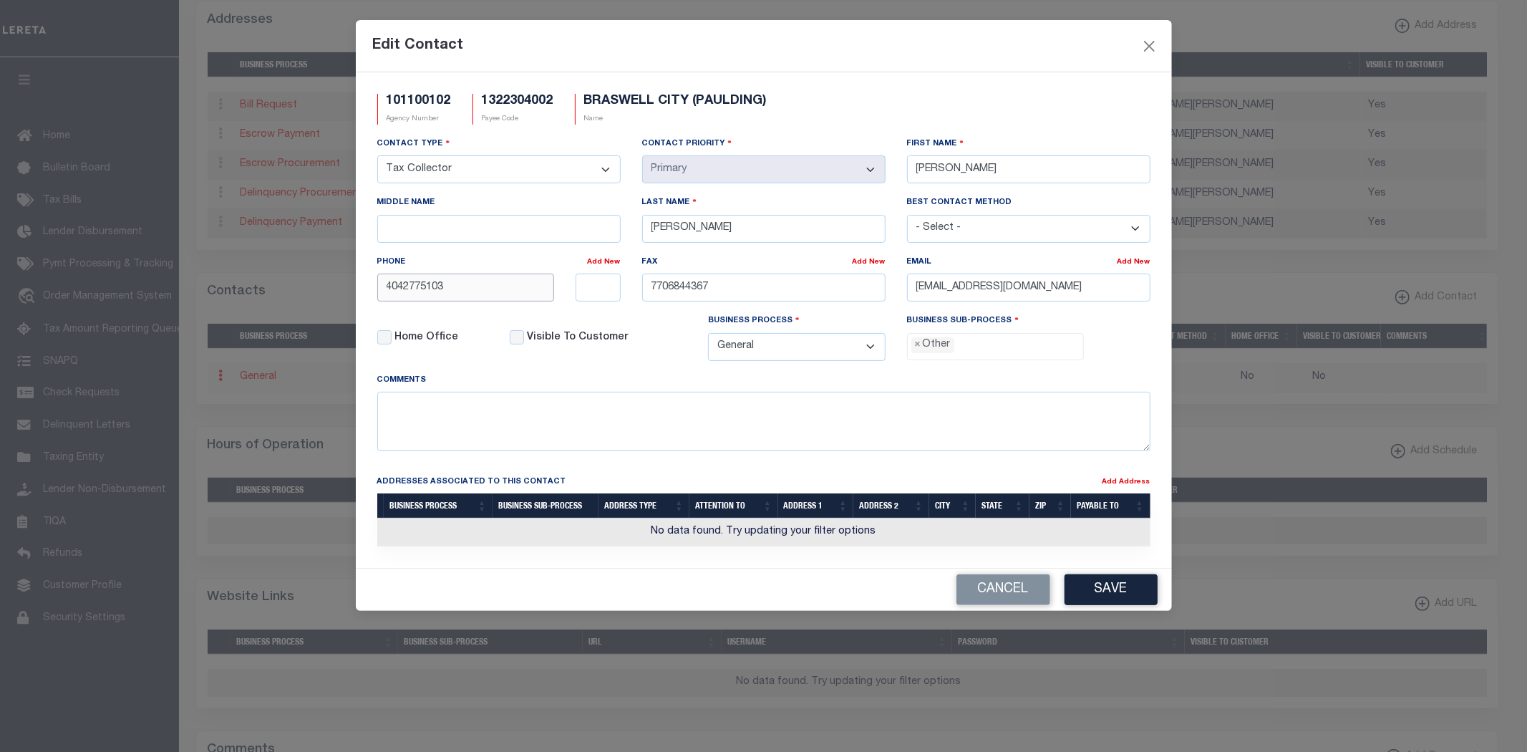
click at [148, 278] on div "Edit Contact 101100102 Agency Number 1322304002 Payee Code [GEOGRAPHIC_DATA] ([…" at bounding box center [763, 376] width 1527 height 752
type input "4"
type input "8"
type input "[PHONE_NUMBER]"
drag, startPoint x: 796, startPoint y: 296, endPoint x: 366, endPoint y: 289, distance: 430.3
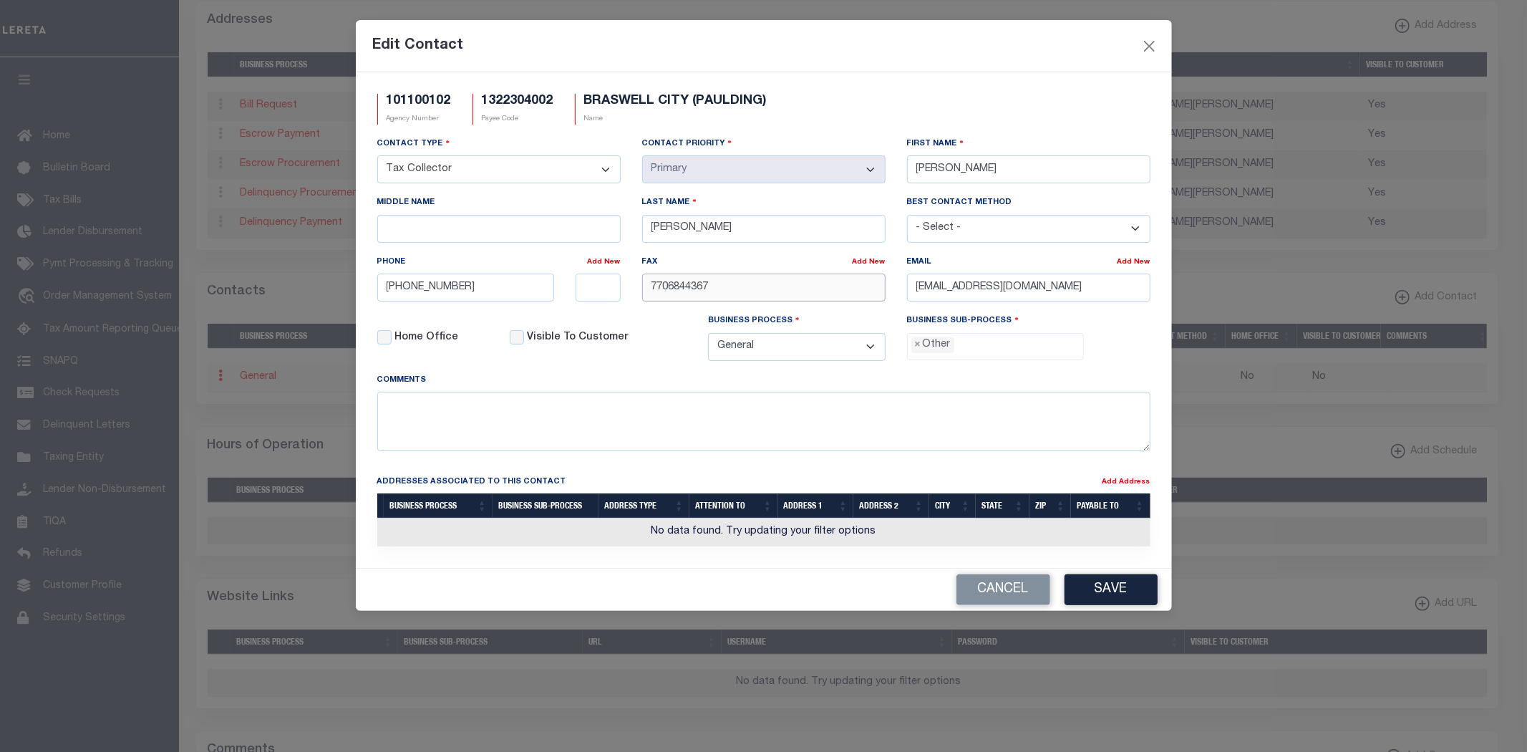
click at [379, 291] on div "Contact Type - Select - Assessor Clerk Internal Contacts 1 Internal Contacts 2 …" at bounding box center [764, 254] width 795 height 236
drag, startPoint x: 1069, startPoint y: 291, endPoint x: 574, endPoint y: 288, distance: 494.7
click at [577, 288] on div "Contact Type - Select - Assessor Clerk Internal Contacts 1 Internal Contacts 2 …" at bounding box center [764, 254] width 795 height 236
paste input "[EMAIL_ADDRESS][DOMAIN_NAME]"
type input "[EMAIL_ADDRESS][DOMAIN_NAME]"
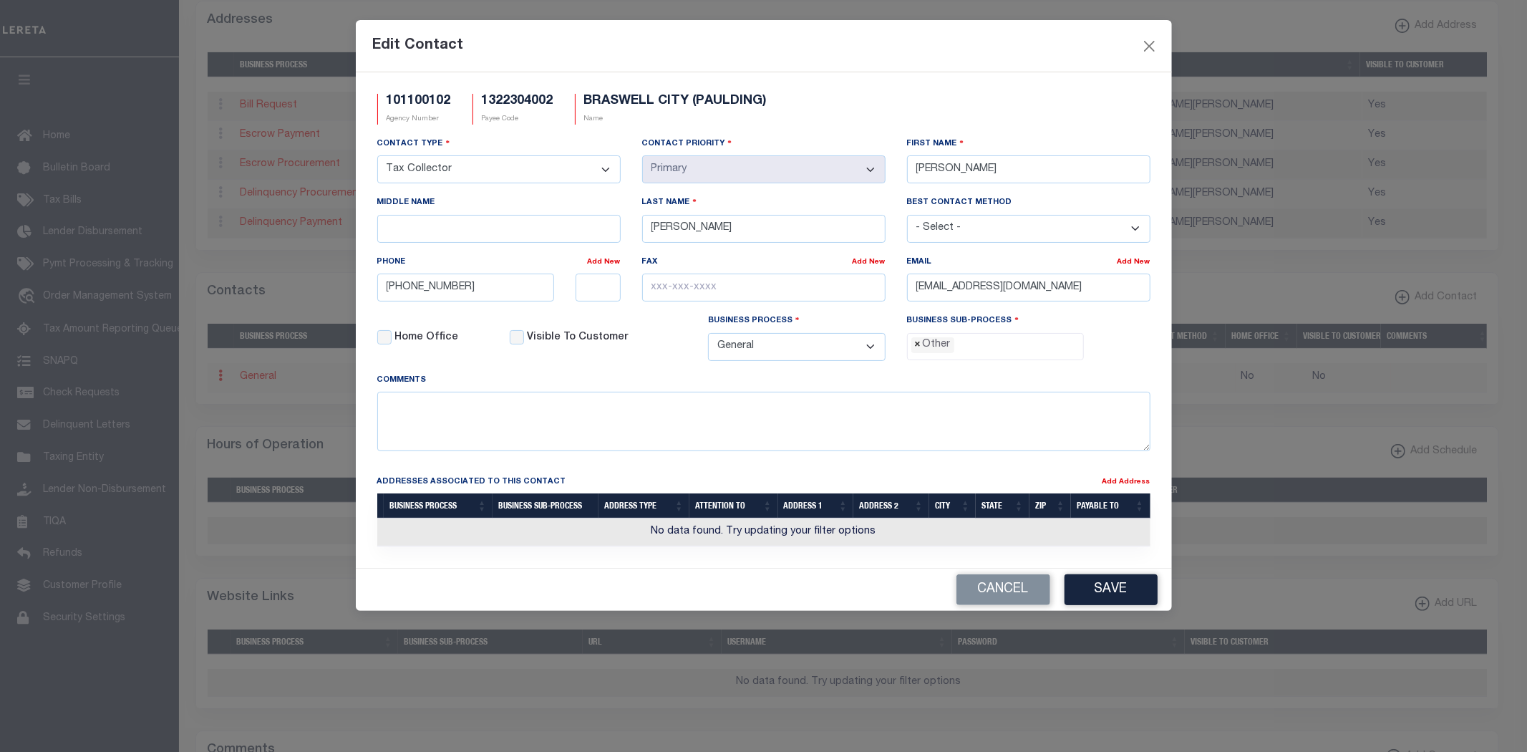
click at [917, 348] on span "×" at bounding box center [918, 345] width 6 height 16
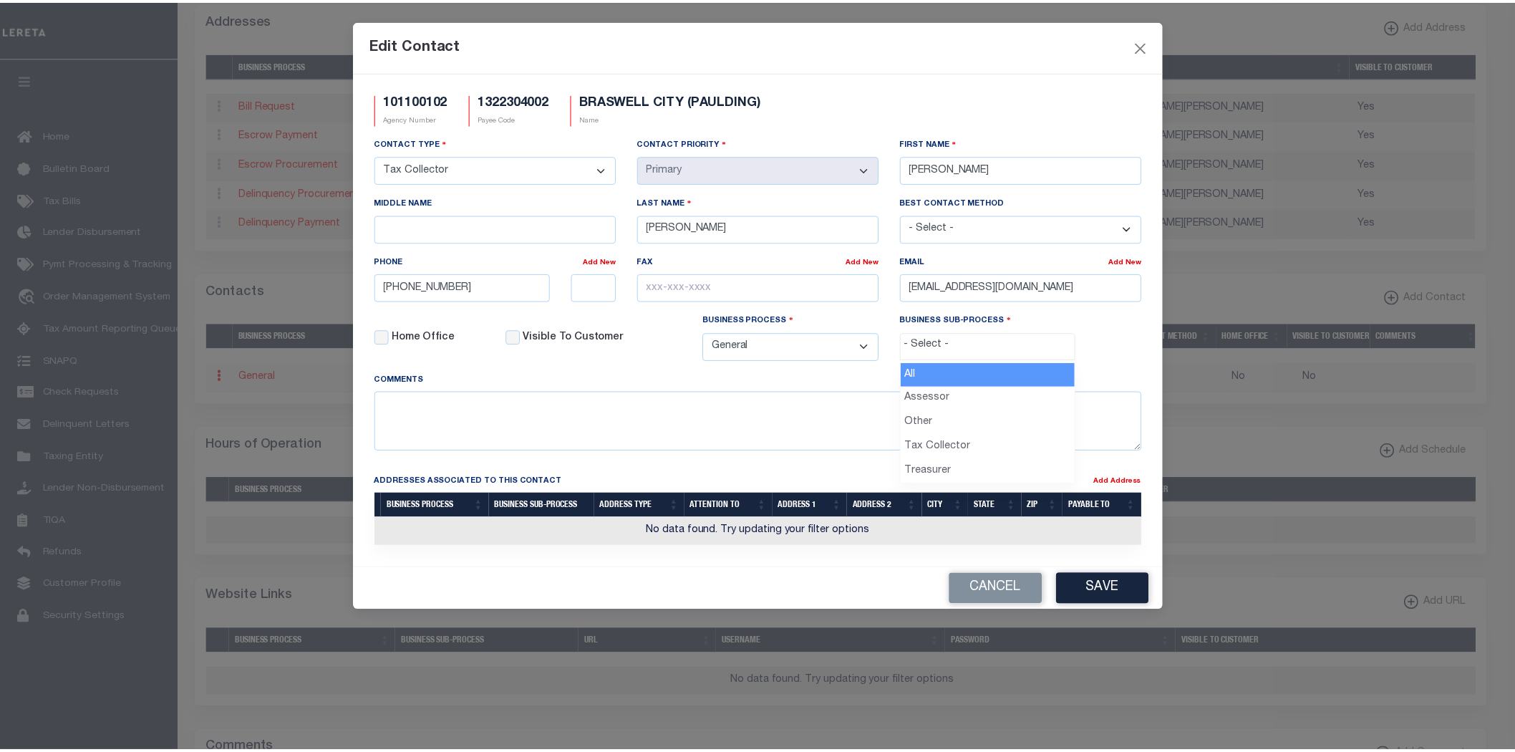
scroll to position [26, 0]
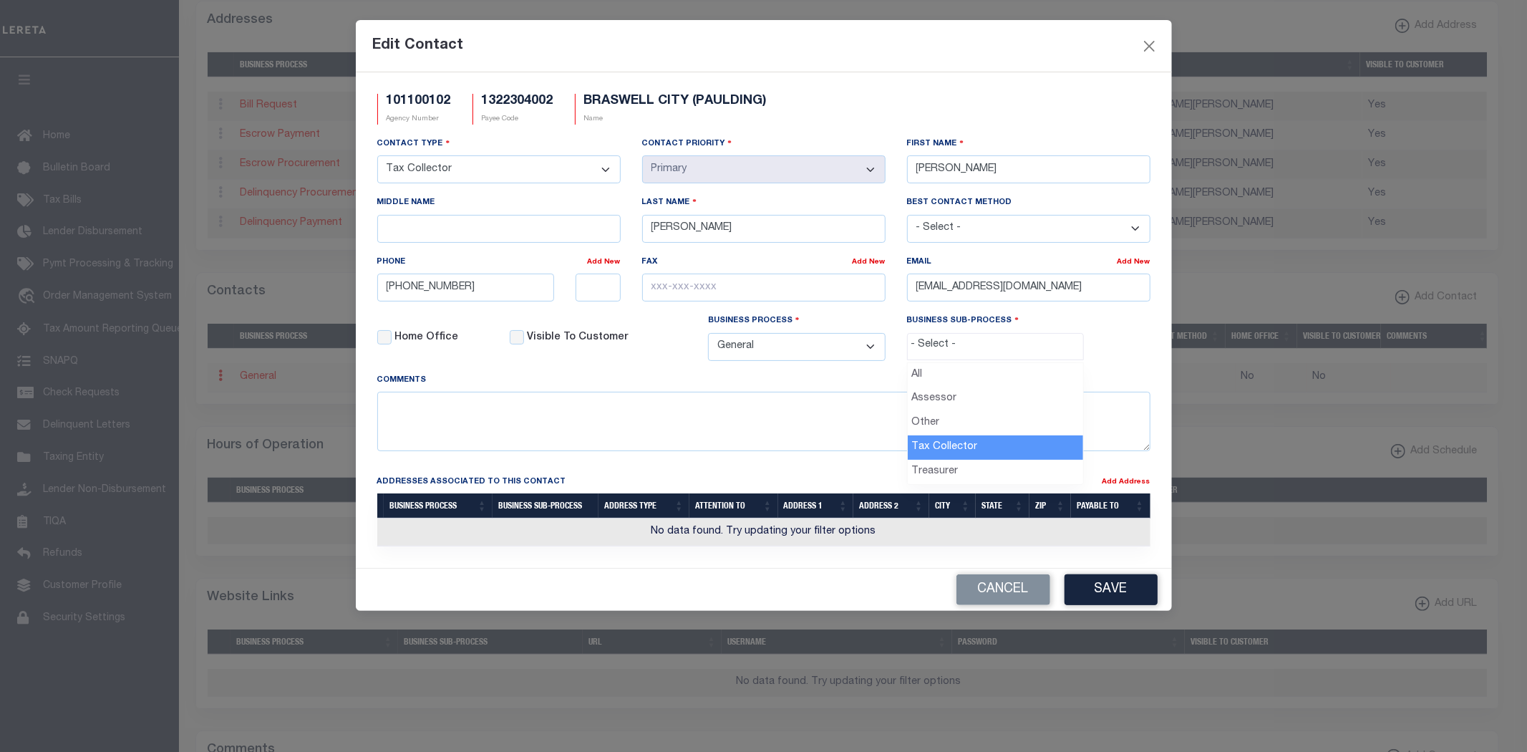
select select "31"
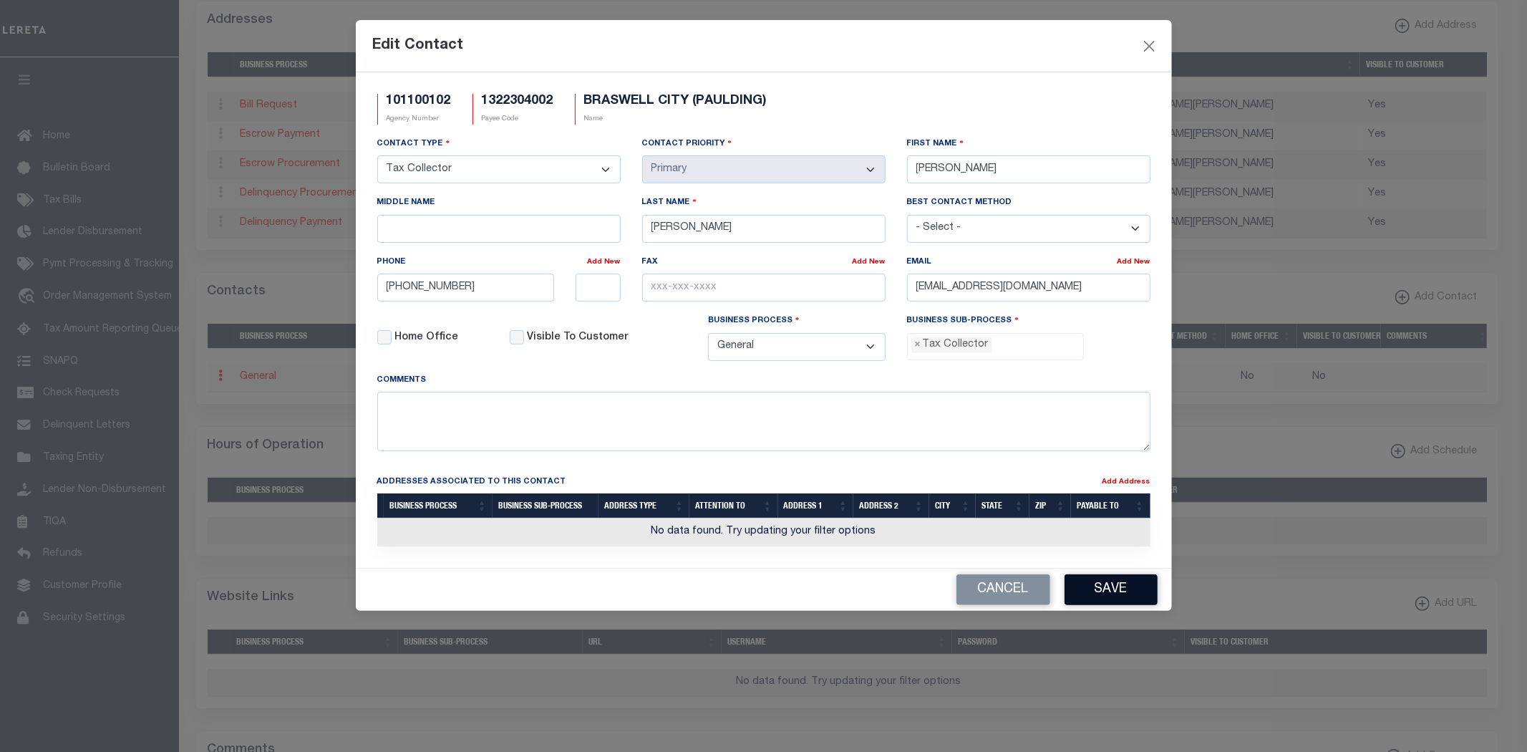
click at [1103, 598] on button "Save" at bounding box center [1110, 589] width 93 height 31
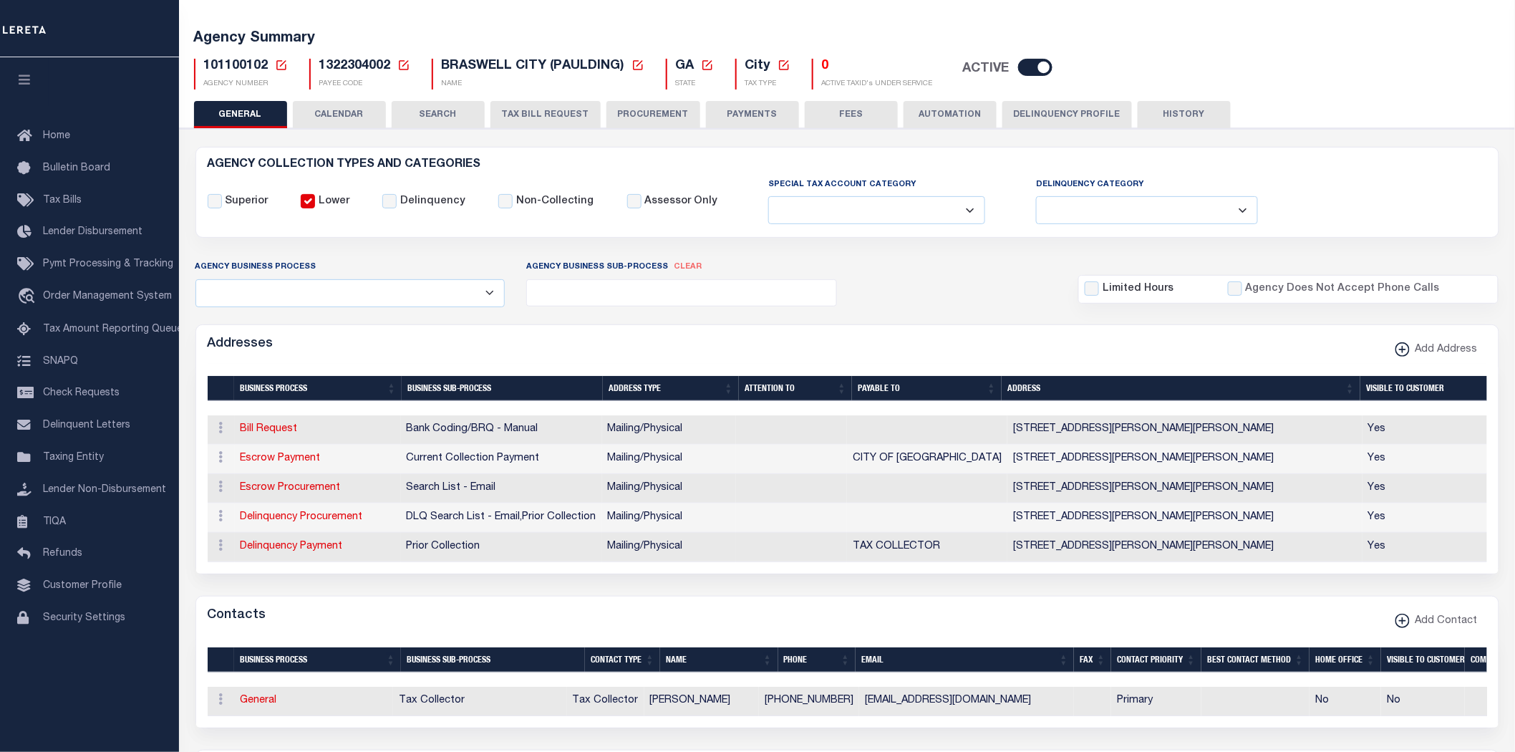
scroll to position [0, 0]
